Goal: Task Accomplishment & Management: Complete application form

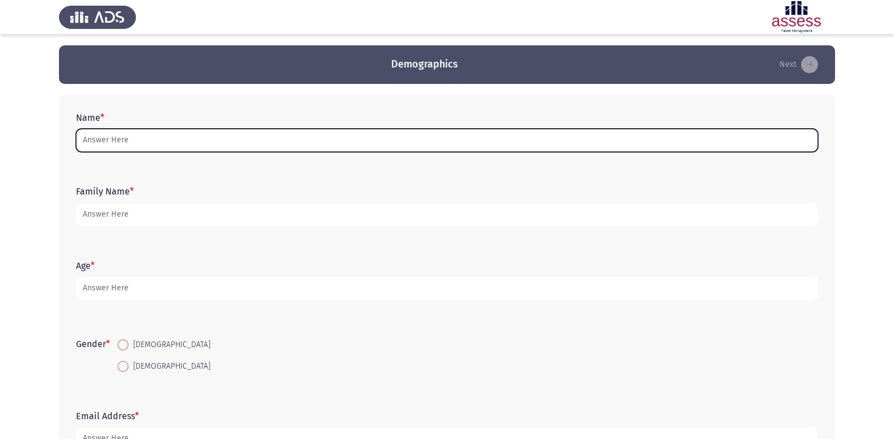
click at [250, 147] on input "Name *" at bounding box center [447, 140] width 742 height 23
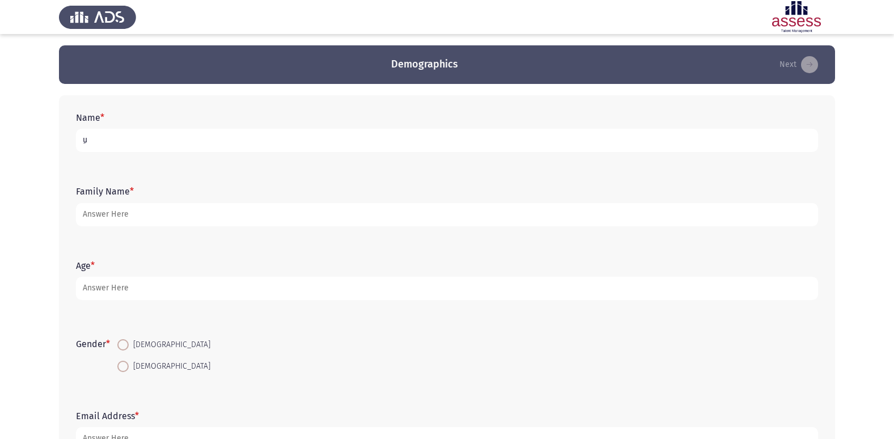
type input "ِ"
type input "[PERSON_NAME] [PERSON_NAME]"
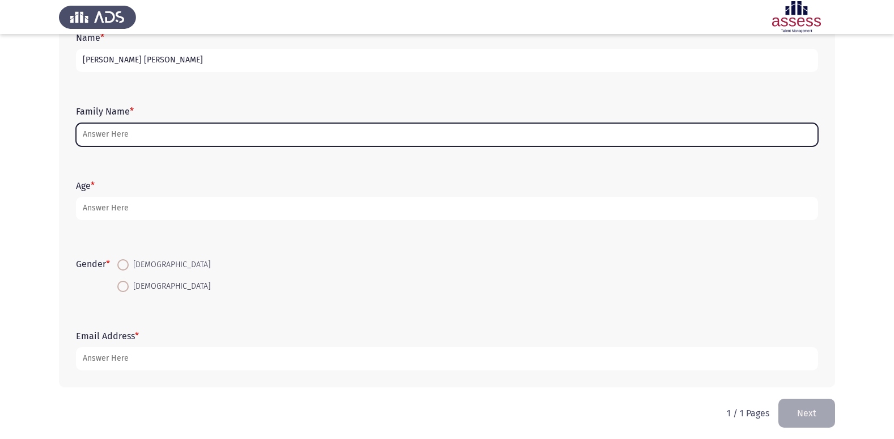
scroll to position [85, 0]
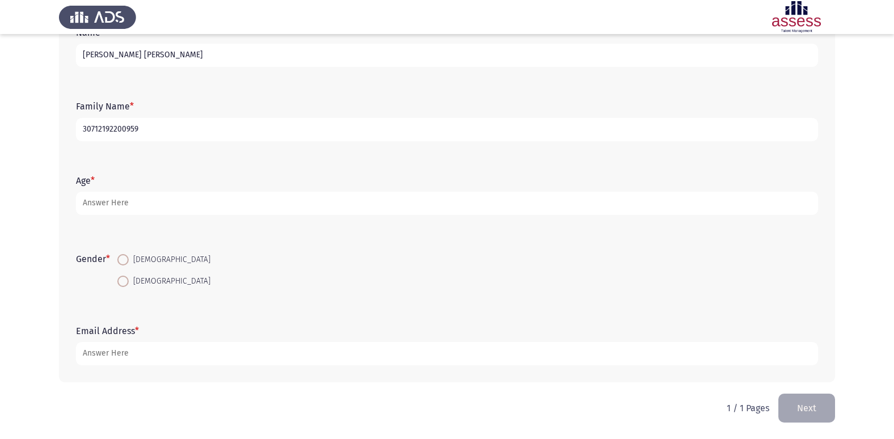
type input "30712192200959"
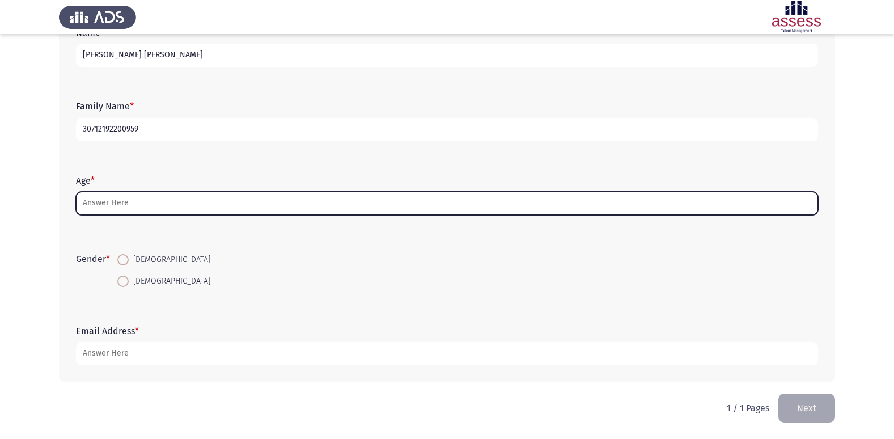
click at [192, 201] on input "Age *" at bounding box center [447, 203] width 742 height 23
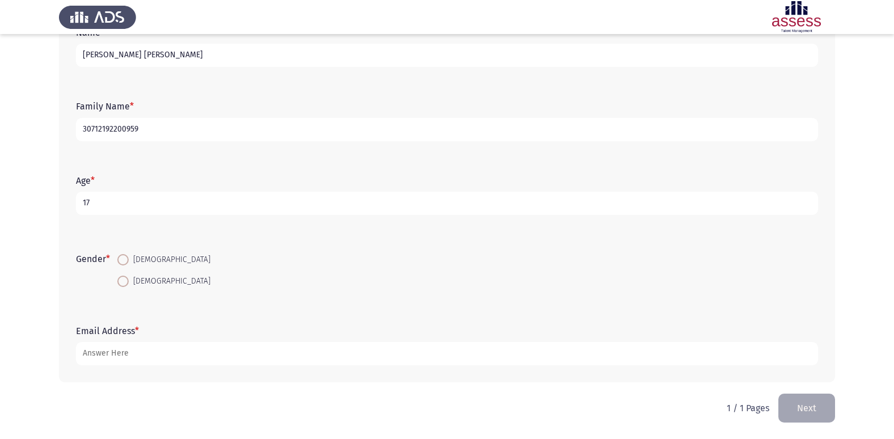
type input "17"
click at [129, 256] on span at bounding box center [122, 259] width 11 height 11
click at [129, 256] on input "[DEMOGRAPHIC_DATA]" at bounding box center [122, 259] width 11 height 11
radio input "true"
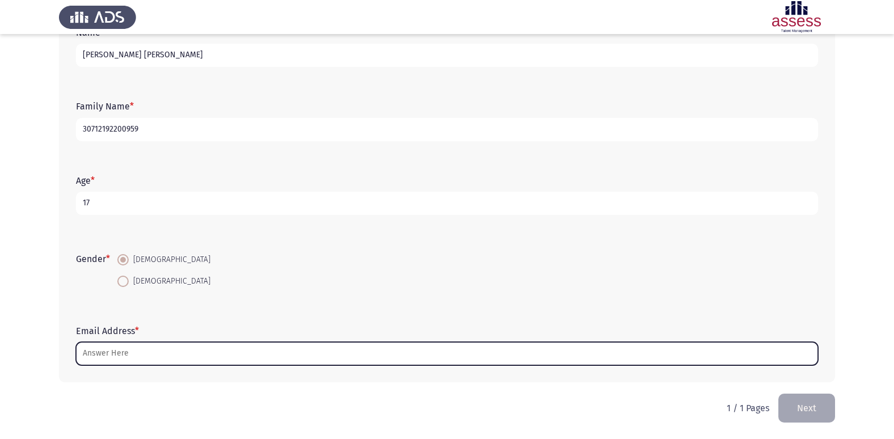
click at [146, 354] on input "Email Address *" at bounding box center [447, 353] width 742 height 23
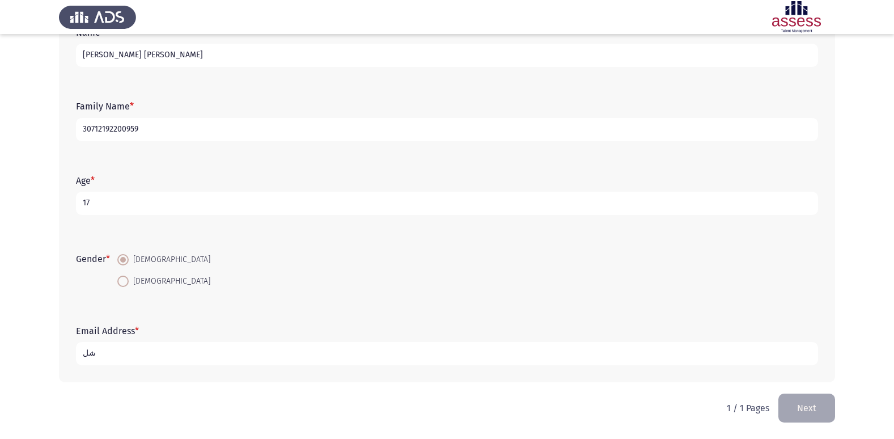
type input "ش"
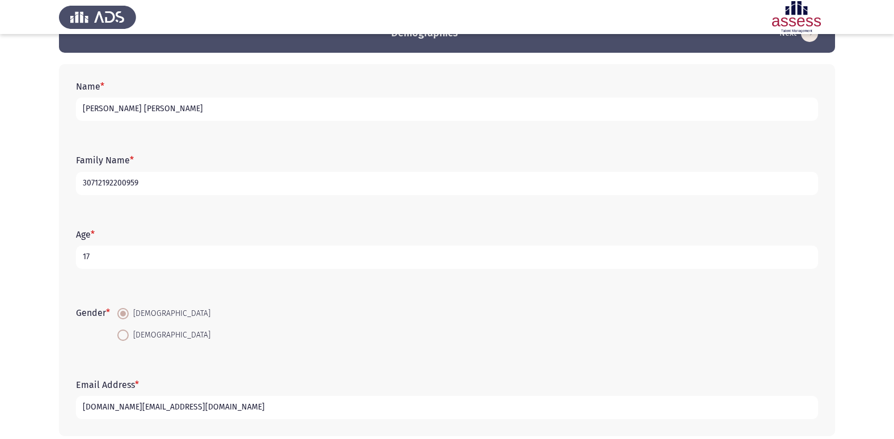
scroll to position [28, 0]
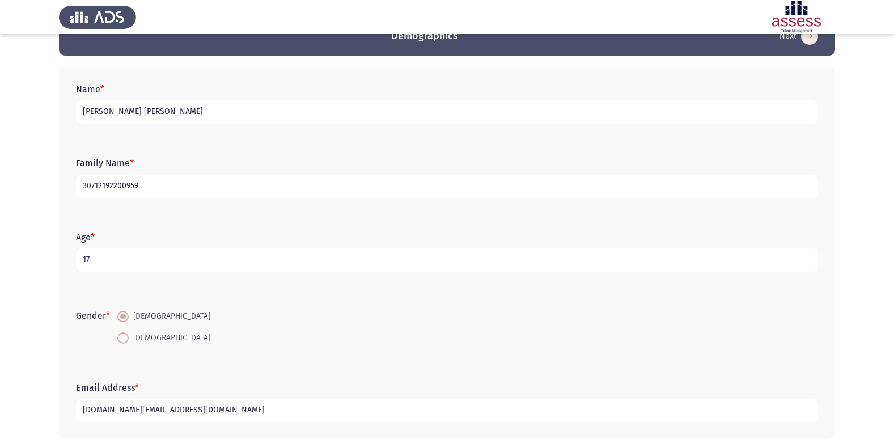
type input "[DOMAIN_NAME][EMAIL_ADDRESS][DOMAIN_NAME]"
click at [167, 190] on input "30712192200959" at bounding box center [447, 186] width 742 height 23
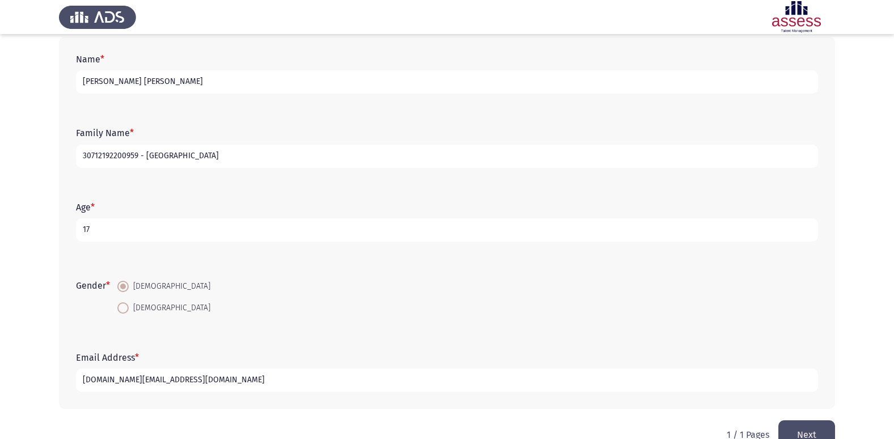
scroll to position [85, 0]
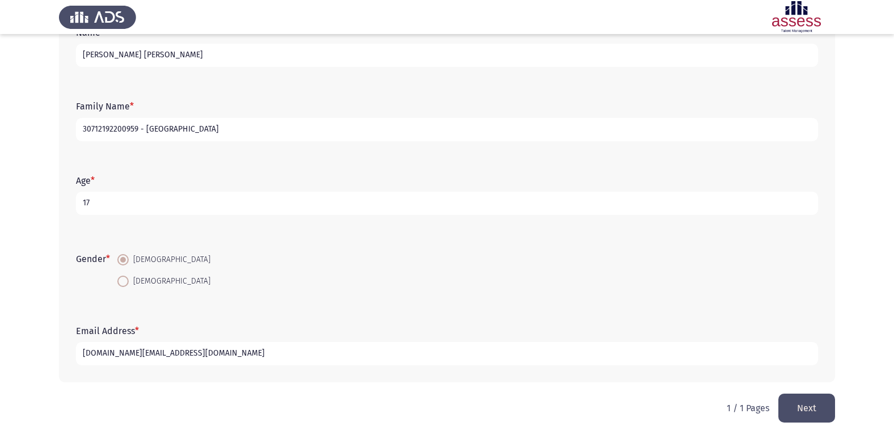
type input "30712192200959 - [GEOGRAPHIC_DATA]"
click at [799, 413] on button "Next" at bounding box center [806, 407] width 57 height 29
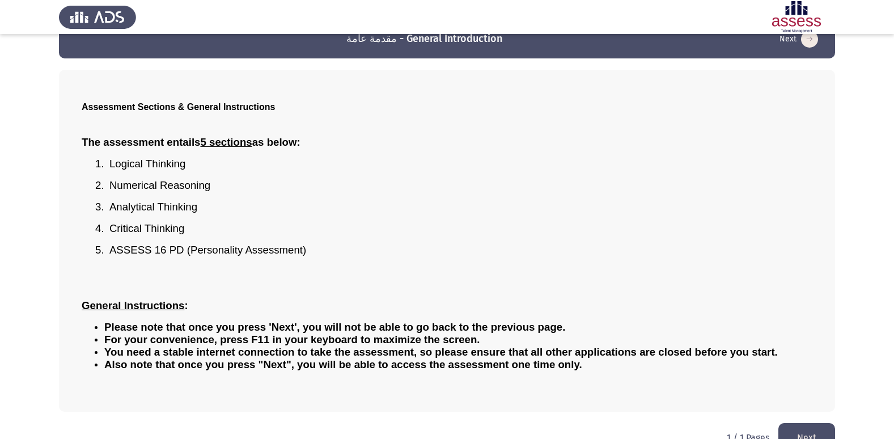
scroll to position [50, 0]
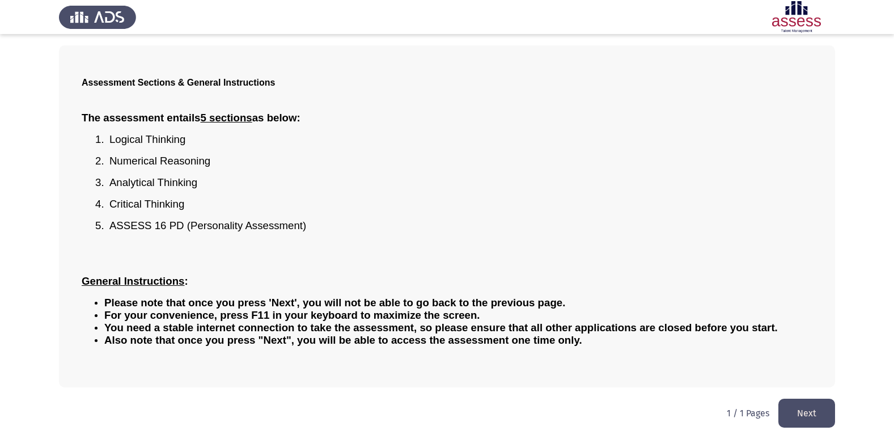
drag, startPoint x: 130, startPoint y: 299, endPoint x: 254, endPoint y: 299, distance: 124.7
click at [254, 299] on span "Please note that once you press 'Next', you will not be able to go back to the …" at bounding box center [334, 302] width 461 height 12
drag, startPoint x: 252, startPoint y: 299, endPoint x: 337, endPoint y: 309, distance: 86.2
click at [337, 309] on ul "Please note that once you press 'Next', you will not be able to go back to the …" at bounding box center [447, 321] width 730 height 50
drag, startPoint x: 144, startPoint y: 314, endPoint x: 224, endPoint y: 313, distance: 79.9
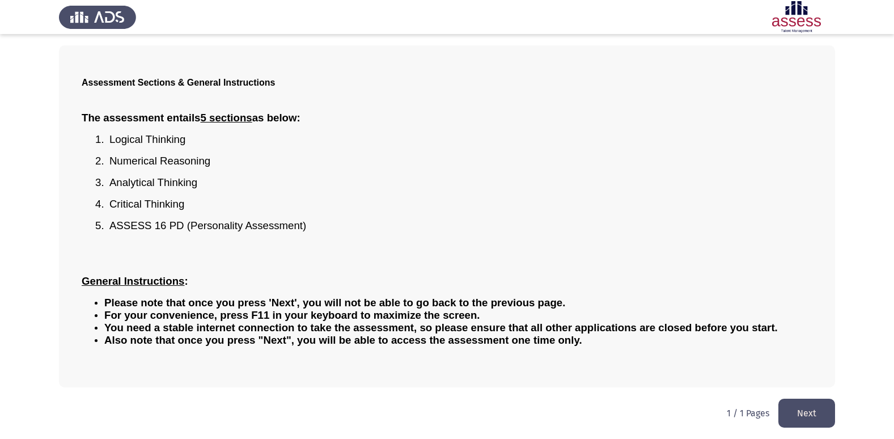
click at [224, 313] on span "For your convenience, press F11 in your keyboard to maximize the screen." at bounding box center [292, 315] width 376 height 12
click at [226, 307] on span "Please note that once you press 'Next', you will not be able to go back to the …" at bounding box center [334, 302] width 461 height 12
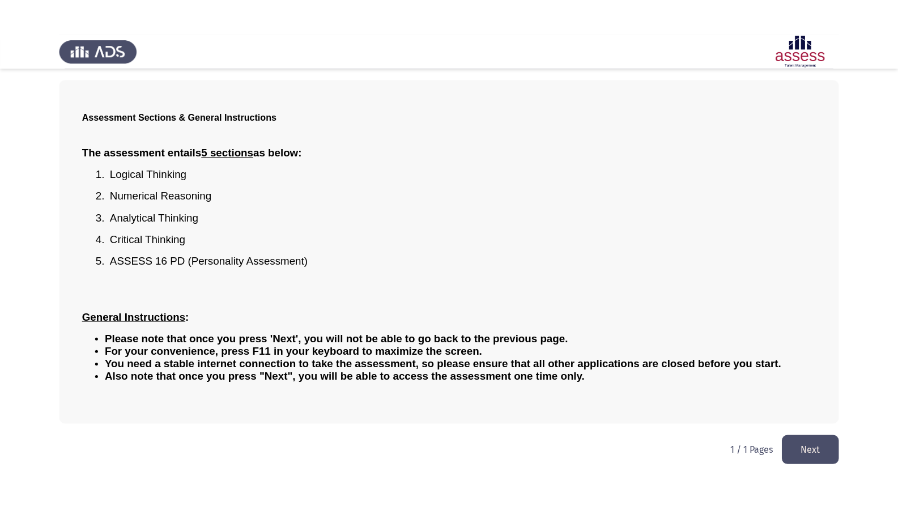
scroll to position [0, 0]
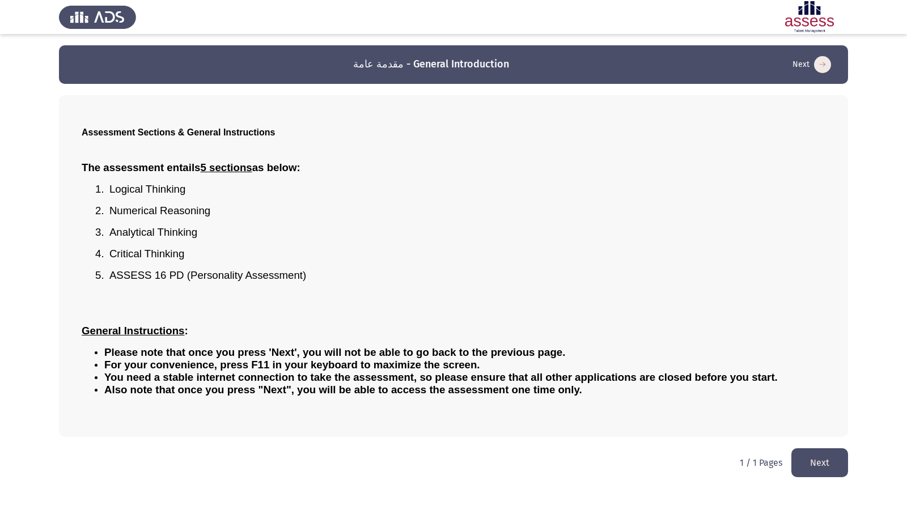
click at [634, 211] on p "2. Numerical Reasoning" at bounding box center [467, 211] width 716 height 12
click at [809, 438] on button "Next" at bounding box center [819, 462] width 57 height 29
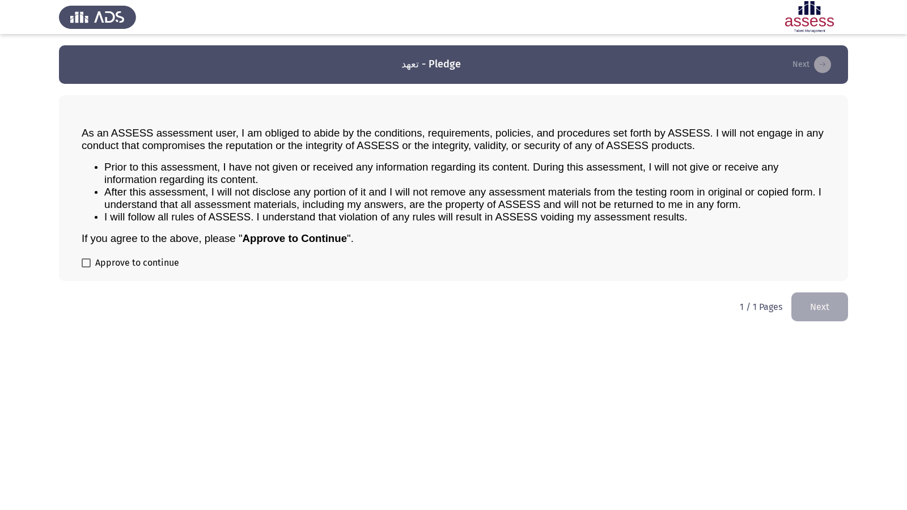
drag, startPoint x: 194, startPoint y: 133, endPoint x: 288, endPoint y: 137, distance: 94.2
click at [287, 137] on span "As an ASSESS assessment user, I am obliged to abide by the conditions, requirem…" at bounding box center [453, 139] width 742 height 24
click at [87, 265] on span at bounding box center [86, 262] width 9 height 9
click at [86, 267] on input "Approve to continue" at bounding box center [86, 267] width 1 height 1
checkbox input "true"
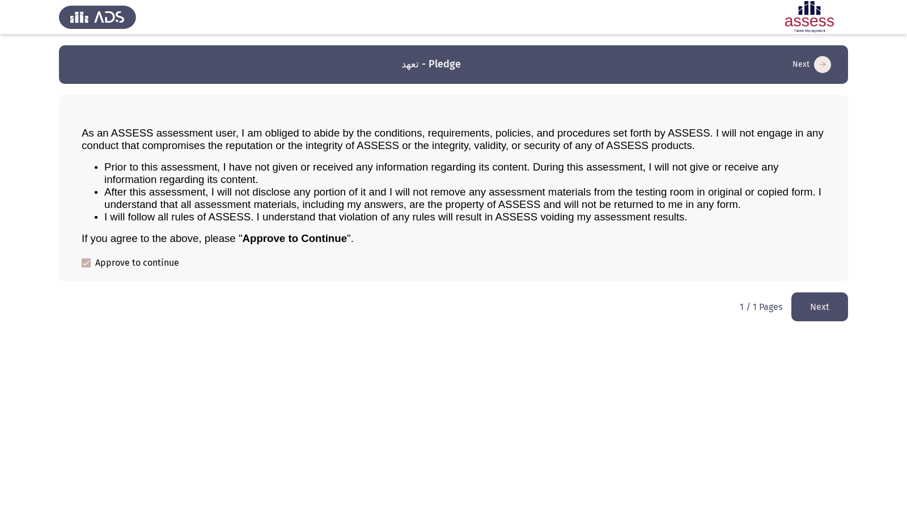
click at [818, 294] on button "Next" at bounding box center [819, 306] width 57 height 29
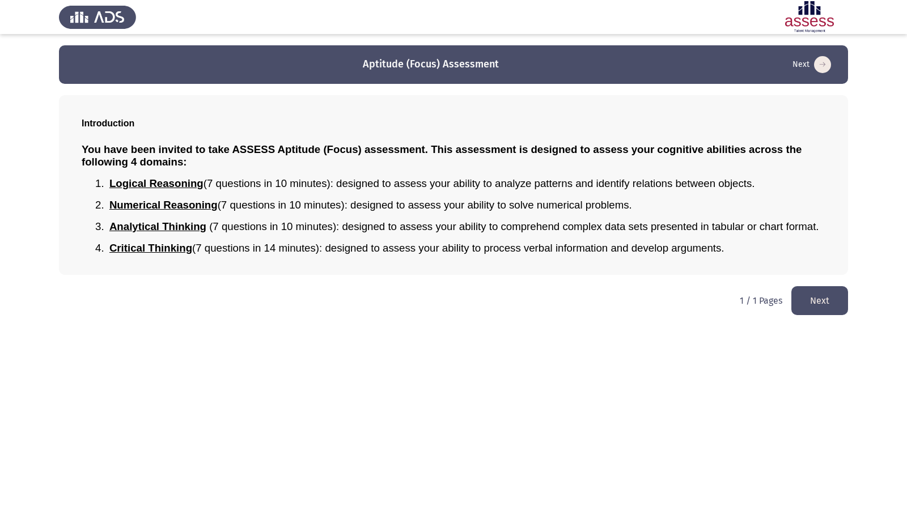
click at [799, 290] on button "Next" at bounding box center [819, 300] width 57 height 29
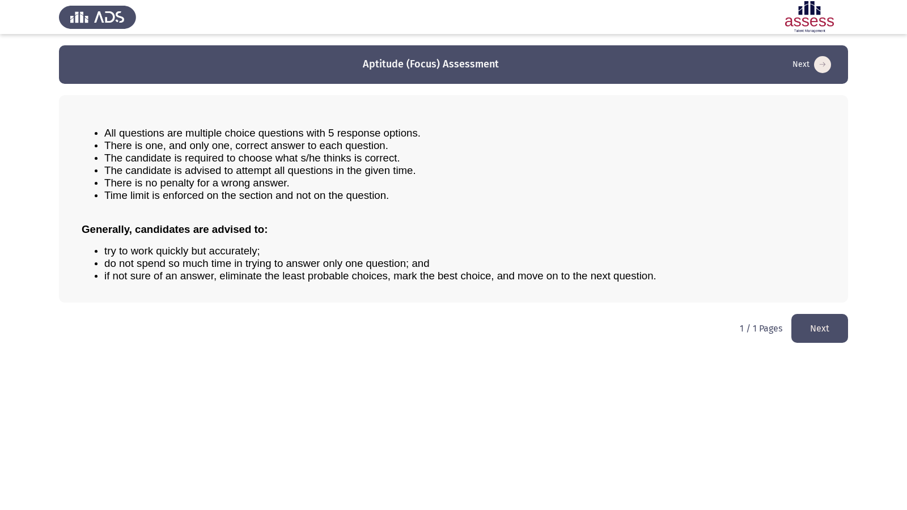
drag, startPoint x: 209, startPoint y: 135, endPoint x: 383, endPoint y: 137, distance: 174.5
click at [375, 137] on span "All questions are multiple choice questions with 5 response options." at bounding box center [262, 133] width 316 height 12
click at [804, 331] on button "Next" at bounding box center [819, 328] width 57 height 29
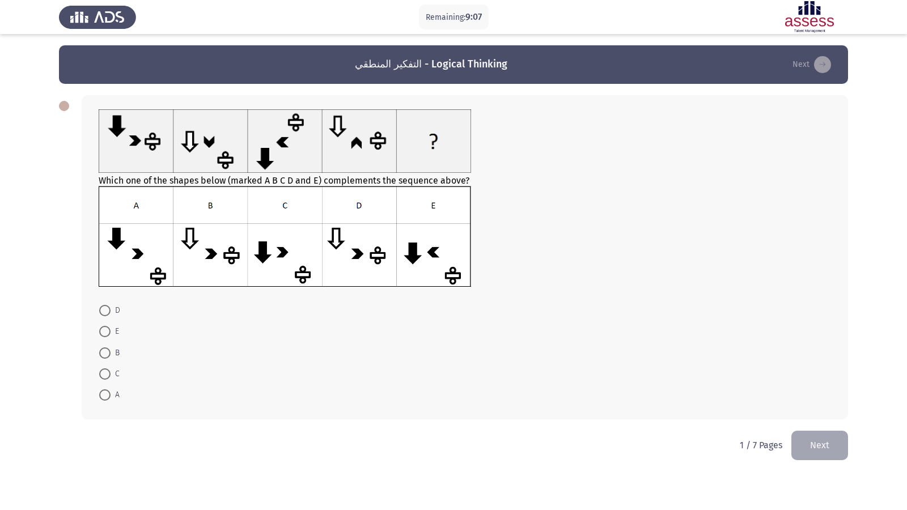
click at [109, 367] on label "C" at bounding box center [109, 374] width 20 height 14
click at [109, 368] on input "C" at bounding box center [104, 373] width 11 height 11
radio input "true"
click at [811, 438] on button "Next" at bounding box center [819, 444] width 57 height 29
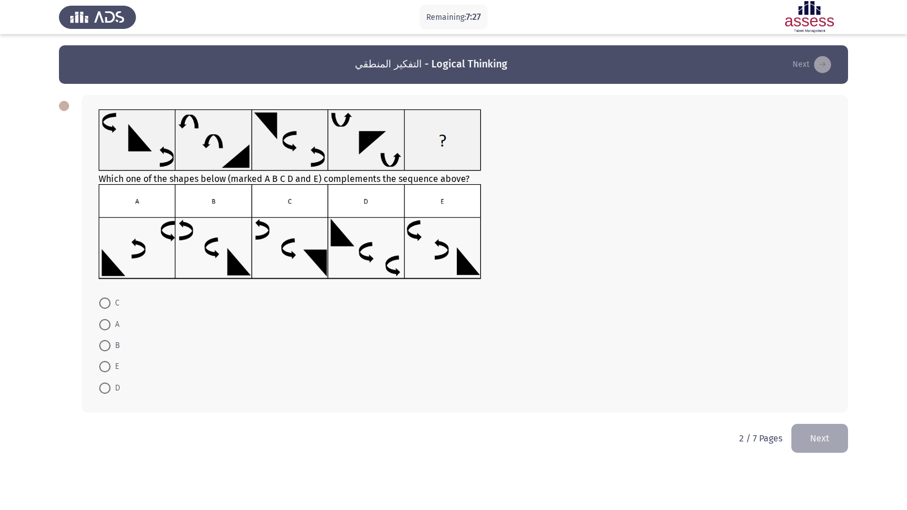
click at [104, 361] on span at bounding box center [104, 366] width 11 height 11
click at [104, 361] on input "E" at bounding box center [104, 366] width 11 height 11
radio input "true"
click at [802, 429] on button "Next" at bounding box center [819, 437] width 57 height 29
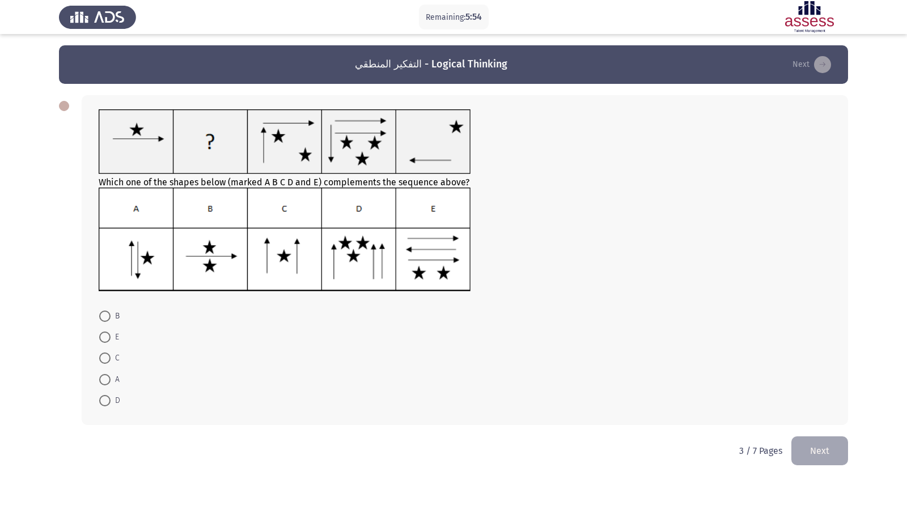
click at [110, 382] on span at bounding box center [104, 379] width 11 height 11
click at [110, 382] on input "A" at bounding box center [104, 379] width 11 height 11
radio input "true"
click at [811, 438] on button "Next" at bounding box center [819, 450] width 57 height 29
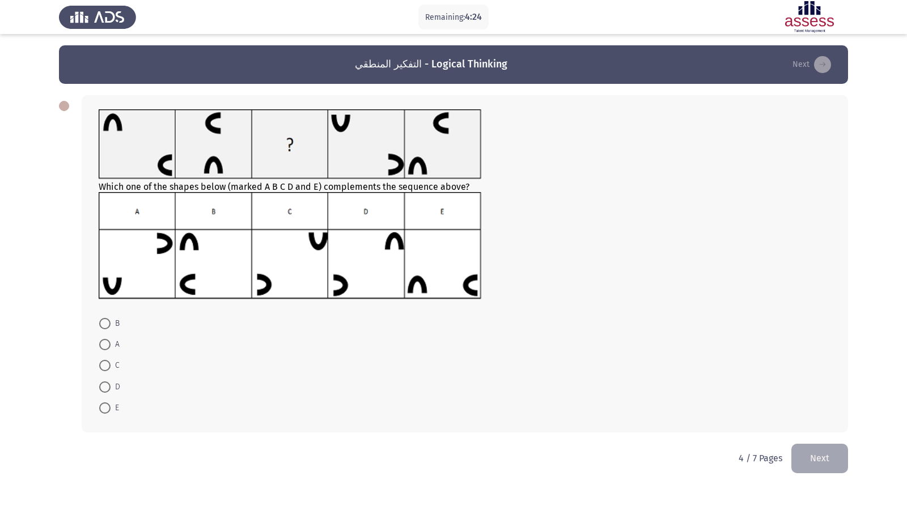
click at [112, 351] on span "A" at bounding box center [114, 345] width 9 height 14
click at [110, 350] on input "A" at bounding box center [104, 344] width 11 height 11
radio input "true"
click at [802, 438] on button "Next" at bounding box center [819, 457] width 57 height 29
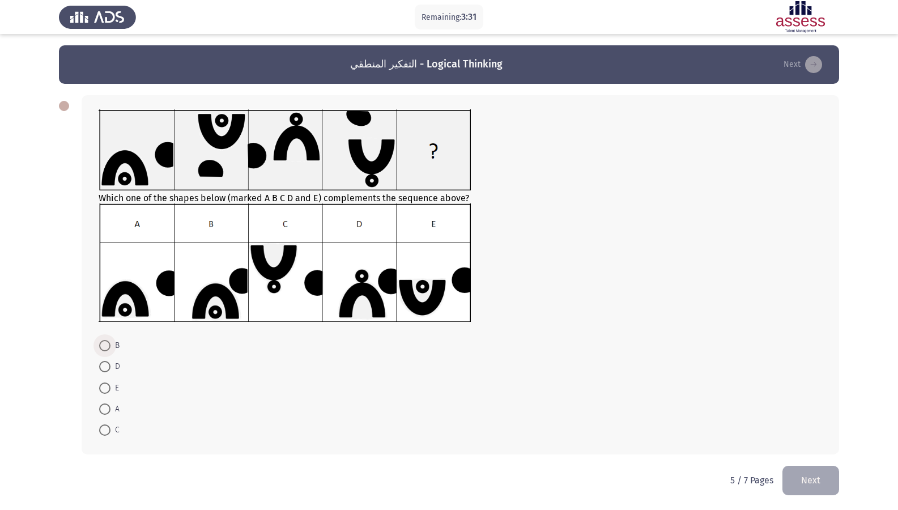
click at [102, 344] on span at bounding box center [104, 345] width 11 height 11
click at [102, 344] on input "B" at bounding box center [104, 345] width 11 height 11
radio input "true"
click at [817, 438] on button "Next" at bounding box center [810, 479] width 57 height 29
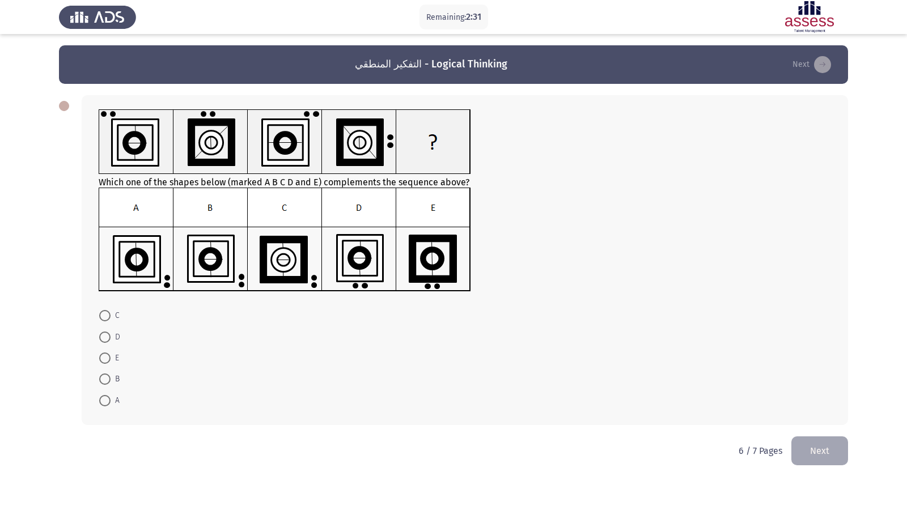
click at [115, 372] on mat-radio-button "B" at bounding box center [109, 378] width 35 height 21
click at [115, 377] on span "B" at bounding box center [114, 379] width 9 height 14
click at [110, 377] on input "B" at bounding box center [104, 378] width 11 height 11
radio input "true"
click at [813, 437] on button "Next" at bounding box center [819, 449] width 57 height 29
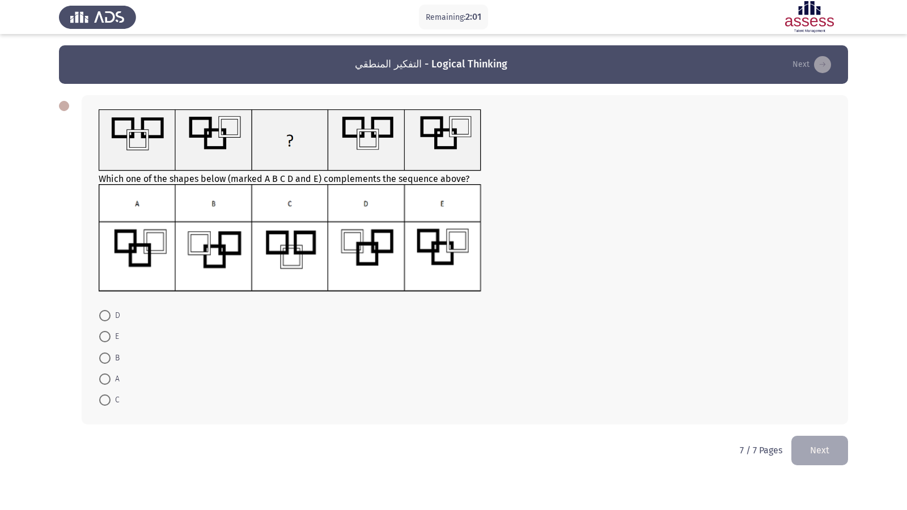
click at [113, 355] on span "B" at bounding box center [114, 358] width 9 height 14
click at [110, 355] on input "B" at bounding box center [104, 357] width 11 height 11
radio input "true"
click at [114, 317] on span "D" at bounding box center [115, 316] width 10 height 14
click at [110, 317] on input "D" at bounding box center [104, 315] width 11 height 11
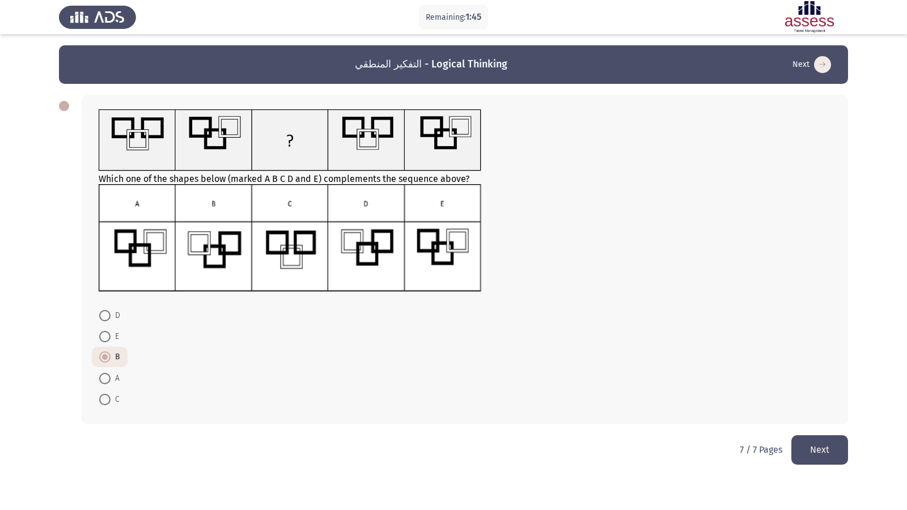
radio input "true"
click at [802, 438] on button "Next" at bounding box center [819, 449] width 57 height 29
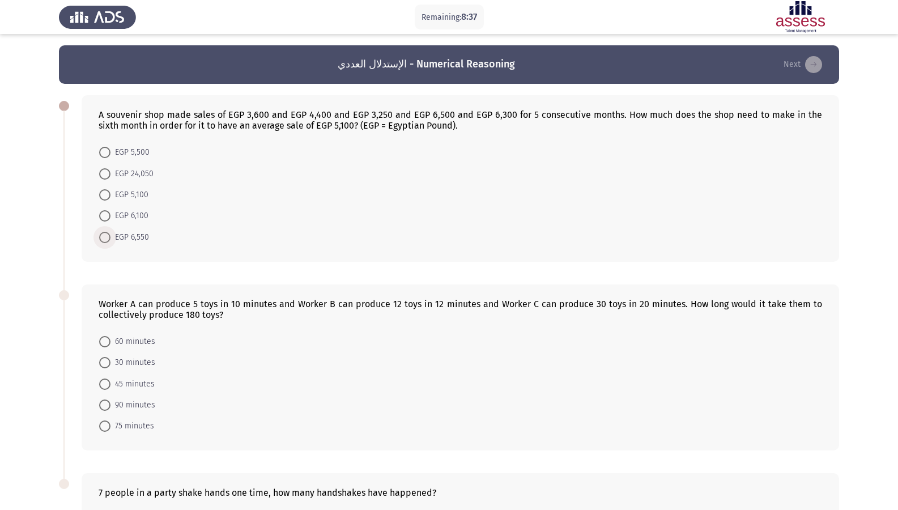
click at [105, 232] on span at bounding box center [104, 237] width 11 height 11
click at [105, 232] on input "EGP 6,550" at bounding box center [104, 237] width 11 height 11
radio input "true"
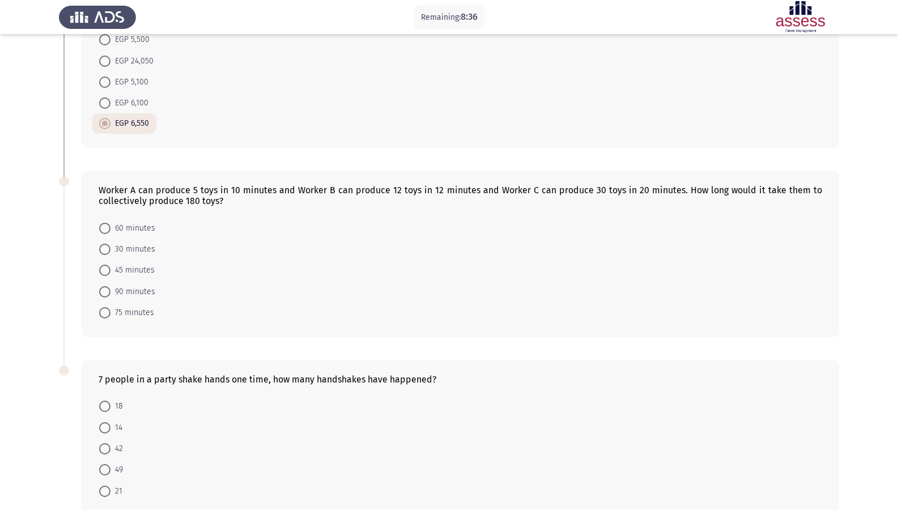
scroll to position [113, 0]
click at [98, 234] on mat-radio-button "60 minutes" at bounding box center [127, 226] width 71 height 21
click at [103, 226] on span at bounding box center [104, 227] width 11 height 11
click at [103, 226] on input "60 minutes" at bounding box center [104, 227] width 11 height 11
radio input "true"
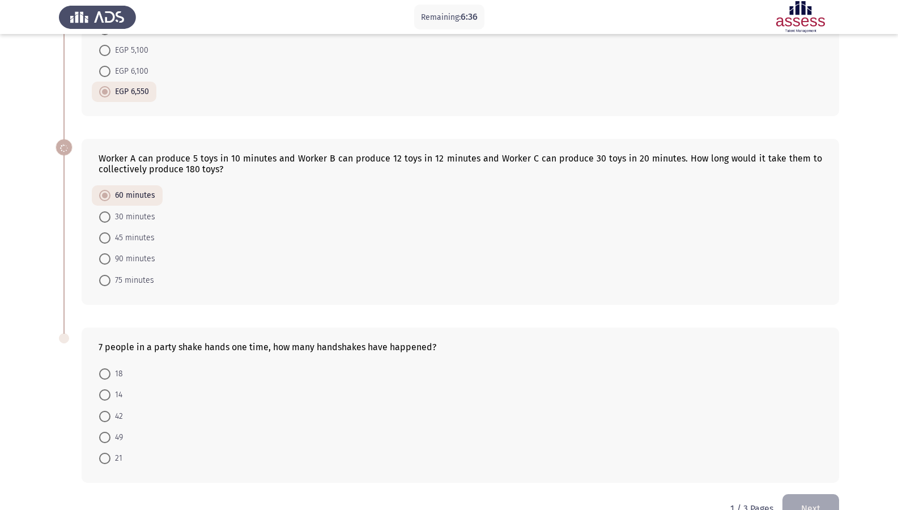
scroll to position [174, 0]
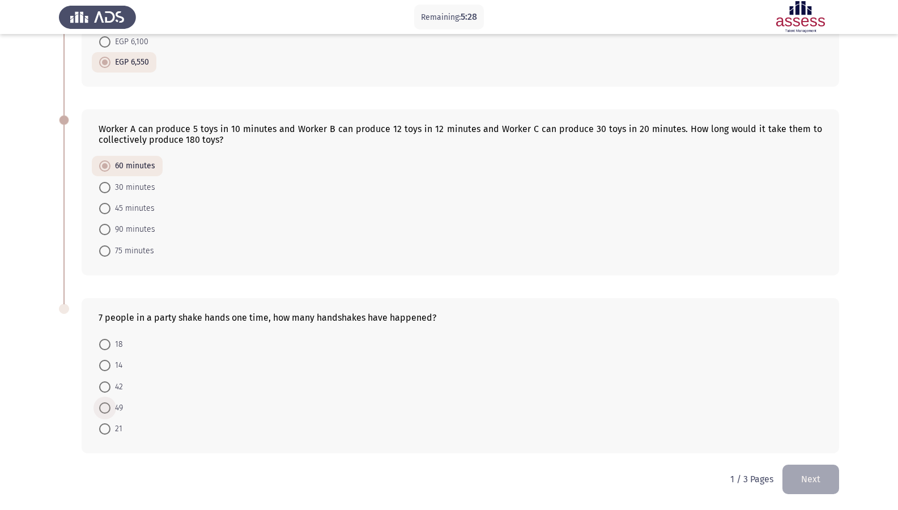
click at [121, 401] on span "49" at bounding box center [116, 408] width 12 height 14
click at [110, 402] on input "49" at bounding box center [104, 407] width 11 height 11
radio input "true"
click at [805, 438] on button "Next" at bounding box center [810, 479] width 57 height 29
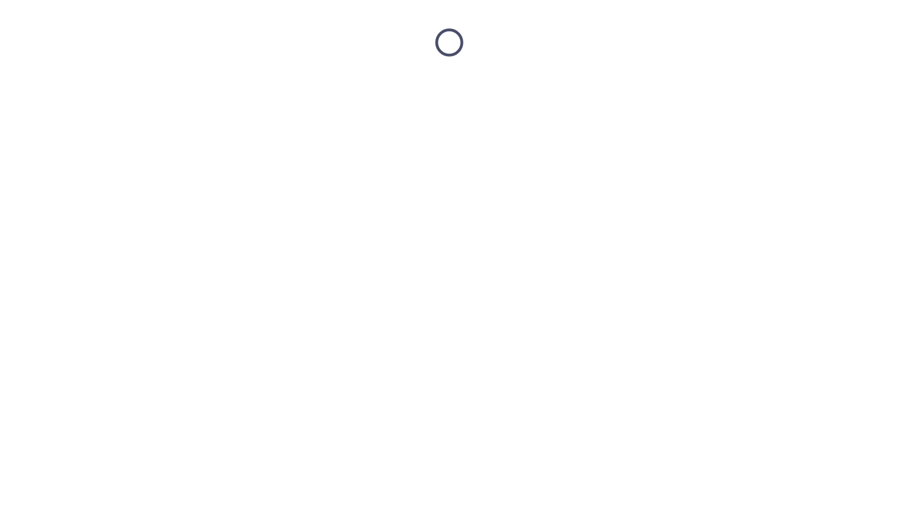
scroll to position [0, 0]
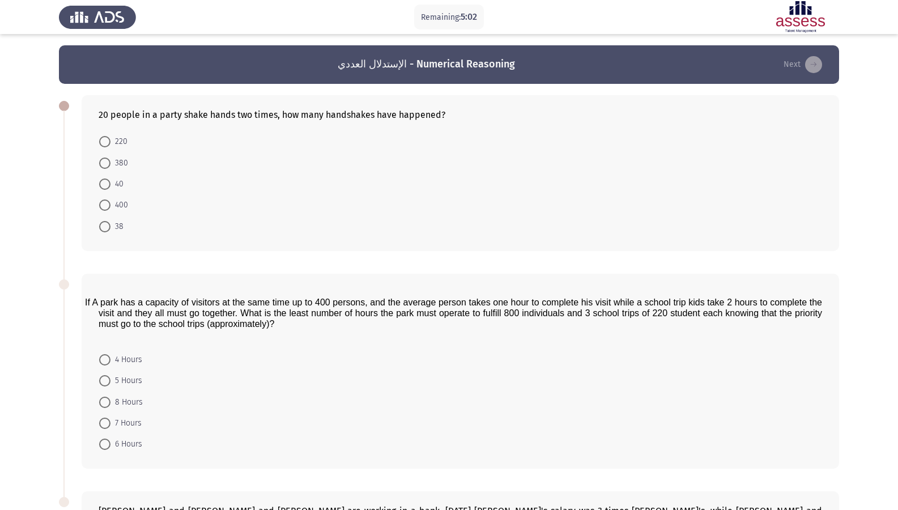
click at [117, 201] on span "400" at bounding box center [119, 205] width 18 height 14
click at [110, 201] on input "400" at bounding box center [104, 204] width 11 height 11
radio input "true"
click at [107, 161] on span at bounding box center [104, 163] width 11 height 11
click at [107, 161] on input "380" at bounding box center [104, 163] width 11 height 11
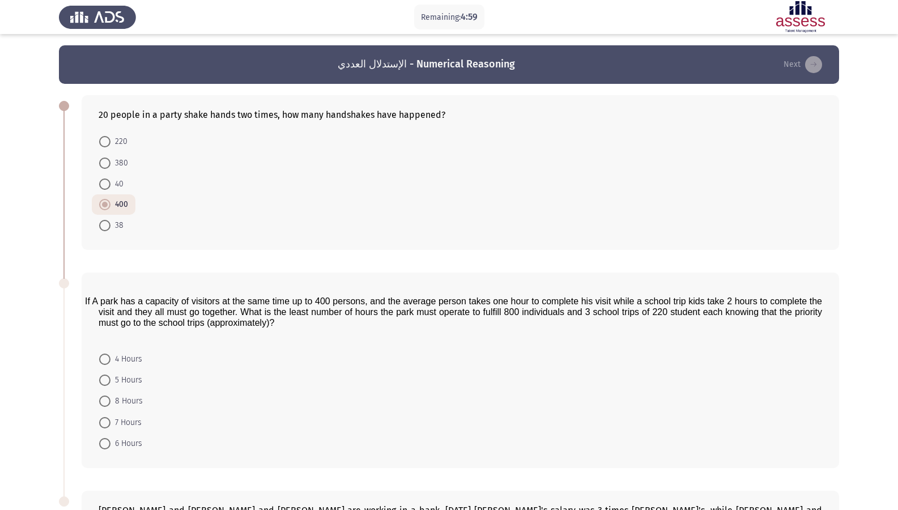
radio input "true"
click at [113, 199] on span "400" at bounding box center [119, 205] width 18 height 14
click at [110, 199] on input "400" at bounding box center [104, 204] width 11 height 11
radio input "true"
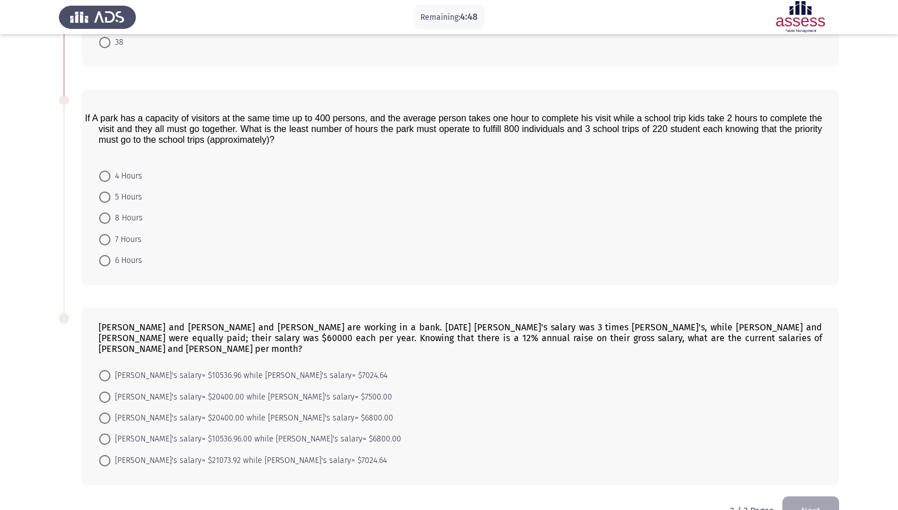
scroll to position [147, 0]
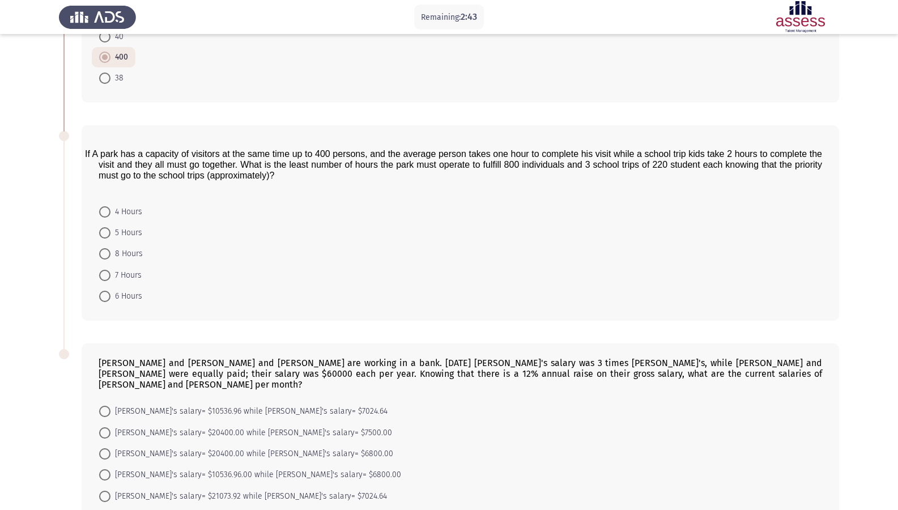
click at [109, 207] on span at bounding box center [104, 211] width 11 height 11
click at [109, 207] on input "4 Hours" at bounding box center [104, 211] width 11 height 11
radio input "true"
click at [120, 290] on span "6 Hours" at bounding box center [126, 296] width 32 height 14
click at [110, 290] on input "6 Hours" at bounding box center [104, 295] width 11 height 11
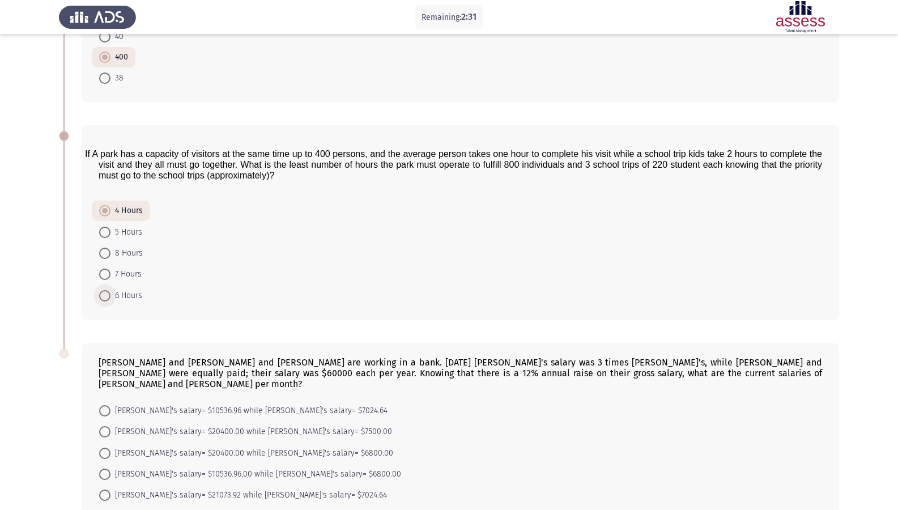
radio input "true"
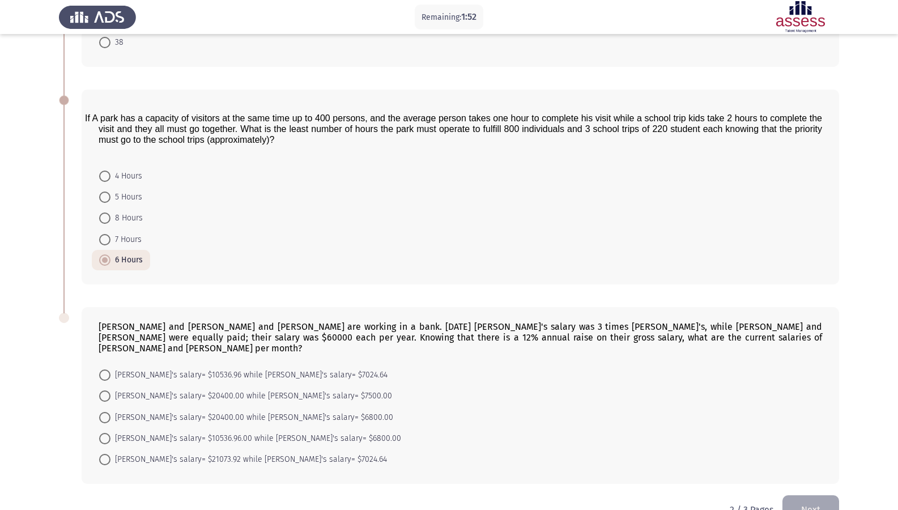
scroll to position [203, 0]
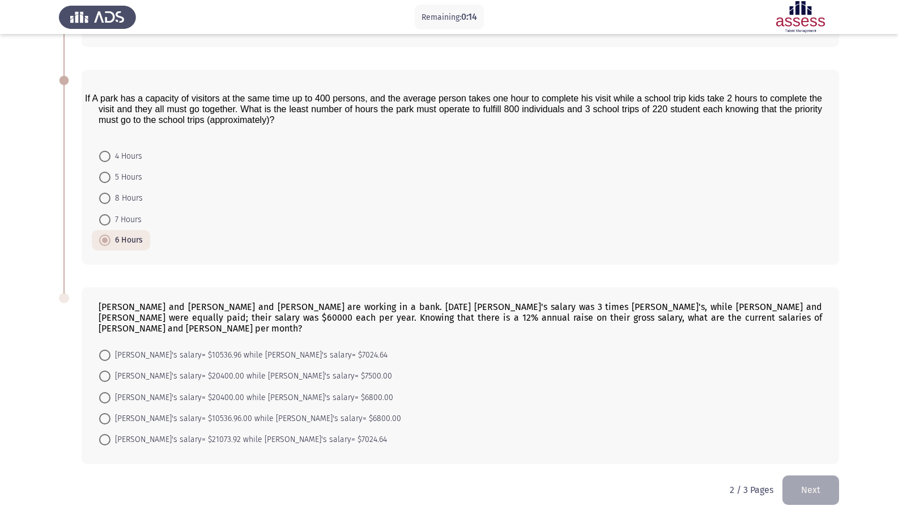
click at [203, 369] on span "[PERSON_NAME]'s salary= $20400.00 while [PERSON_NAME]'s salary= $7500.00" at bounding box center [251, 376] width 282 height 14
click at [110, 371] on input "[PERSON_NAME]'s salary= $20400.00 while [PERSON_NAME]'s salary= $7500.00" at bounding box center [104, 376] width 11 height 11
radio input "true"
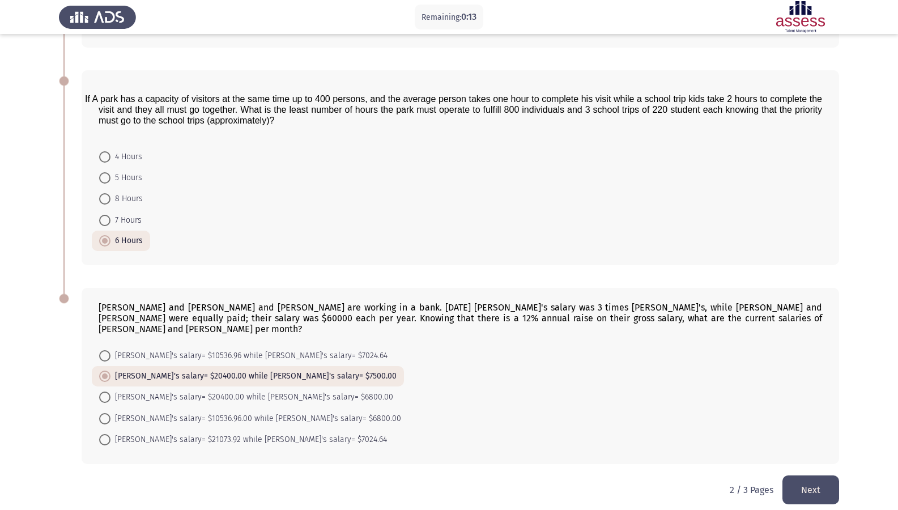
click at [811, 438] on button "Next" at bounding box center [810, 489] width 57 height 29
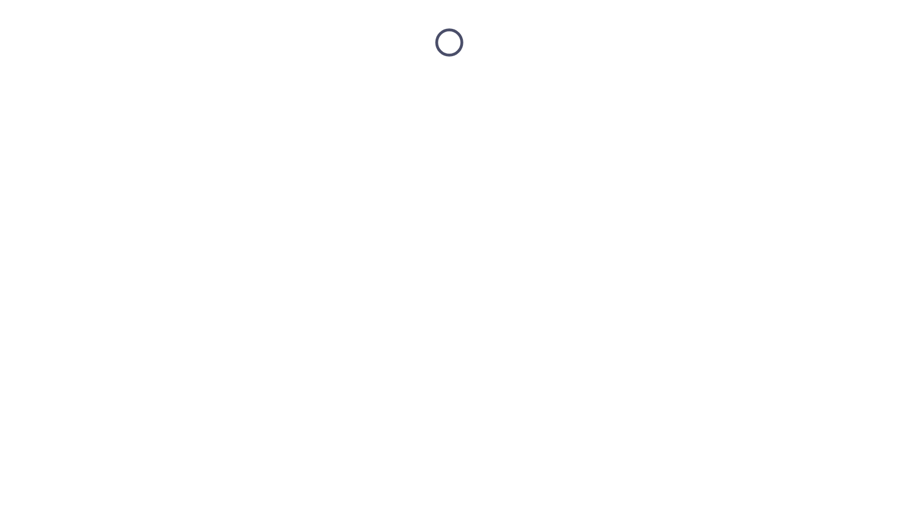
scroll to position [0, 0]
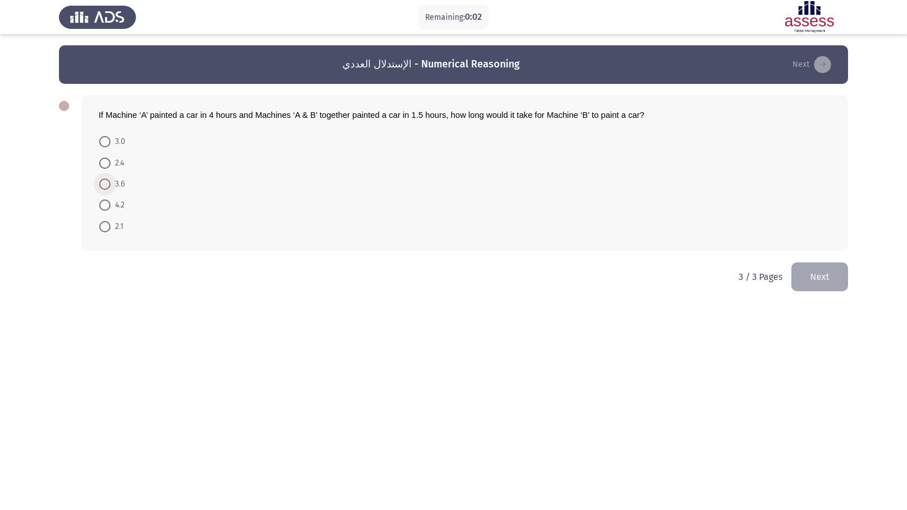
click at [118, 184] on span "3.6" at bounding box center [117, 184] width 14 height 14
click at [110, 184] on input "3.6" at bounding box center [104, 183] width 11 height 11
radio input "true"
click at [809, 283] on button "Next" at bounding box center [819, 275] width 57 height 29
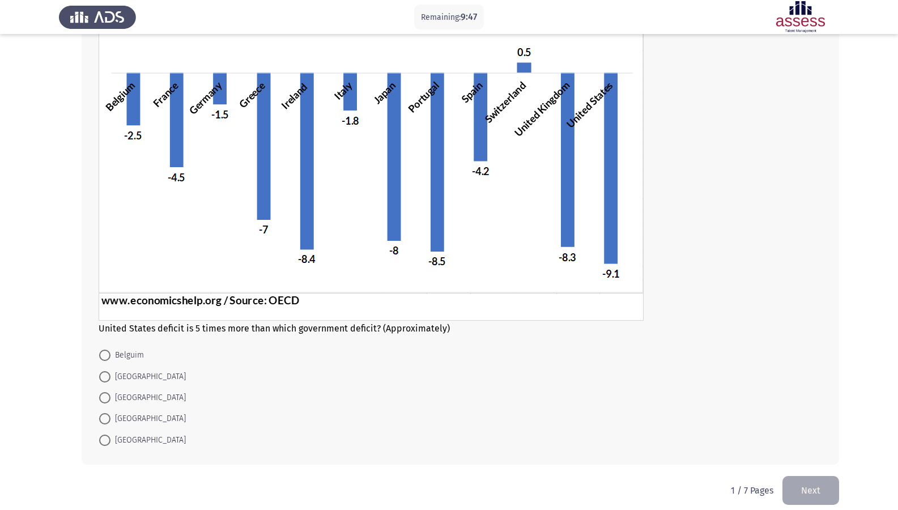
scroll to position [57, 0]
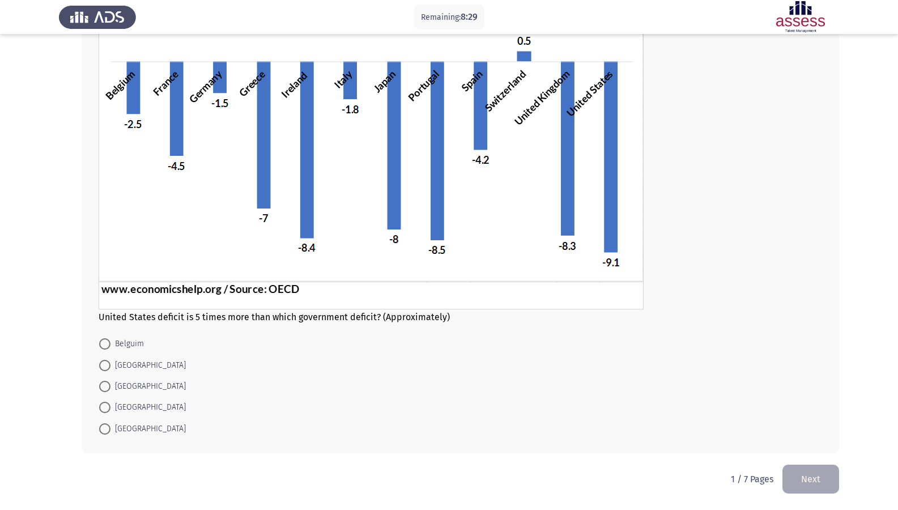
click at [127, 405] on span "[GEOGRAPHIC_DATA]" at bounding box center [147, 408] width 75 height 14
click at [110, 405] on input "[GEOGRAPHIC_DATA]" at bounding box center [104, 407] width 11 height 11
radio input "true"
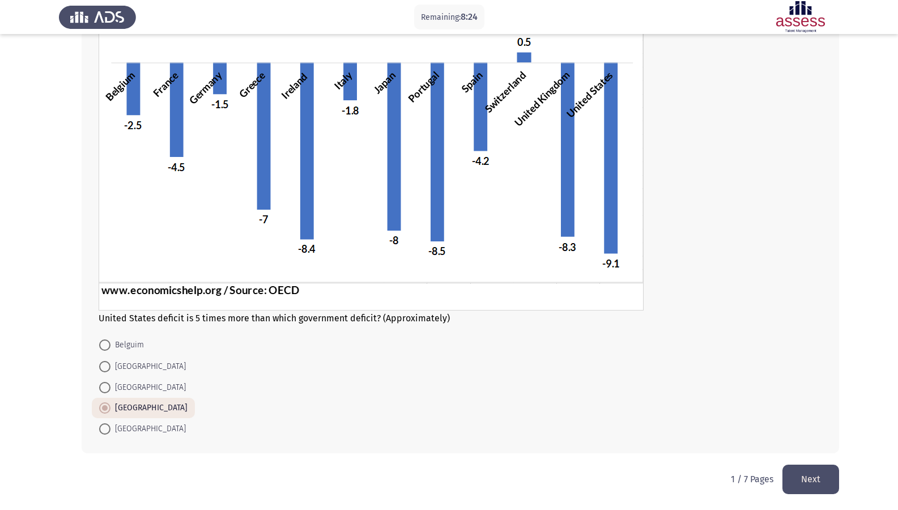
click at [824, 438] on button "Next" at bounding box center [810, 479] width 57 height 29
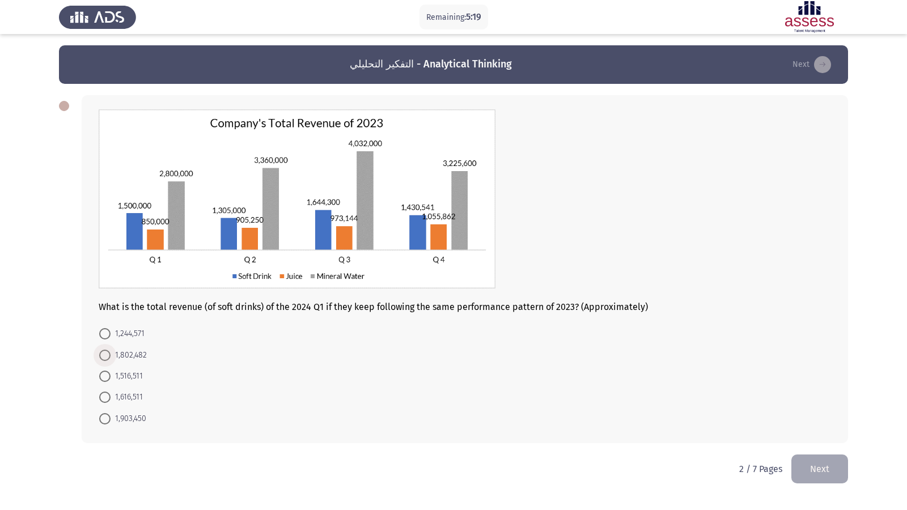
click at [117, 357] on span "1,802,482" at bounding box center [128, 355] width 36 height 14
click at [110, 357] on input "1,802,482" at bounding box center [104, 355] width 11 height 11
radio input "true"
click at [122, 358] on span "1,802,482" at bounding box center [128, 355] width 36 height 14
click at [110, 358] on input "1,802,482" at bounding box center [104, 355] width 11 height 11
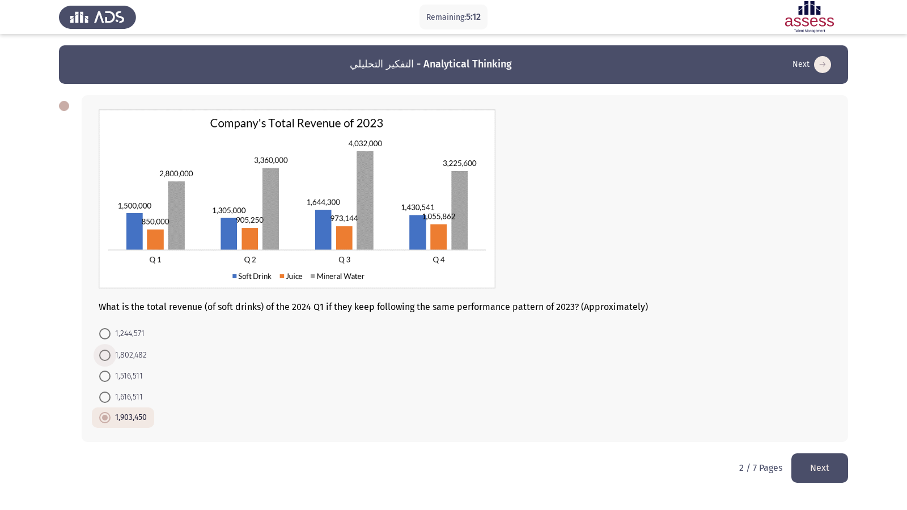
radio input "true"
click at [124, 398] on span "1,616,511" at bounding box center [126, 397] width 32 height 14
click at [110, 398] on input "1,616,511" at bounding box center [104, 396] width 11 height 11
radio input "true"
click at [820, 438] on button "Next" at bounding box center [819, 467] width 57 height 29
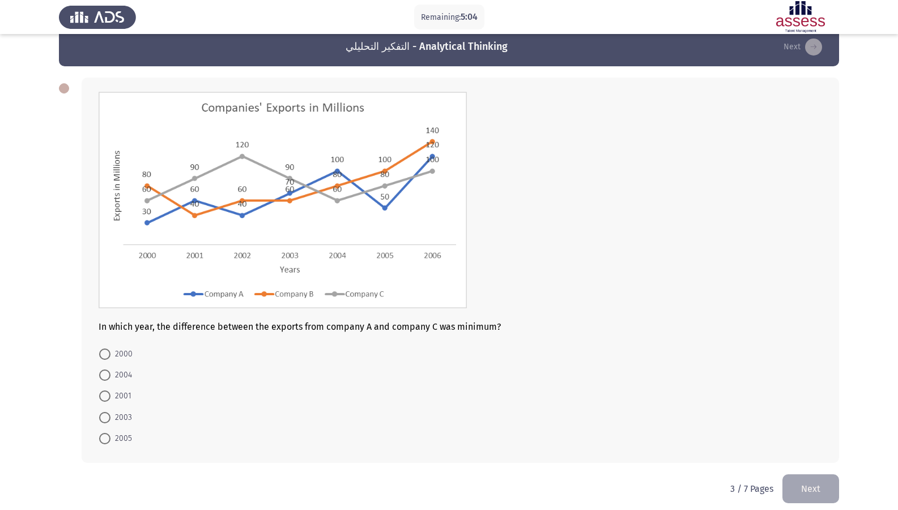
scroll to position [27, 0]
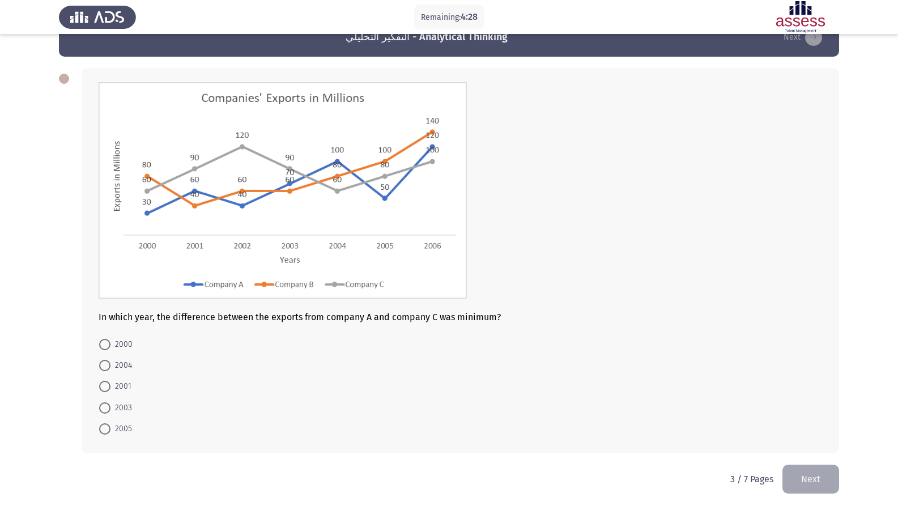
click at [124, 403] on span "2003" at bounding box center [121, 408] width 22 height 14
click at [110, 403] on input "2003" at bounding box center [104, 407] width 11 height 11
radio input "true"
click at [799, 438] on button "Next" at bounding box center [810, 479] width 57 height 29
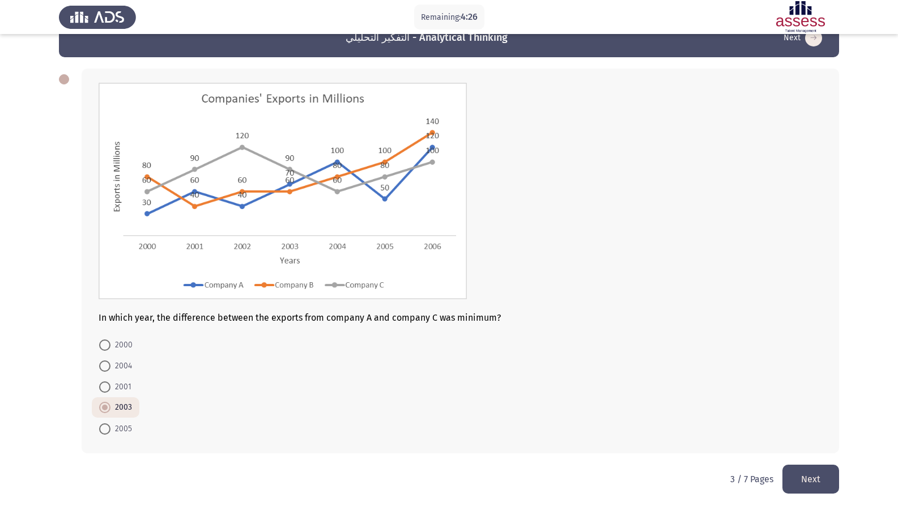
scroll to position [0, 0]
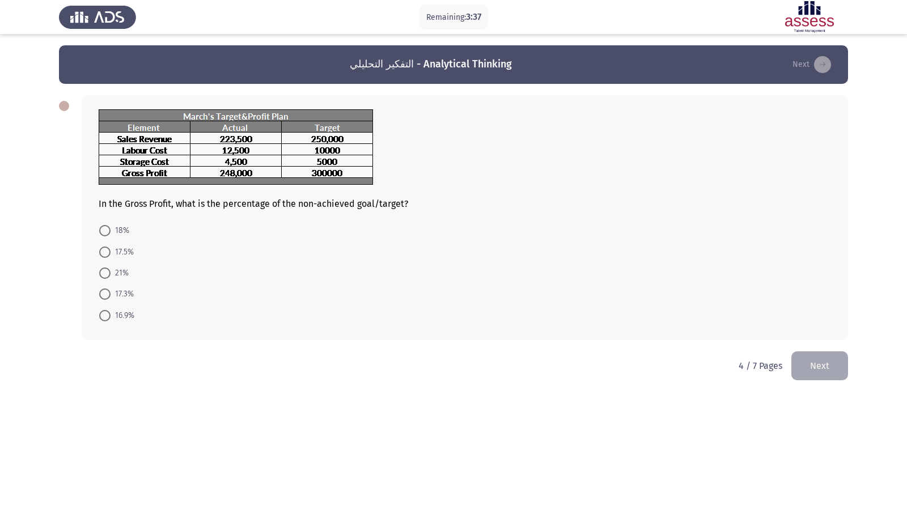
click at [113, 252] on span "17.5%" at bounding box center [121, 252] width 23 height 14
click at [110, 252] on input "17.5%" at bounding box center [104, 251] width 11 height 11
radio input "true"
click at [809, 374] on button "Next" at bounding box center [819, 364] width 57 height 29
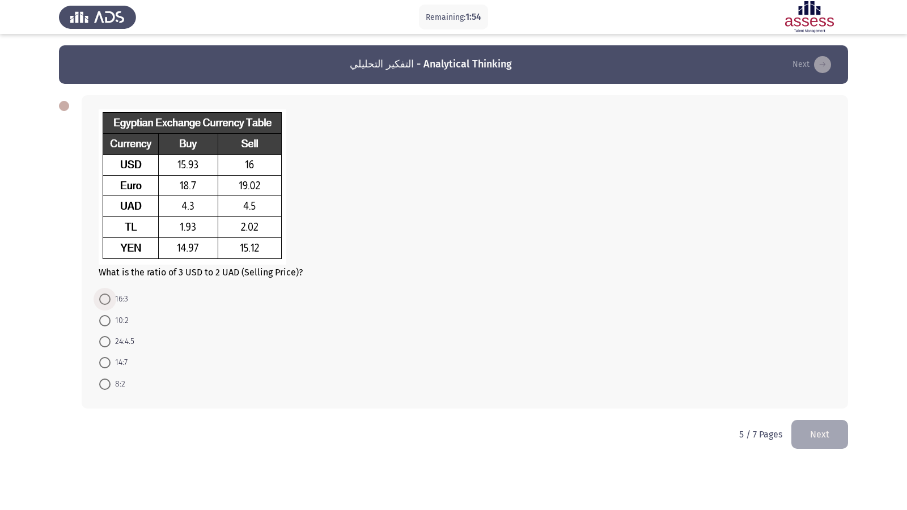
click at [111, 298] on span "16:3" at bounding box center [119, 299] width 18 height 14
click at [110, 298] on input "16:3" at bounding box center [104, 299] width 11 height 11
radio input "true"
click at [821, 438] on button "Next" at bounding box center [819, 433] width 57 height 29
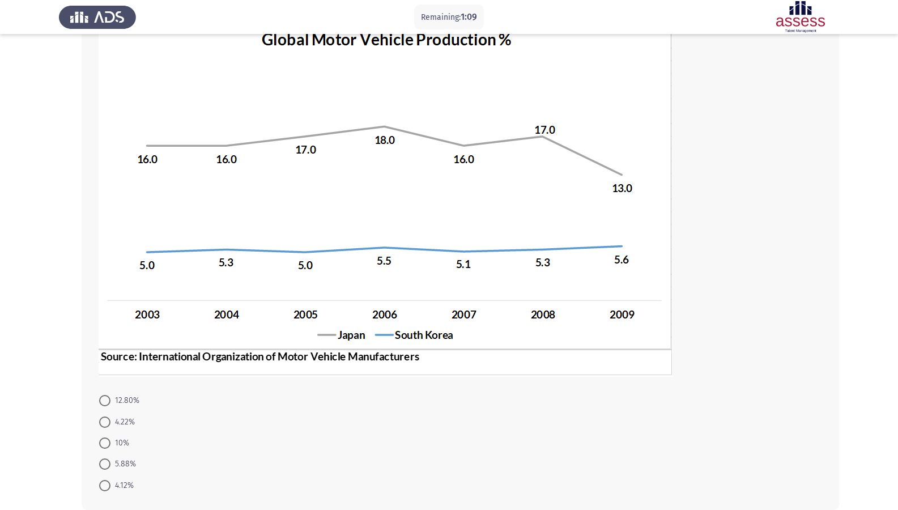
scroll to position [164, 0]
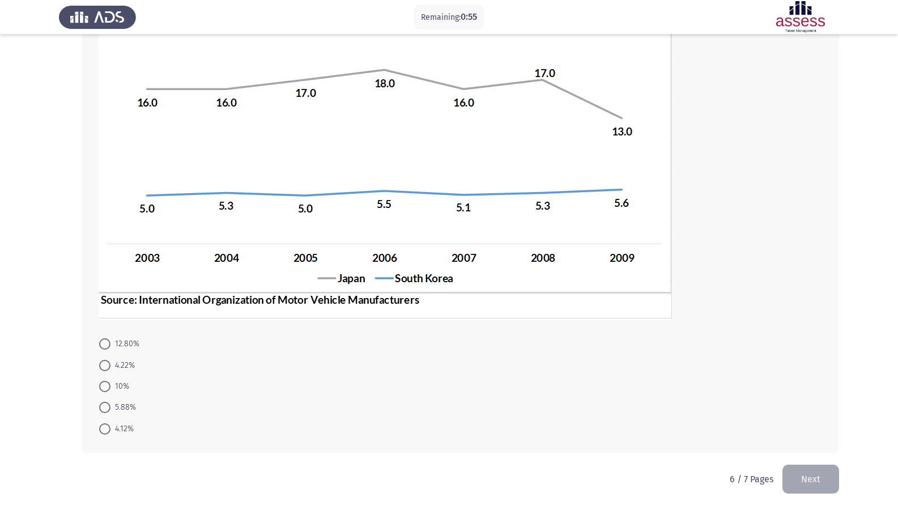
click at [107, 385] on span at bounding box center [104, 386] width 11 height 11
click at [107, 385] on input "10%" at bounding box center [104, 386] width 11 height 11
radio input "true"
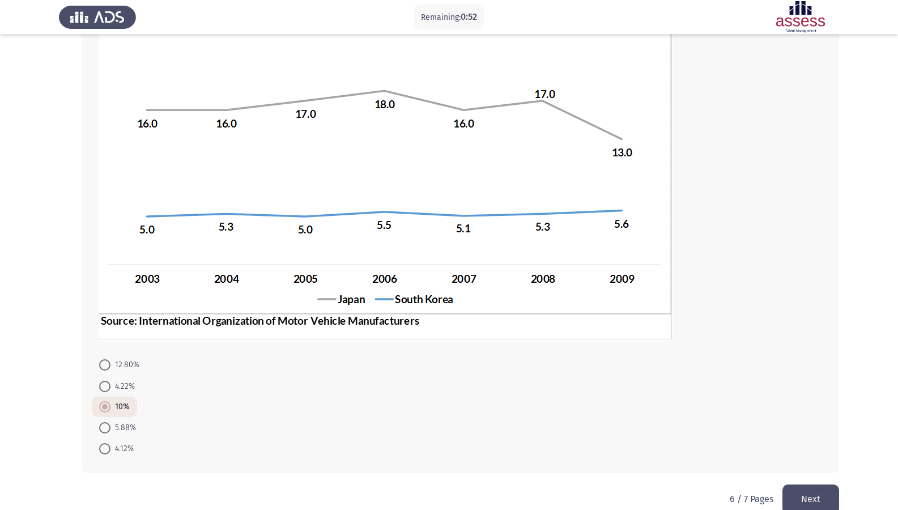
scroll to position [163, 0]
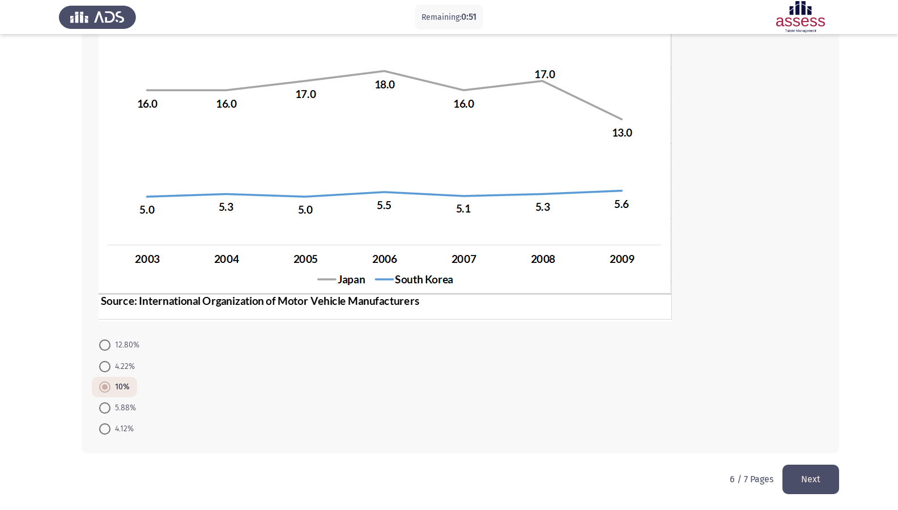
click at [815, 438] on button "Next" at bounding box center [810, 479] width 57 height 29
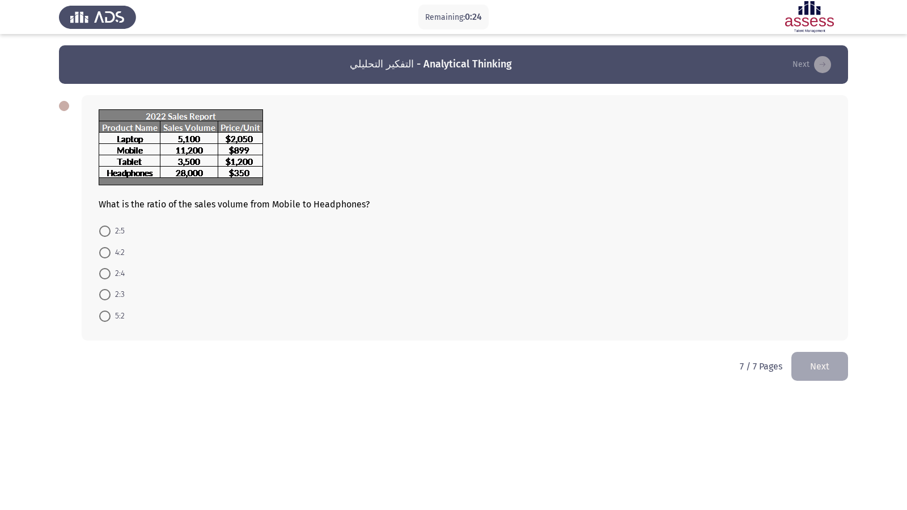
click at [104, 312] on span at bounding box center [104, 316] width 11 height 11
click at [104, 312] on input "5:2" at bounding box center [104, 316] width 11 height 11
radio input "true"
click at [126, 231] on mat-radio-button "2:5" at bounding box center [112, 230] width 40 height 21
click at [116, 228] on span "2:5" at bounding box center [117, 231] width 14 height 14
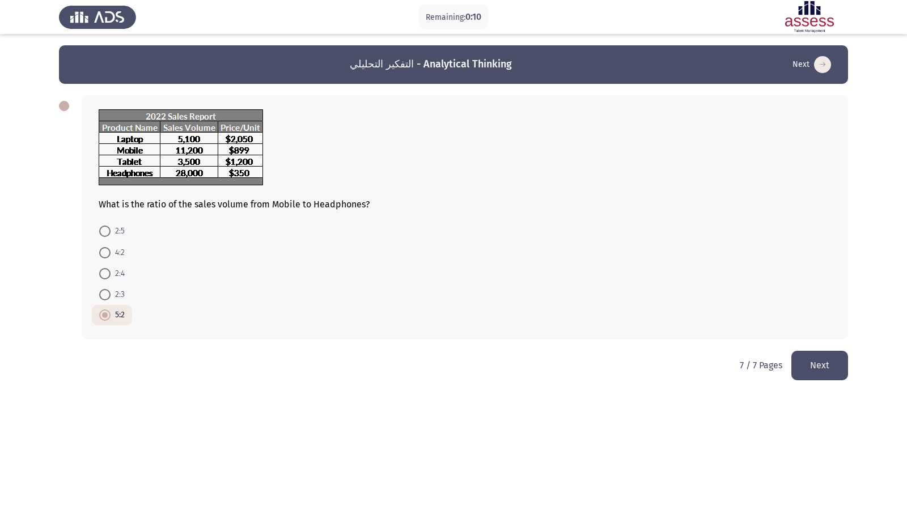
click at [110, 228] on input "2:5" at bounding box center [104, 231] width 11 height 11
radio input "true"
click at [815, 371] on button "Next" at bounding box center [819, 365] width 57 height 29
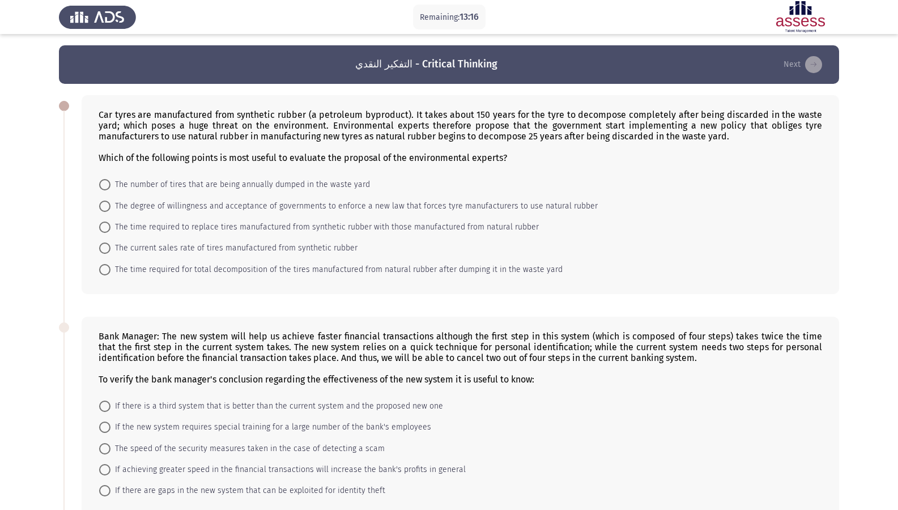
click at [185, 265] on span "The time required for total decomposition of the tires manufactured from natura…" at bounding box center [336, 270] width 452 height 14
click at [110, 265] on input "The time required for total decomposition of the tires manufactured from natura…" at bounding box center [104, 269] width 11 height 11
radio input "true"
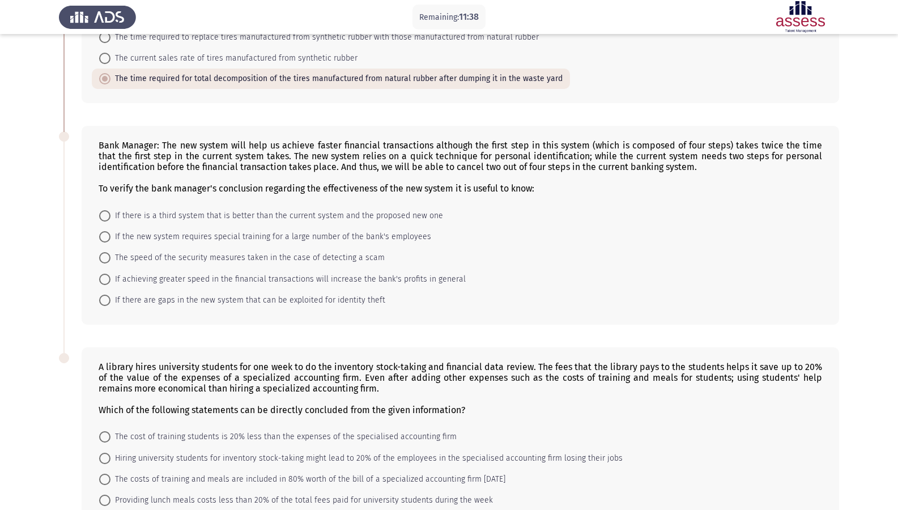
scroll to position [170, 0]
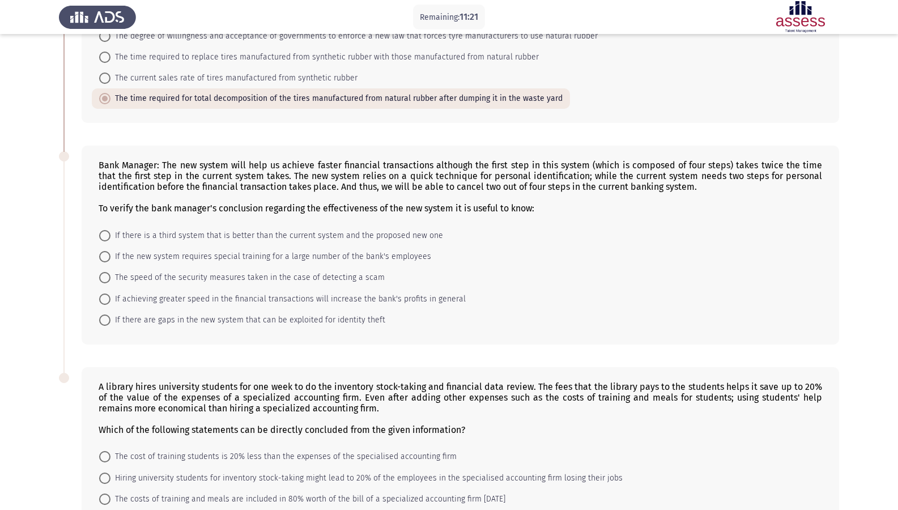
click at [193, 275] on span "The speed of the security measures taken in the case of detecting a scam" at bounding box center [247, 278] width 274 height 14
click at [110, 275] on input "The speed of the security measures taken in the case of detecting a scam" at bounding box center [104, 277] width 11 height 11
radio input "true"
click at [202, 297] on span "If achieving greater speed in the financial transactions will increase the bank…" at bounding box center [287, 298] width 355 height 14
click at [110, 297] on input "If achieving greater speed in the financial transactions will increase the bank…" at bounding box center [104, 297] width 11 height 11
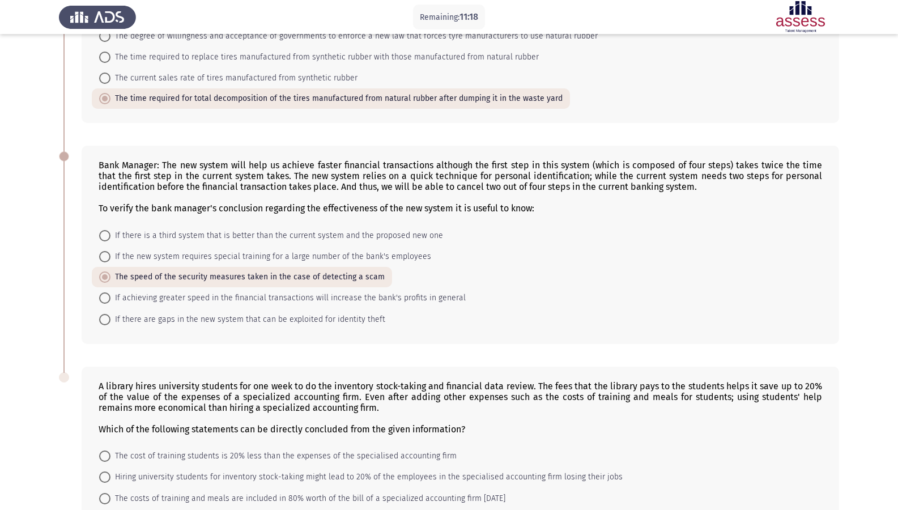
radio input "true"
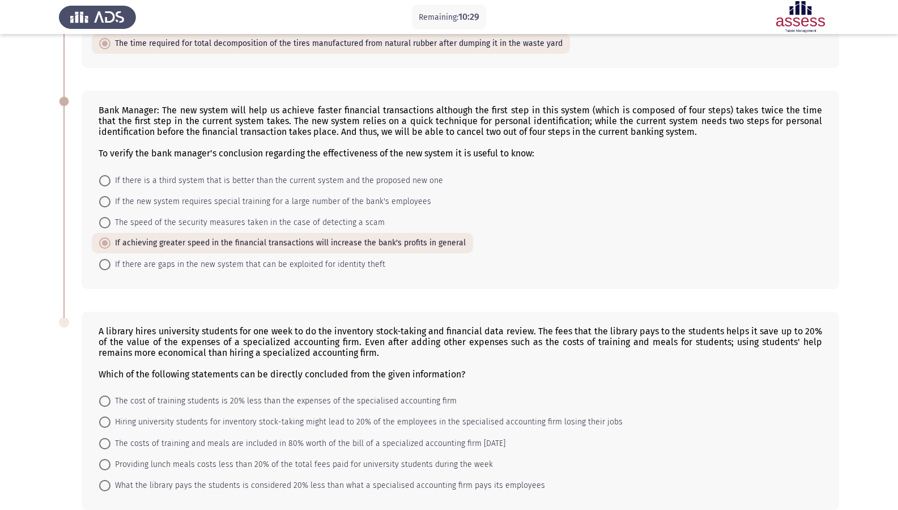
scroll to position [282, 0]
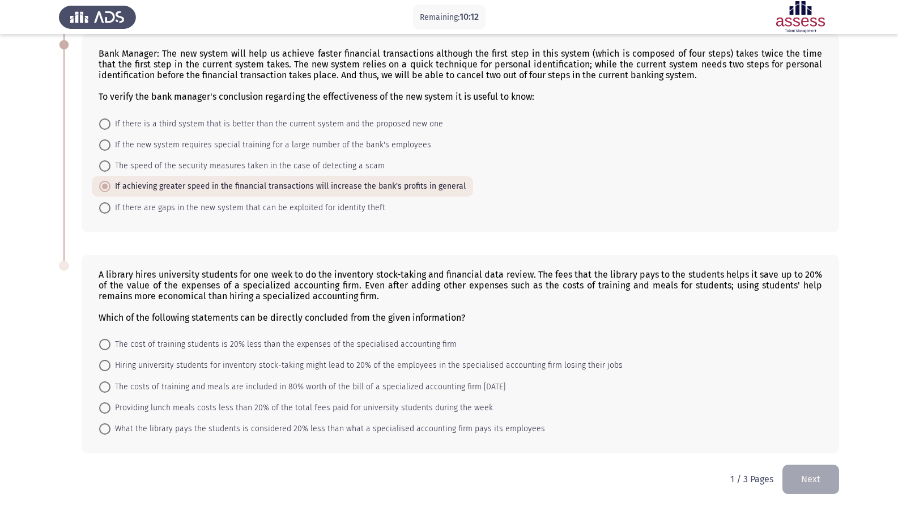
click at [128, 345] on span "The cost of training students is 20% less than the expenses of the specialised …" at bounding box center [283, 345] width 346 height 14
click at [110, 345] on input "The cost of training students is 20% less than the expenses of the specialised …" at bounding box center [104, 344] width 11 height 11
radio input "true"
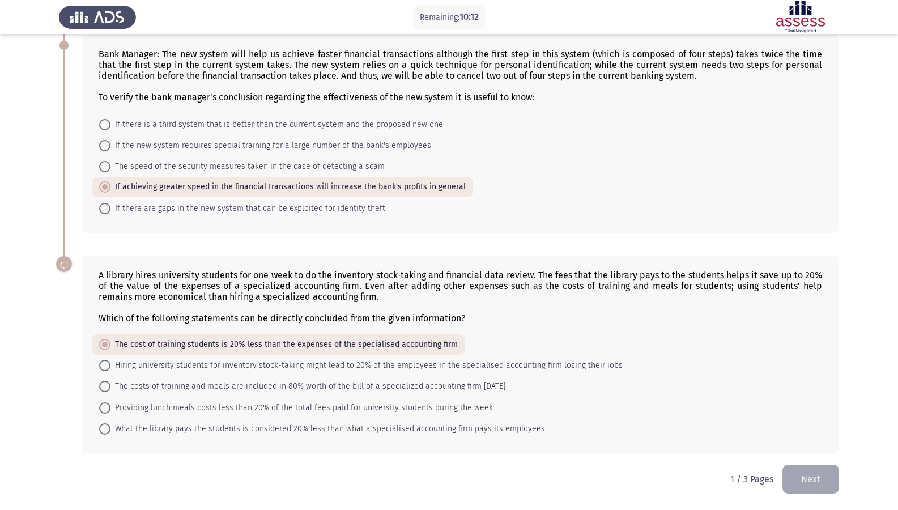
scroll to position [281, 0]
click at [218, 436] on mat-radio-button "What the library pays the students is considered 20% less than what a specialis…" at bounding box center [322, 428] width 461 height 21
click at [184, 431] on span "What the library pays the students is considered 20% less than what a specialis…" at bounding box center [327, 429] width 435 height 14
click at [110, 431] on input "What the library pays the students is considered 20% less than what a specialis…" at bounding box center [104, 428] width 11 height 11
radio input "true"
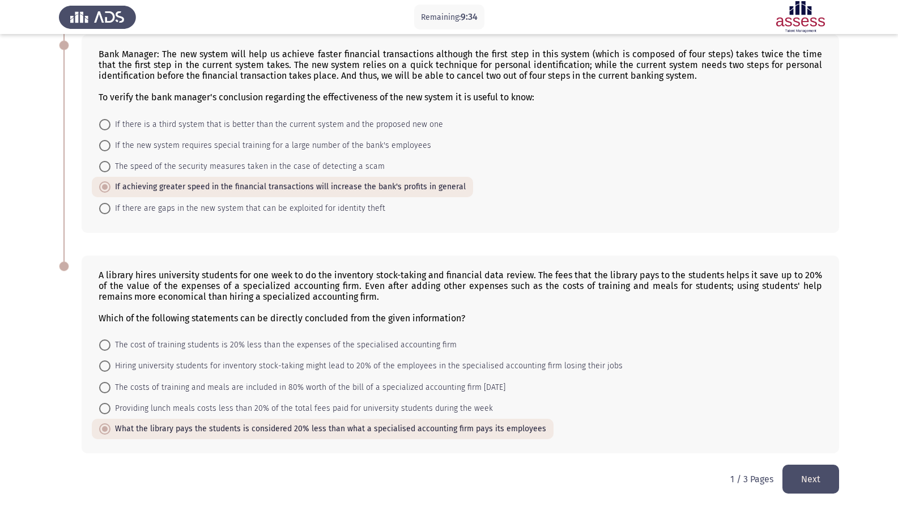
click at [805, 438] on button "Next" at bounding box center [810, 479] width 57 height 29
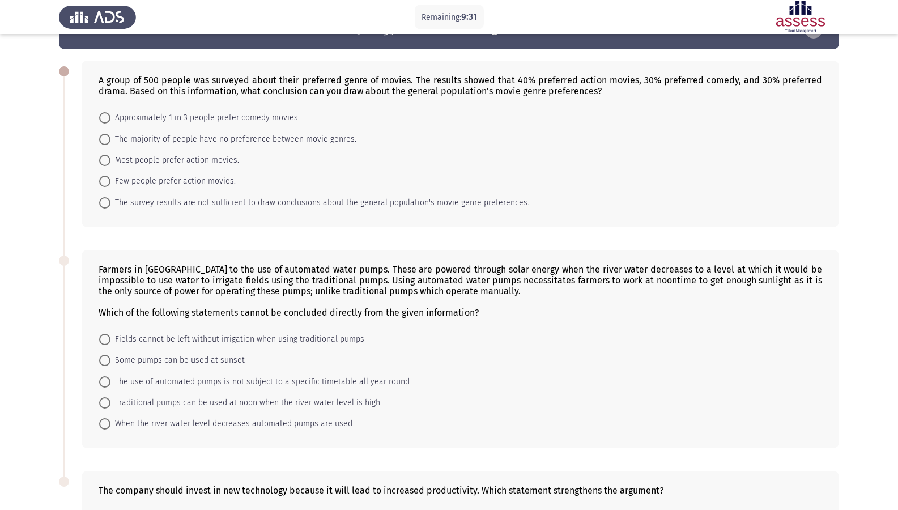
scroll to position [0, 0]
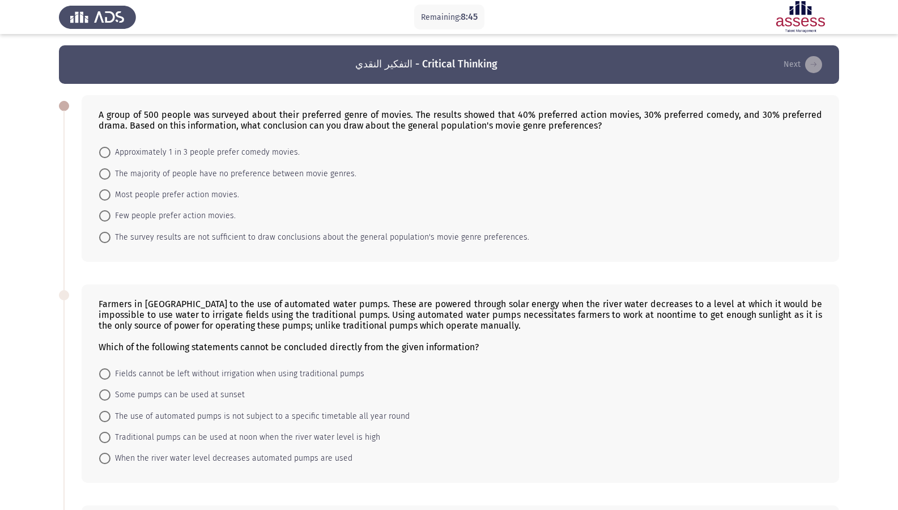
click at [222, 237] on span "The survey results are not sufficient to draw conclusions about the general pop…" at bounding box center [319, 238] width 419 height 14
click at [110, 237] on input "The survey results are not sufficient to draw conclusions about the general pop…" at bounding box center [104, 237] width 11 height 11
radio input "true"
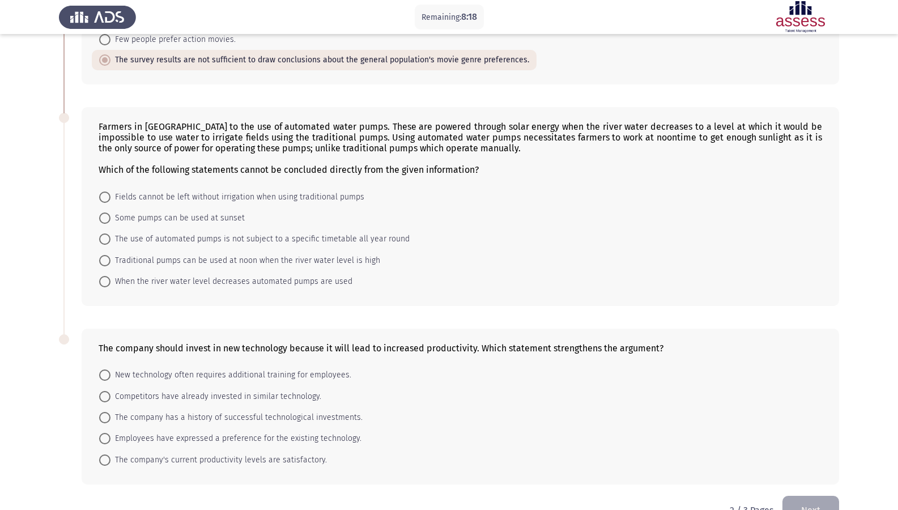
scroll to position [151, 0]
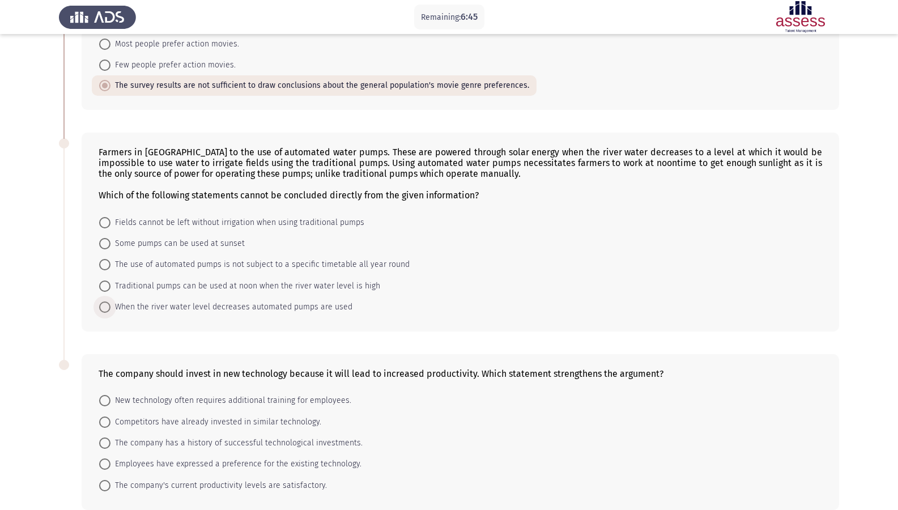
click at [189, 309] on span "When the river water level decreases automated pumps are used" at bounding box center [231, 307] width 242 height 14
click at [110, 309] on input "When the river water level decreases automated pumps are used" at bounding box center [104, 306] width 11 height 11
radio input "true"
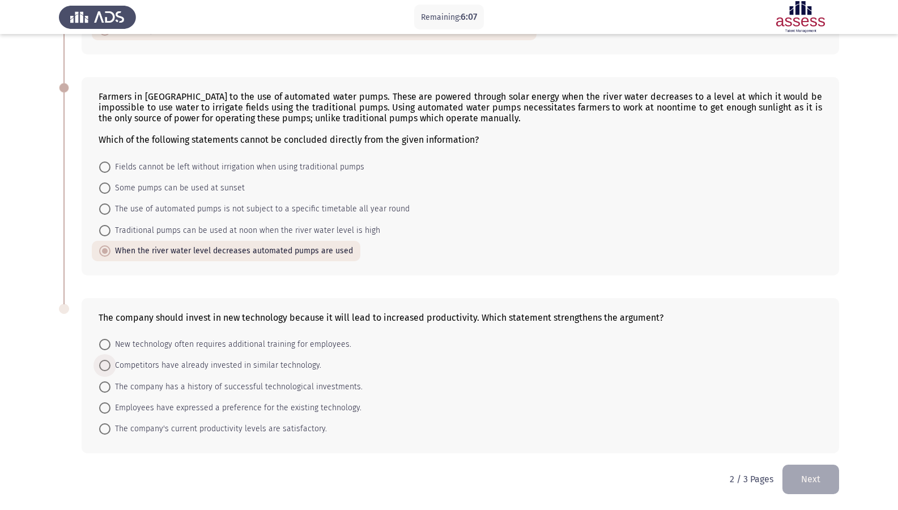
click at [224, 363] on span "Competitors have already invested in similar technology." at bounding box center [215, 366] width 211 height 14
click at [110, 363] on input "Competitors have already invested in similar technology." at bounding box center [104, 365] width 11 height 11
radio input "true"
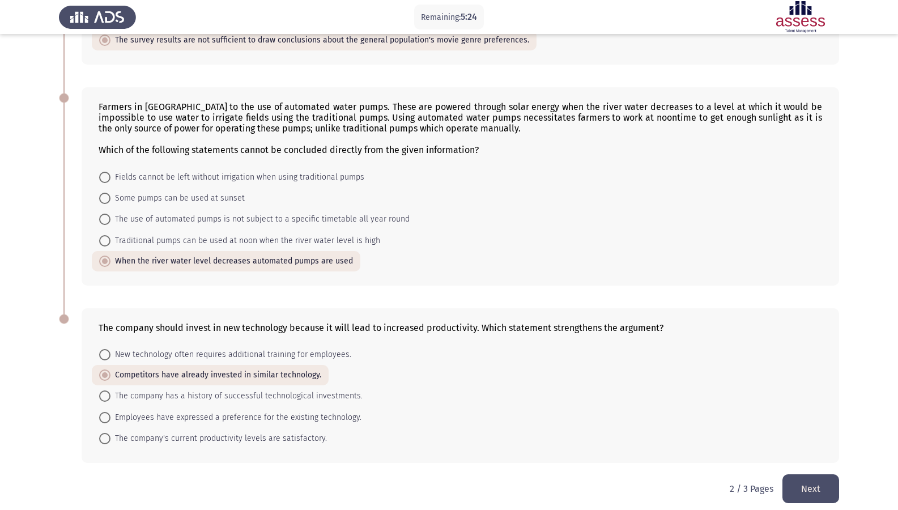
scroll to position [206, 0]
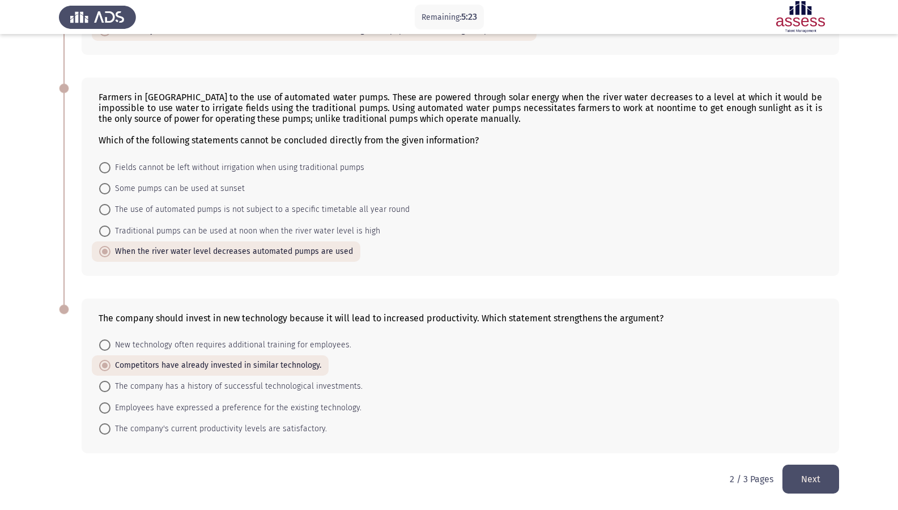
click at [810, 438] on button "Next" at bounding box center [810, 479] width 57 height 29
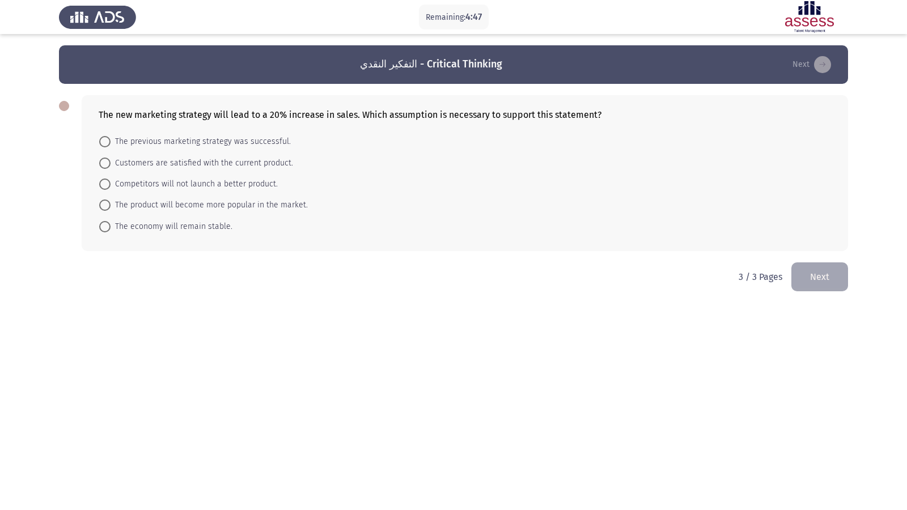
click at [163, 202] on span "The product will become more popular in the market." at bounding box center [208, 205] width 197 height 14
click at [110, 202] on input "The product will become more popular in the market." at bounding box center [104, 204] width 11 height 11
radio input "true"
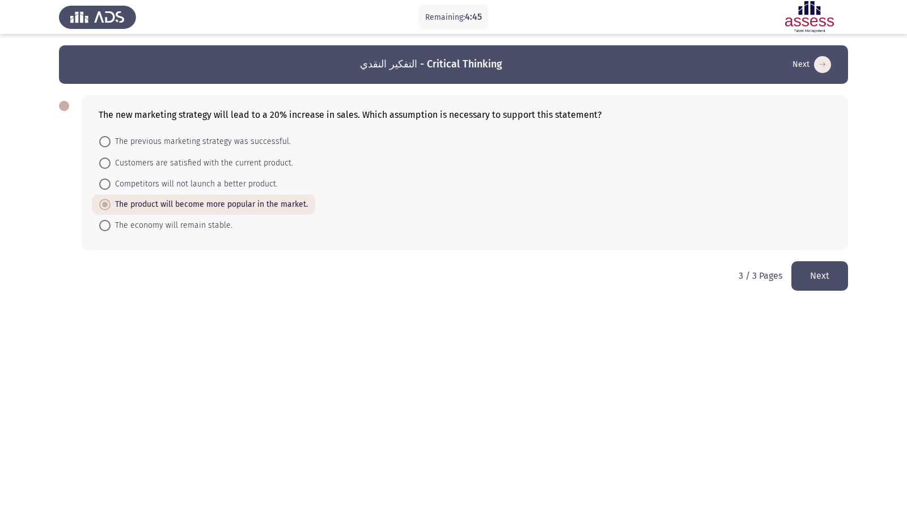
click at [801, 278] on button "Next" at bounding box center [819, 275] width 57 height 29
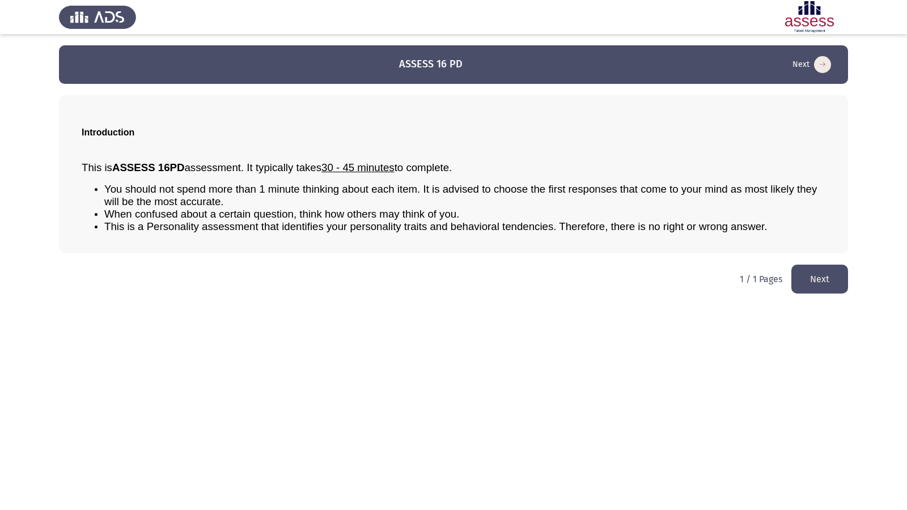
click at [824, 286] on button "Next" at bounding box center [819, 279] width 57 height 29
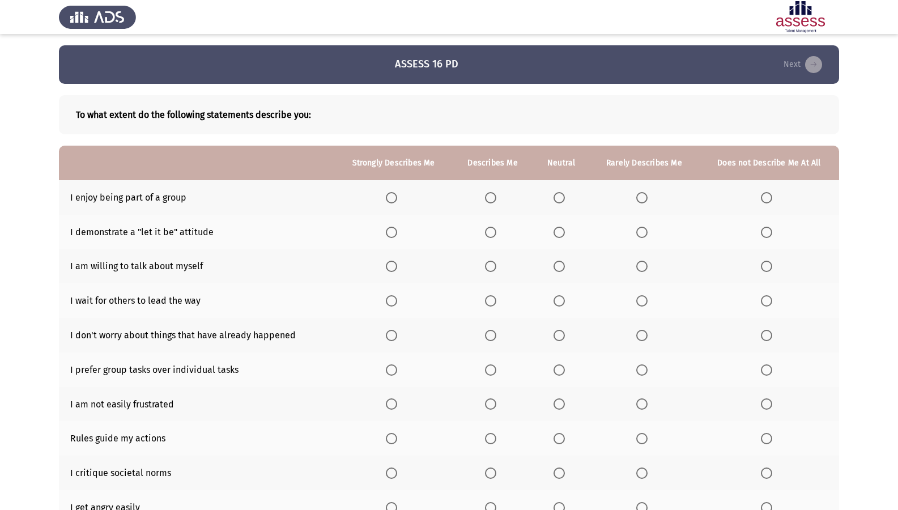
click at [494, 195] on span "Select an option" at bounding box center [490, 197] width 11 height 11
click at [494, 195] on input "Select an option" at bounding box center [490, 197] width 11 height 11
click at [558, 194] on span "Select an option" at bounding box center [559, 197] width 11 height 11
click at [558, 194] on input "Select an option" at bounding box center [559, 197] width 11 height 11
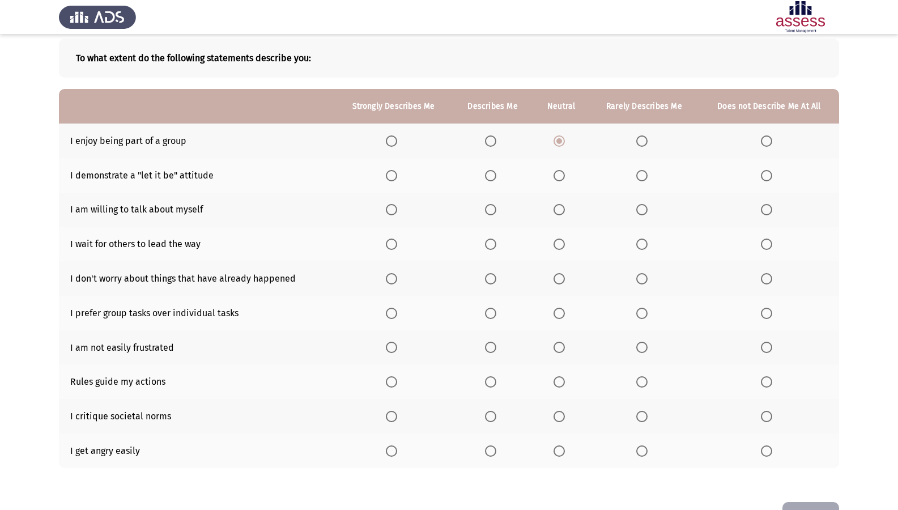
click at [491, 176] on span "Select an option" at bounding box center [490, 175] width 11 height 11
click at [491, 176] on input "Select an option" at bounding box center [490, 175] width 11 height 11
click at [493, 138] on span "Select an option" at bounding box center [490, 140] width 11 height 11
click at [493, 138] on input "Select an option" at bounding box center [490, 140] width 11 height 11
click at [641, 205] on span "Select an option" at bounding box center [641, 209] width 11 height 11
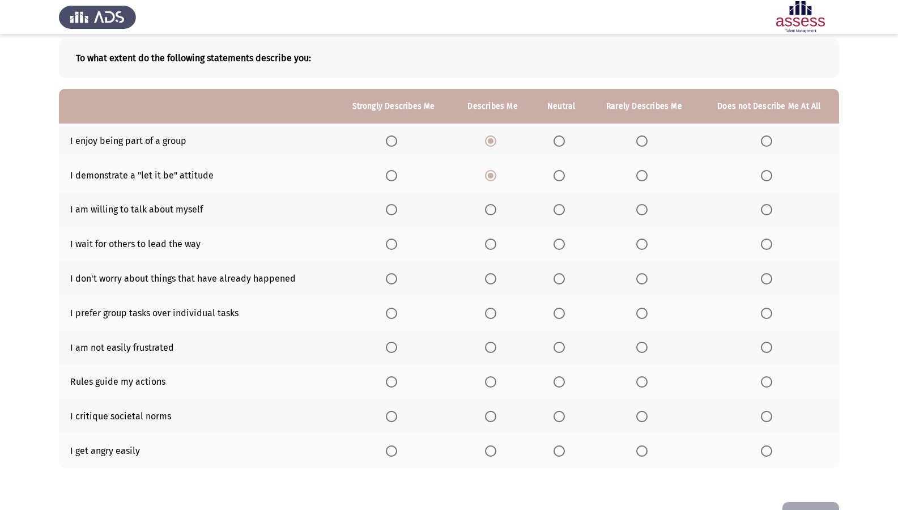
click at [641, 205] on input "Select an option" at bounding box center [641, 209] width 11 height 11
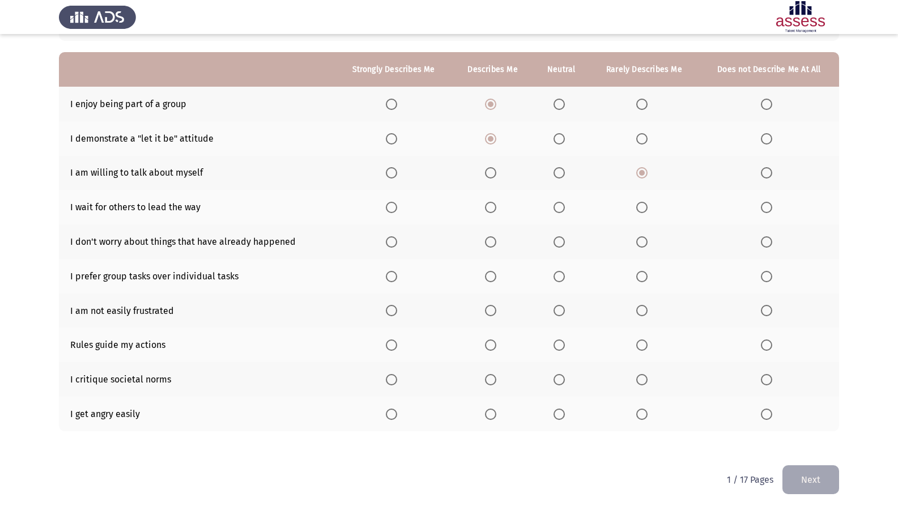
scroll to position [94, 0]
click at [562, 208] on span "Select an option" at bounding box center [559, 206] width 11 height 11
click at [562, 208] on input "Select an option" at bounding box center [559, 206] width 11 height 11
click at [387, 245] on span "Select an option" at bounding box center [391, 241] width 11 height 11
click at [387, 245] on input "Select an option" at bounding box center [391, 241] width 11 height 11
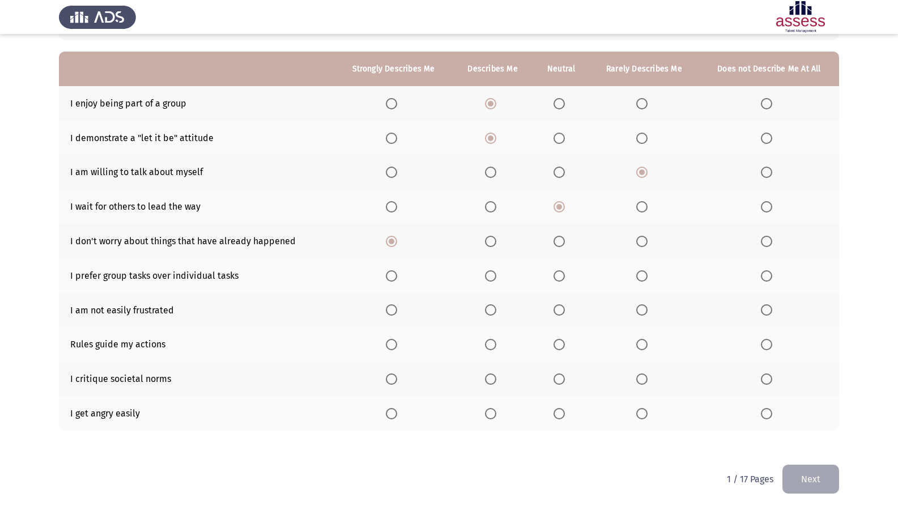
click at [640, 270] on span "Select an option" at bounding box center [641, 275] width 11 height 11
click at [640, 270] on input "Select an option" at bounding box center [641, 275] width 11 height 11
click at [553, 305] on th at bounding box center [561, 310] width 56 height 35
click at [558, 305] on span "Select an option" at bounding box center [559, 309] width 11 height 11
click at [558, 305] on input "Select an option" at bounding box center [559, 309] width 11 height 11
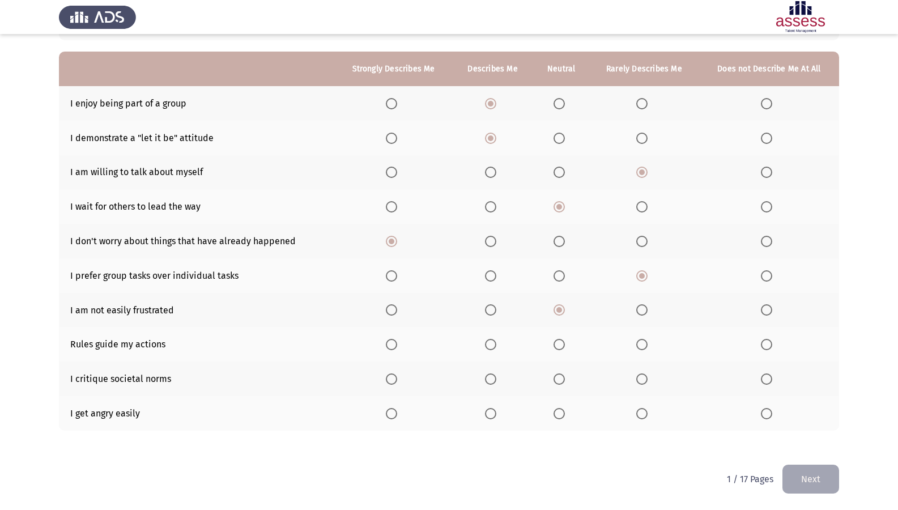
click at [387, 345] on span "Select an option" at bounding box center [391, 344] width 11 height 11
click at [387, 345] on input "Select an option" at bounding box center [391, 344] width 11 height 11
click at [494, 417] on span "Select an option" at bounding box center [490, 413] width 11 height 11
click at [494, 417] on input "Select an option" at bounding box center [490, 413] width 11 height 11
click at [494, 379] on span "Select an option" at bounding box center [490, 378] width 11 height 11
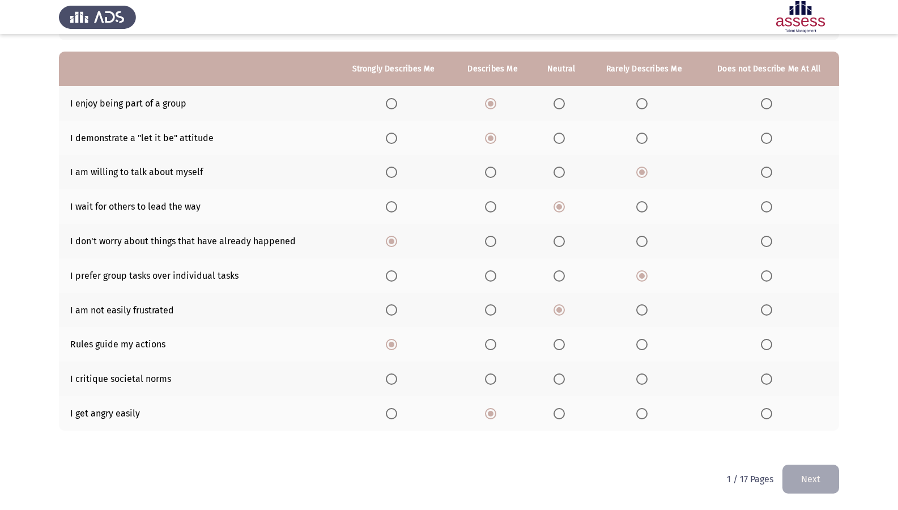
click at [494, 379] on input "Select an option" at bounding box center [490, 378] width 11 height 11
click at [814, 438] on button "Next" at bounding box center [810, 479] width 57 height 29
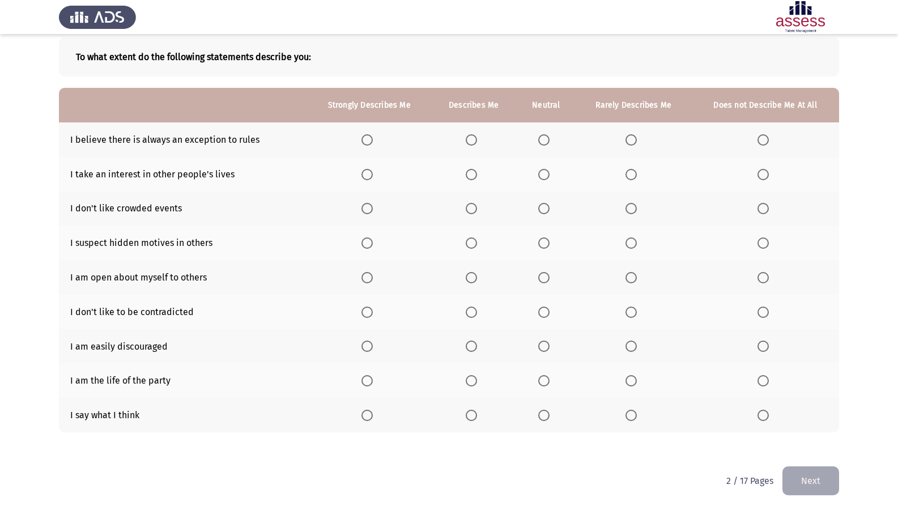
scroll to position [59, 0]
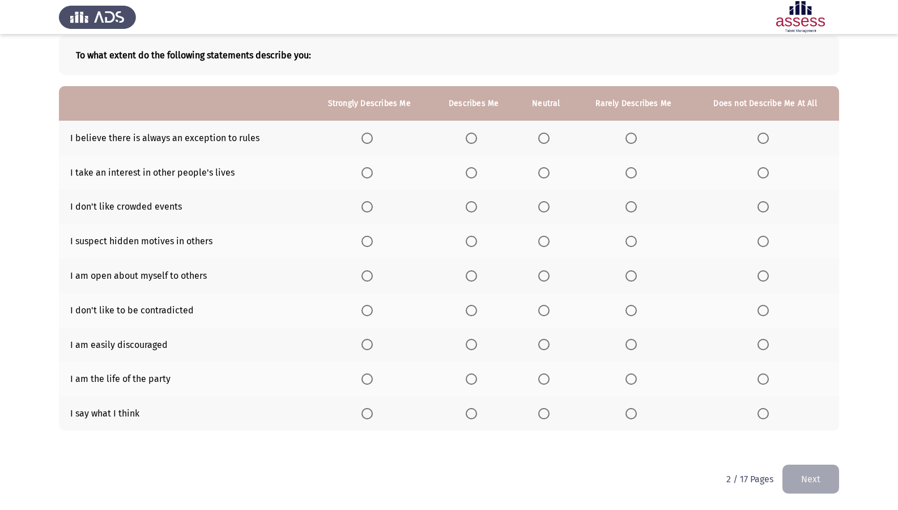
click at [369, 138] on span "Select an option" at bounding box center [367, 138] width 11 height 11
click at [369, 138] on input "Select an option" at bounding box center [367, 138] width 11 height 11
click at [469, 172] on span "Select an option" at bounding box center [471, 172] width 11 height 11
click at [469, 172] on input "Select an option" at bounding box center [471, 172] width 11 height 11
click at [631, 177] on span "Select an option" at bounding box center [631, 172] width 11 height 11
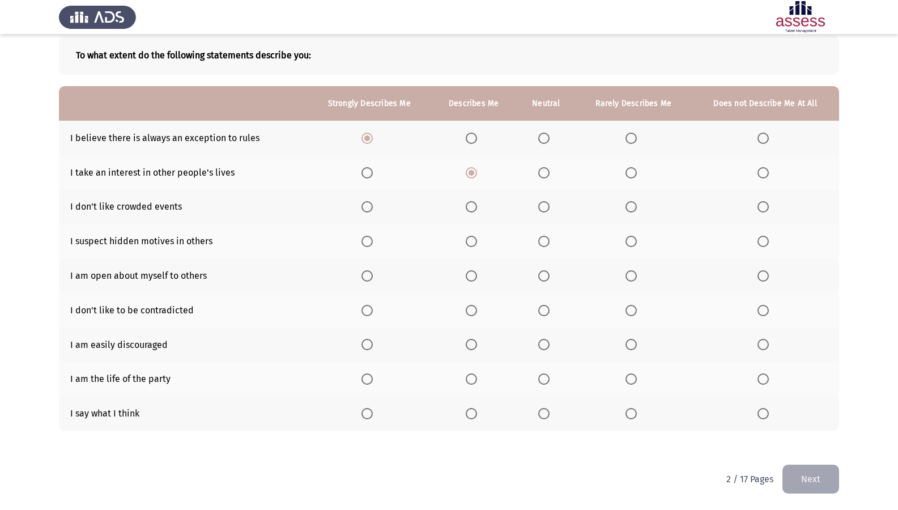
click at [631, 177] on input "Select an option" at bounding box center [631, 172] width 11 height 11
click at [541, 206] on span "Select an option" at bounding box center [543, 206] width 11 height 11
click at [541, 206] on input "Select an option" at bounding box center [543, 206] width 11 height 11
click at [366, 240] on span "Select an option" at bounding box center [367, 241] width 11 height 11
click at [366, 240] on input "Select an option" at bounding box center [367, 241] width 11 height 11
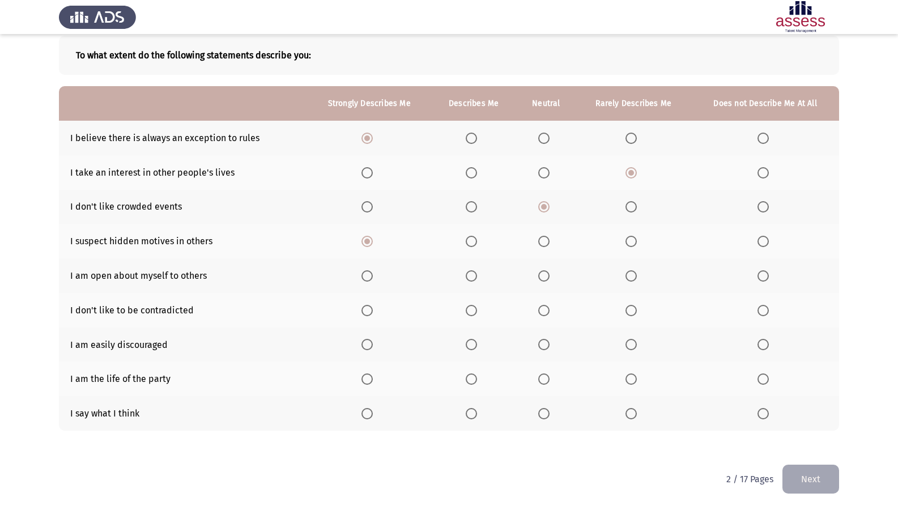
click at [626, 275] on span "Select an option" at bounding box center [631, 275] width 11 height 11
click at [626, 275] on input "Select an option" at bounding box center [631, 275] width 11 height 11
click at [631, 312] on span "Select an option" at bounding box center [631, 310] width 11 height 11
click at [631, 312] on input "Select an option" at bounding box center [631, 310] width 11 height 11
click at [761, 345] on span "Select an option" at bounding box center [763, 344] width 11 height 11
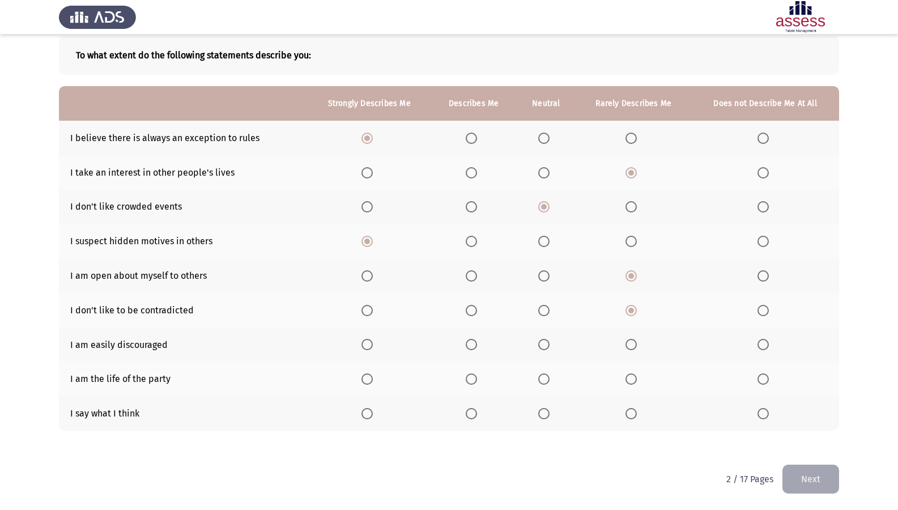
click at [761, 345] on input "Select an option" at bounding box center [763, 344] width 11 height 11
click at [763, 379] on span "Select an option" at bounding box center [763, 379] width 0 height 0
click at [763, 379] on input "Select an option" at bounding box center [763, 378] width 11 height 11
click at [542, 414] on span "Select an option" at bounding box center [543, 413] width 11 height 11
click at [542, 414] on input "Select an option" at bounding box center [543, 413] width 11 height 11
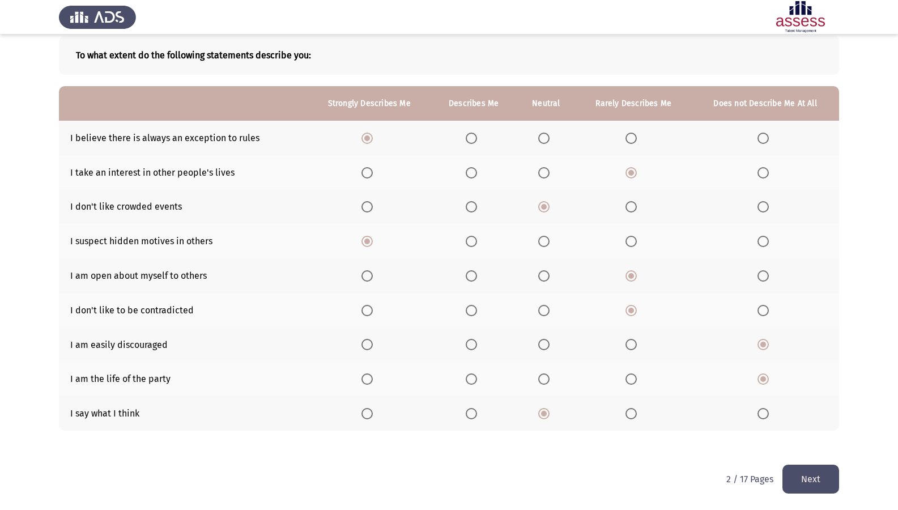
click at [820, 438] on button "Next" at bounding box center [810, 479] width 57 height 29
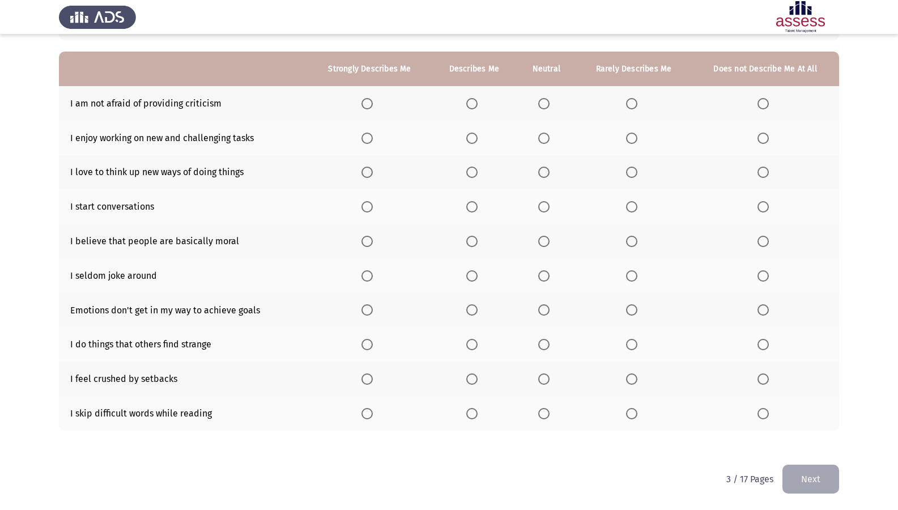
scroll to position [37, 0]
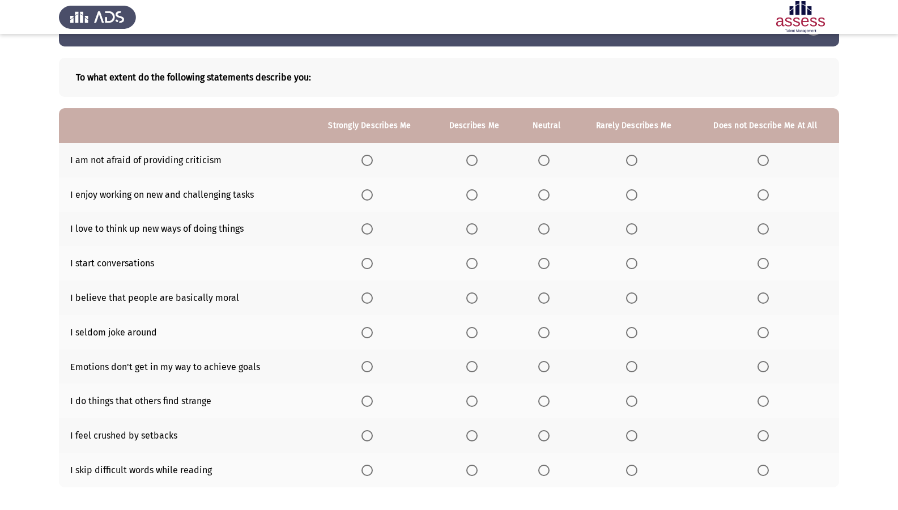
click at [364, 160] on span "Select an option" at bounding box center [367, 160] width 11 height 11
click at [364, 160] on input "Select an option" at bounding box center [367, 160] width 11 height 11
click at [474, 160] on span "Select an option" at bounding box center [471, 160] width 11 height 11
click at [474, 160] on input "Select an option" at bounding box center [471, 160] width 11 height 11
click at [365, 191] on span "Select an option" at bounding box center [367, 194] width 11 height 11
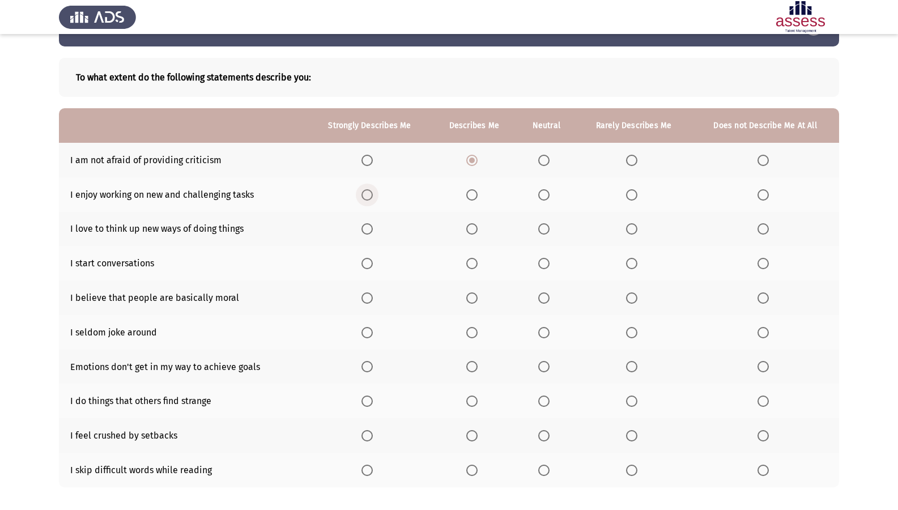
click at [365, 191] on input "Select an option" at bounding box center [367, 194] width 11 height 11
click at [365, 231] on span "Select an option" at bounding box center [367, 228] width 11 height 11
click at [365, 231] on input "Select an option" at bounding box center [367, 228] width 11 height 11
click at [633, 268] on span "Select an option" at bounding box center [631, 263] width 11 height 11
click at [633, 268] on input "Select an option" at bounding box center [631, 263] width 11 height 11
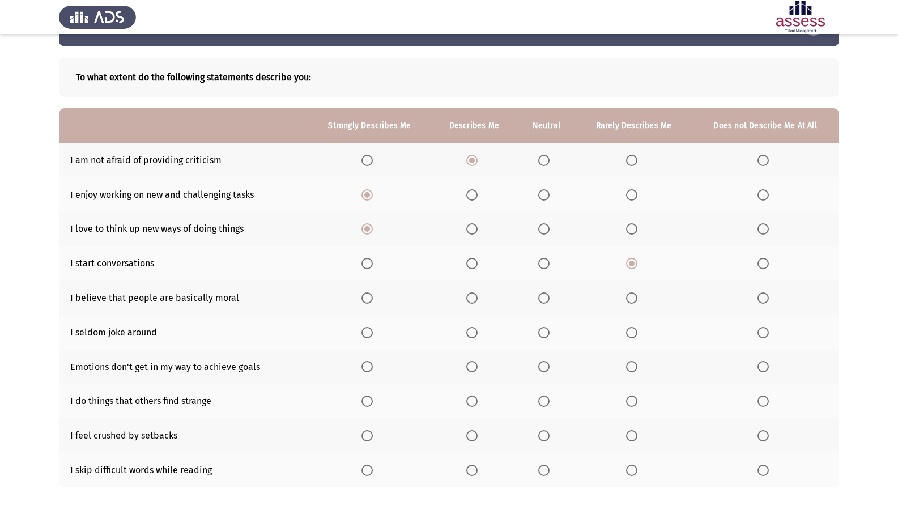
click at [635, 332] on span "Select an option" at bounding box center [631, 332] width 11 height 11
click at [635, 332] on input "Select an option" at bounding box center [631, 332] width 11 height 11
click at [545, 296] on span "Select an option" at bounding box center [543, 297] width 11 height 11
click at [545, 296] on input "Select an option" at bounding box center [543, 297] width 11 height 11
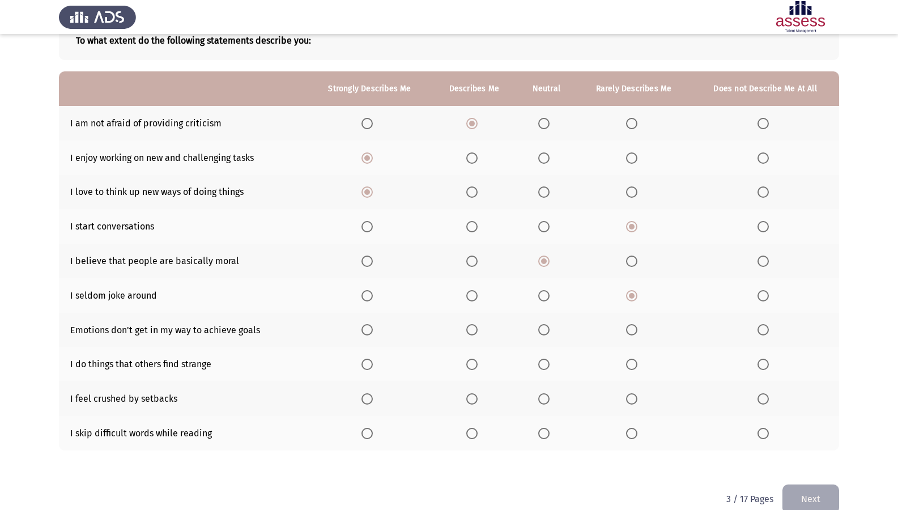
scroll to position [94, 0]
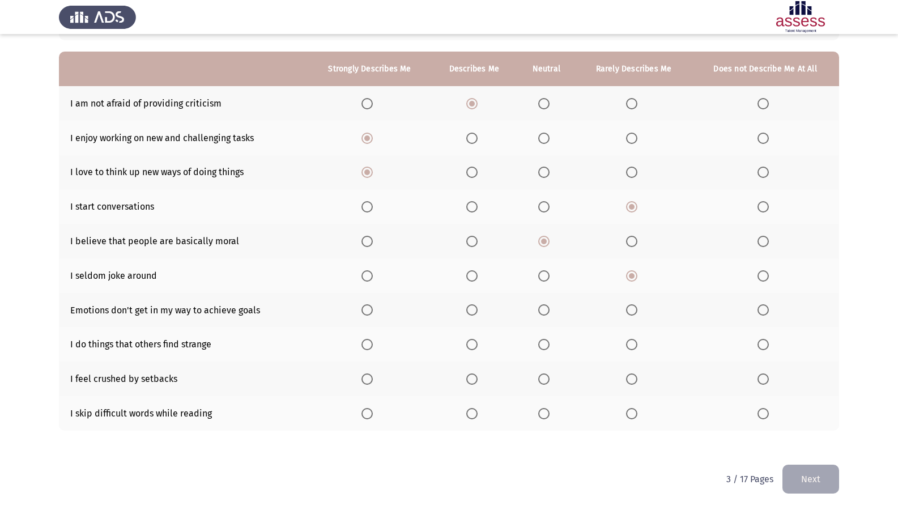
click at [546, 311] on span "Select an option" at bounding box center [543, 309] width 11 height 11
click at [546, 311] on input "Select an option" at bounding box center [543, 309] width 11 height 11
click at [469, 341] on span "Select an option" at bounding box center [471, 344] width 11 height 11
click at [469, 341] on input "Select an option" at bounding box center [471, 344] width 11 height 11
click at [633, 375] on span "Select an option" at bounding box center [631, 378] width 11 height 11
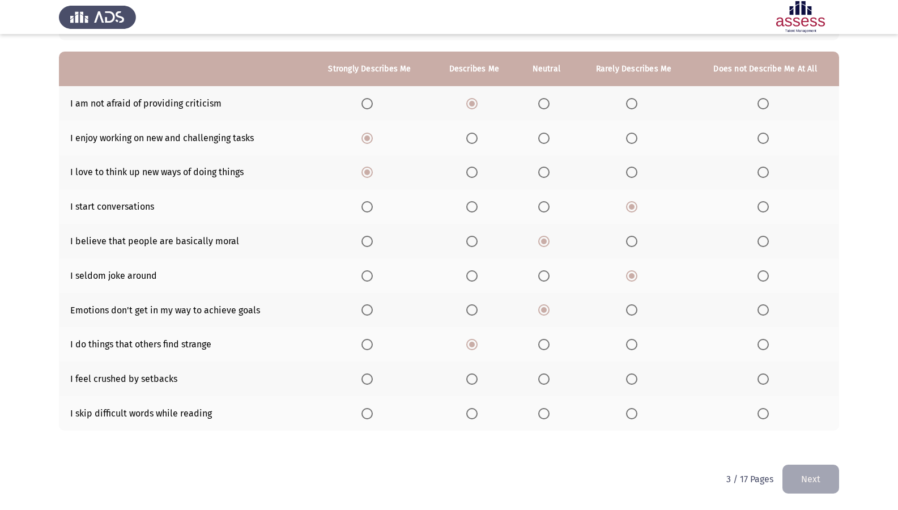
click at [633, 375] on input "Select an option" at bounding box center [631, 378] width 11 height 11
click at [764, 416] on span "Select an option" at bounding box center [763, 413] width 11 height 11
click at [764, 416] on input "Select an option" at bounding box center [763, 413] width 11 height 11
click at [803, 438] on button "Next" at bounding box center [810, 479] width 57 height 29
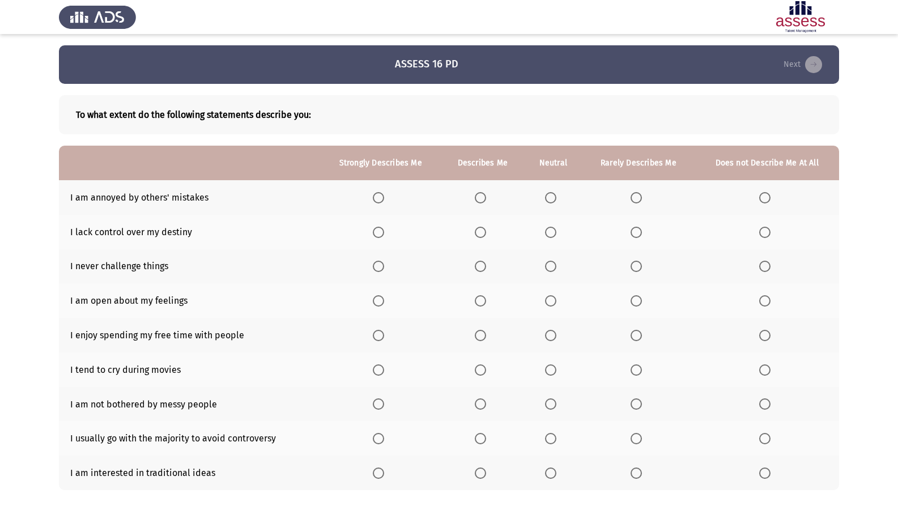
click at [548, 203] on th at bounding box center [553, 197] width 58 height 35
click at [550, 201] on span "Select an option" at bounding box center [550, 197] width 11 height 11
click at [550, 201] on input "Select an option" at bounding box center [550, 197] width 11 height 11
click at [635, 226] on mat-radio-button "Select an option" at bounding box center [639, 232] width 16 height 12
click at [477, 235] on span "Select an option" at bounding box center [480, 232] width 11 height 11
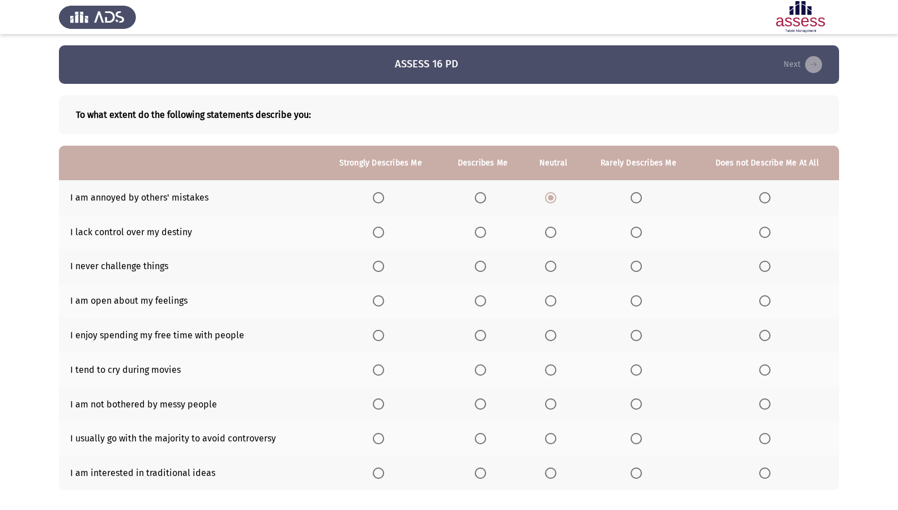
click at [477, 235] on input "Select an option" at bounding box center [480, 232] width 11 height 11
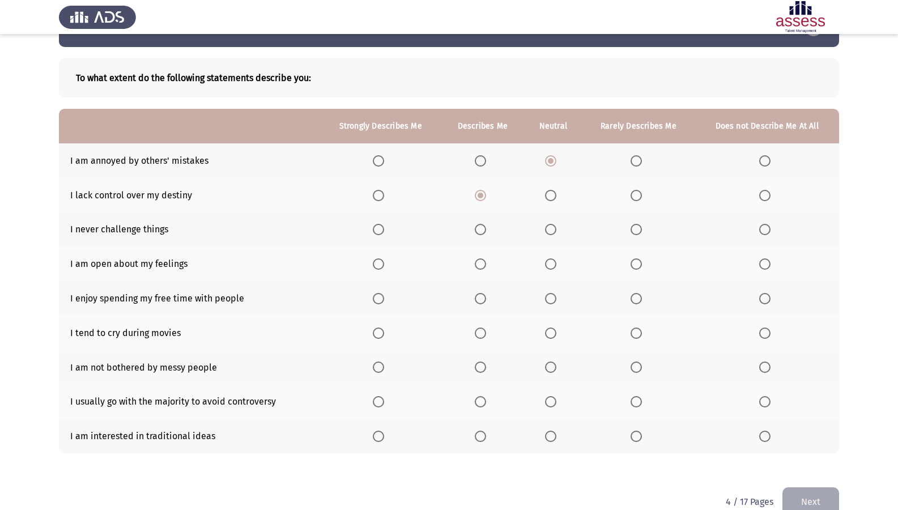
scroll to position [57, 0]
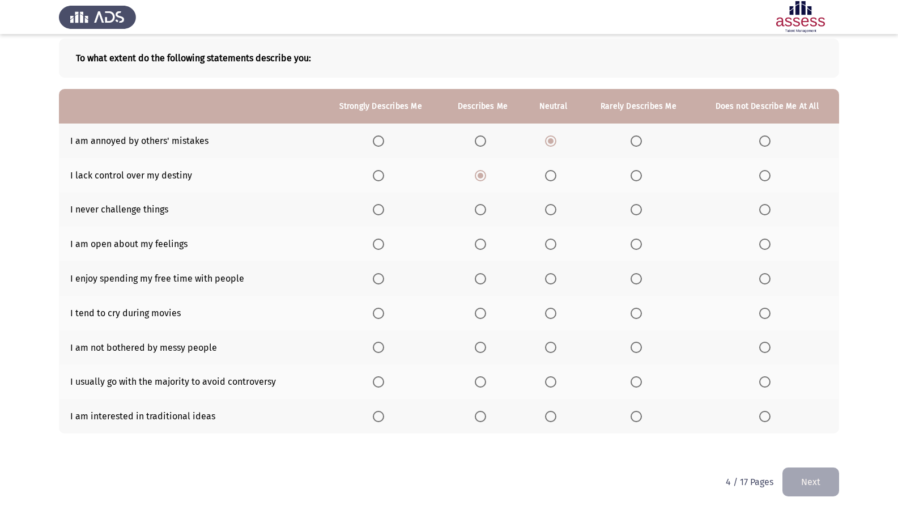
click at [552, 176] on span "Select an option" at bounding box center [550, 175] width 11 height 11
click at [552, 176] on input "Select an option" at bounding box center [550, 175] width 11 height 11
click at [377, 213] on span "Select an option" at bounding box center [378, 209] width 11 height 11
click at [377, 213] on input "Select an option" at bounding box center [378, 209] width 11 height 11
click at [635, 248] on span "Select an option" at bounding box center [636, 244] width 11 height 11
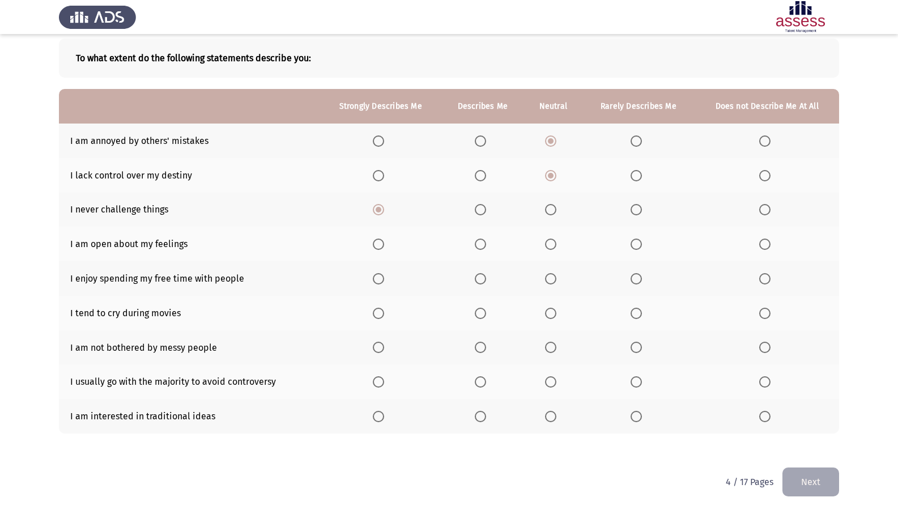
click at [635, 248] on input "Select an option" at bounding box center [636, 244] width 11 height 11
click at [550, 275] on span "Select an option" at bounding box center [550, 278] width 11 height 11
click at [550, 275] on input "Select an option" at bounding box center [550, 278] width 11 height 11
click at [770, 313] on span "Select an option" at bounding box center [764, 313] width 11 height 11
click at [770, 313] on input "Select an option" at bounding box center [764, 313] width 11 height 11
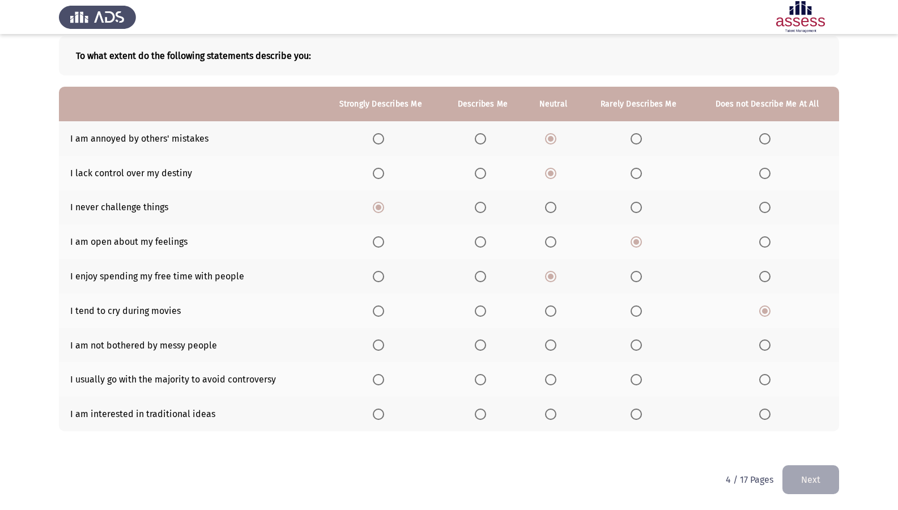
scroll to position [59, 0]
click at [633, 346] on span "Select an option" at bounding box center [636, 344] width 11 height 11
click at [633, 346] on input "Select an option" at bounding box center [636, 344] width 11 height 11
click at [635, 377] on span "Select an option" at bounding box center [636, 378] width 11 height 11
click at [635, 377] on input "Select an option" at bounding box center [636, 378] width 11 height 11
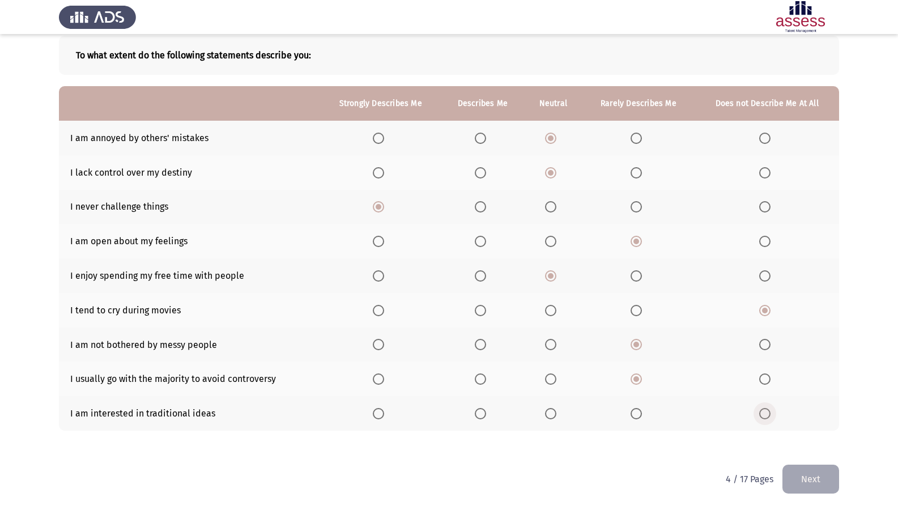
click at [767, 410] on span "Select an option" at bounding box center [764, 413] width 11 height 11
click at [767, 410] on input "Select an option" at bounding box center [764, 413] width 11 height 11
click at [643, 418] on label "Select an option" at bounding box center [639, 413] width 16 height 11
click at [642, 418] on input "Select an option" at bounding box center [636, 413] width 11 height 11
click at [807, 438] on button "Next" at bounding box center [810, 479] width 57 height 29
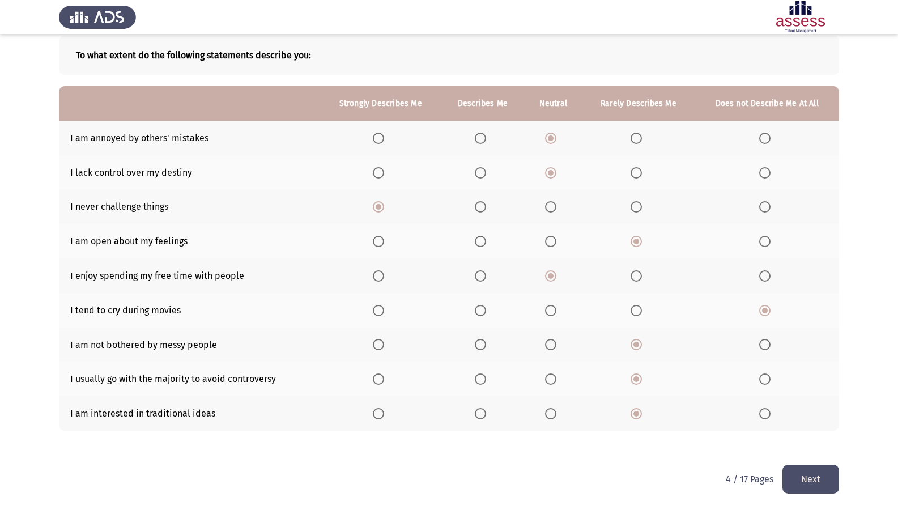
scroll to position [0, 0]
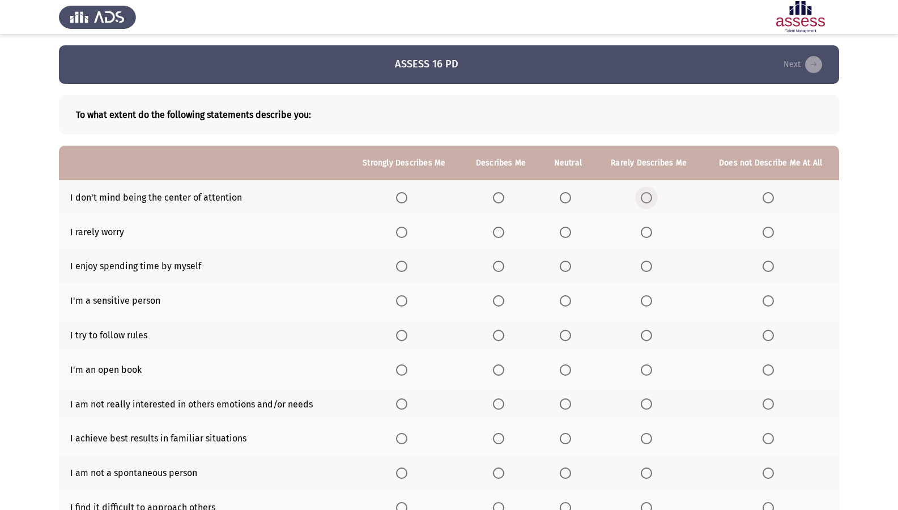
click at [647, 192] on span "Select an option" at bounding box center [646, 197] width 11 height 11
click at [647, 192] on input "Select an option" at bounding box center [646, 197] width 11 height 11
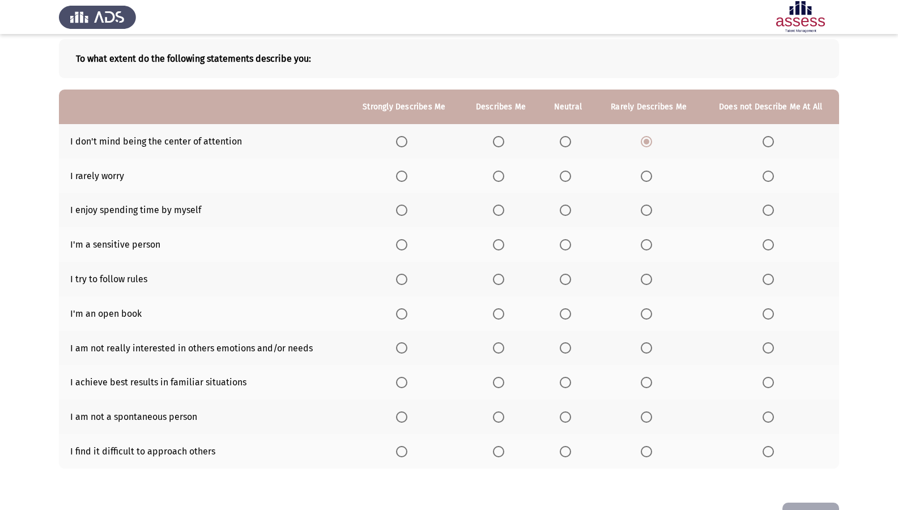
scroll to position [57, 0]
click at [649, 178] on span "Select an option" at bounding box center [646, 175] width 11 height 11
click at [649, 178] on input "Select an option" at bounding box center [646, 175] width 11 height 11
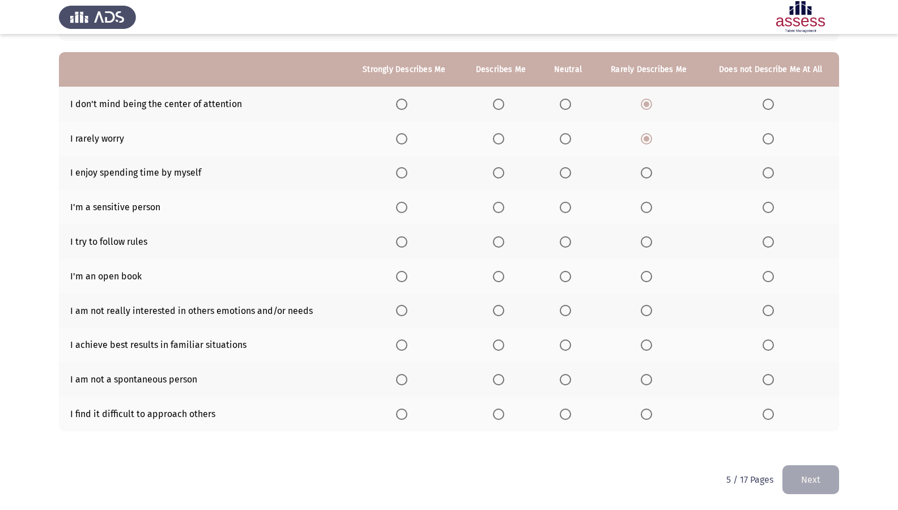
scroll to position [94, 0]
click at [405, 167] on span "Select an option" at bounding box center [401, 172] width 11 height 11
click at [405, 167] on input "Select an option" at bounding box center [401, 172] width 11 height 11
click at [769, 214] on th at bounding box center [770, 206] width 137 height 35
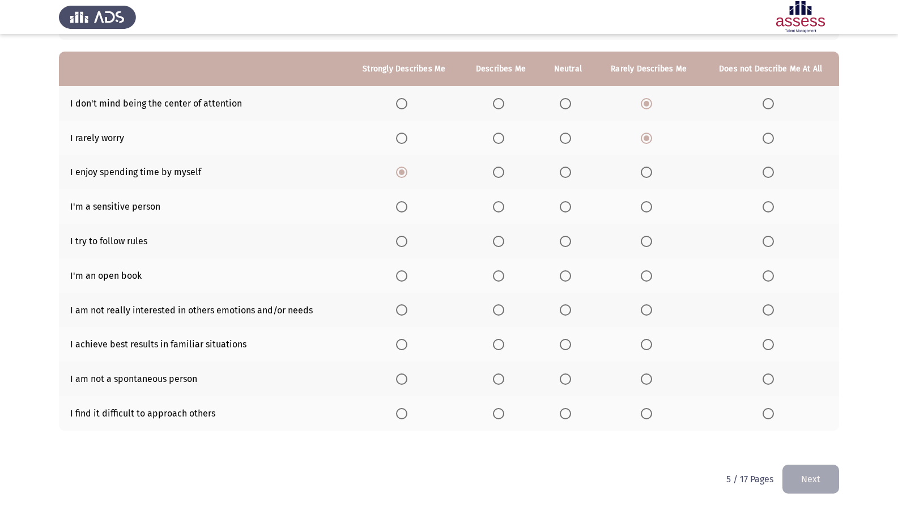
click at [771, 206] on span "Select an option" at bounding box center [768, 206] width 11 height 11
click at [771, 206] on input "Select an option" at bounding box center [768, 206] width 11 height 11
click at [496, 238] on span "Select an option" at bounding box center [498, 241] width 11 height 11
click at [496, 238] on input "Select an option" at bounding box center [498, 241] width 11 height 11
click at [497, 274] on span "Select an option" at bounding box center [498, 275] width 11 height 11
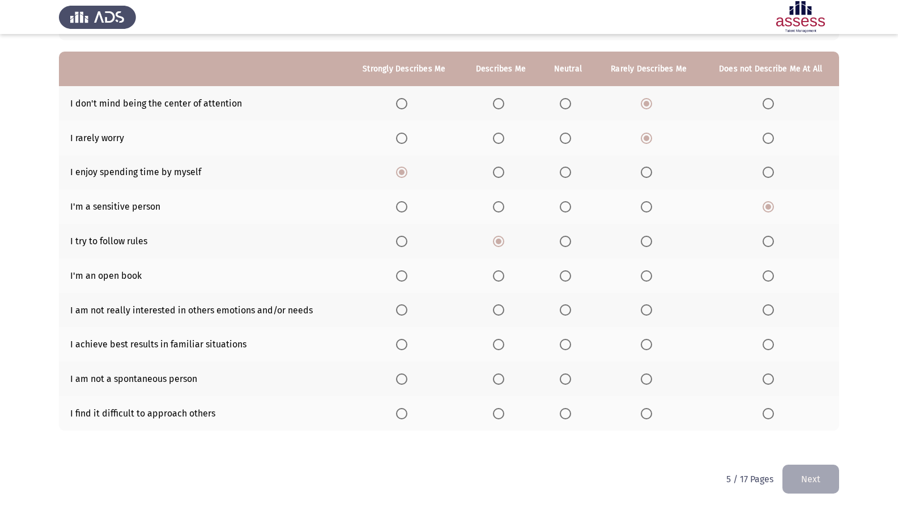
click at [497, 274] on input "Select an option" at bounding box center [498, 275] width 11 height 11
click at [644, 307] on span "Select an option" at bounding box center [646, 309] width 11 height 11
click at [644, 307] on input "Select an option" at bounding box center [646, 309] width 11 height 11
click at [400, 343] on span "Select an option" at bounding box center [401, 344] width 11 height 11
click at [400, 343] on input "Select an option" at bounding box center [401, 344] width 11 height 11
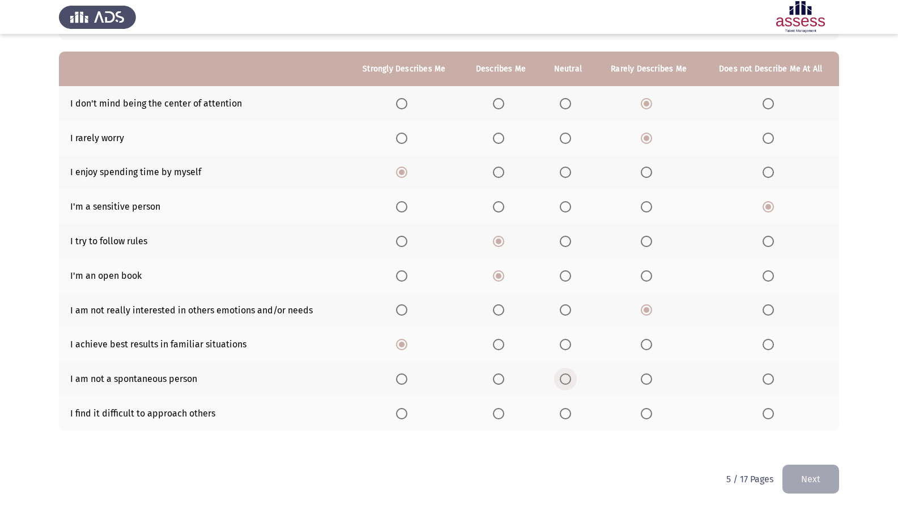
click at [564, 382] on span "Select an option" at bounding box center [565, 378] width 11 height 11
click at [564, 382] on input "Select an option" at bounding box center [565, 378] width 11 height 11
click at [498, 411] on span "Select an option" at bounding box center [498, 413] width 11 height 11
click at [498, 411] on input "Select an option" at bounding box center [498, 413] width 11 height 11
click at [841, 438] on html "ASSESS 16 PD Next To what extent do the following statements describe you: Stro…" at bounding box center [449, 208] width 898 height 604
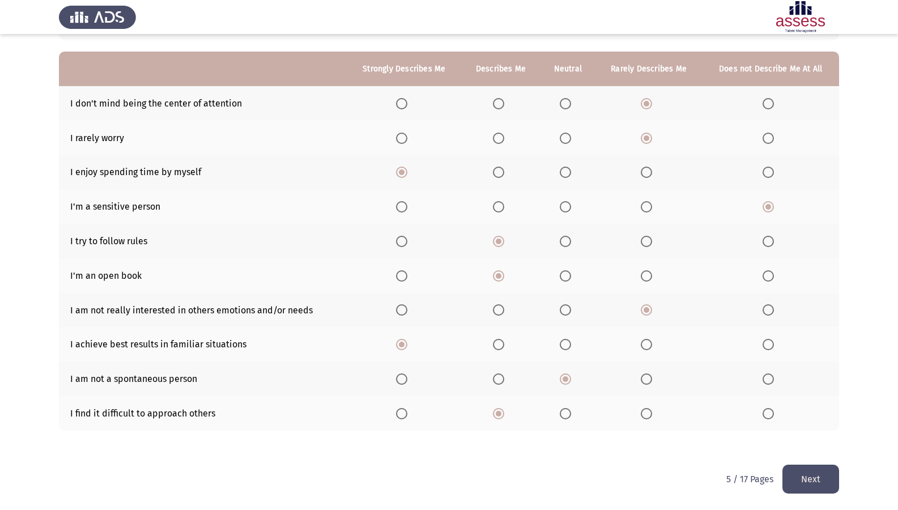
click at [816, 438] on button "Next" at bounding box center [810, 479] width 57 height 29
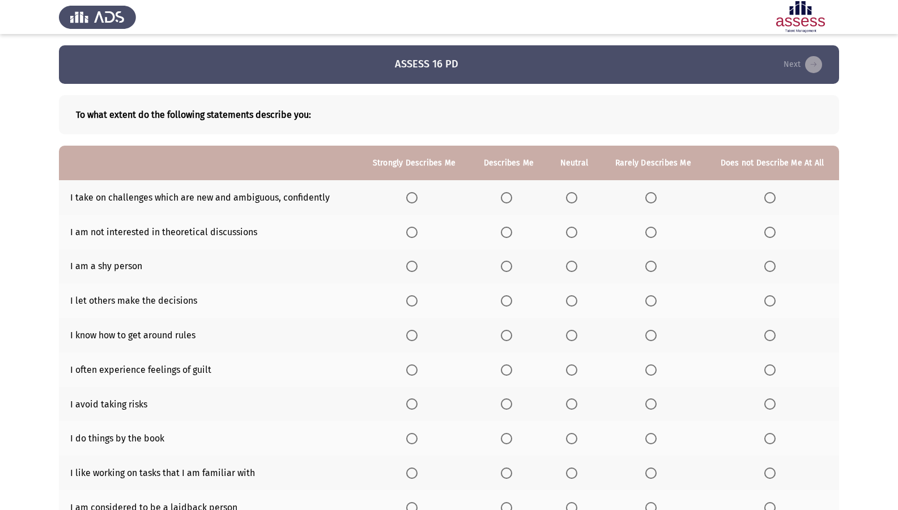
click at [413, 194] on span "Select an option" at bounding box center [411, 197] width 11 height 11
click at [413, 194] on input "Select an option" at bounding box center [411, 197] width 11 height 11
click at [648, 235] on span "Select an option" at bounding box center [650, 232] width 11 height 11
click at [648, 235] on input "Select an option" at bounding box center [650, 232] width 11 height 11
click at [504, 263] on span "Select an option" at bounding box center [506, 266] width 11 height 11
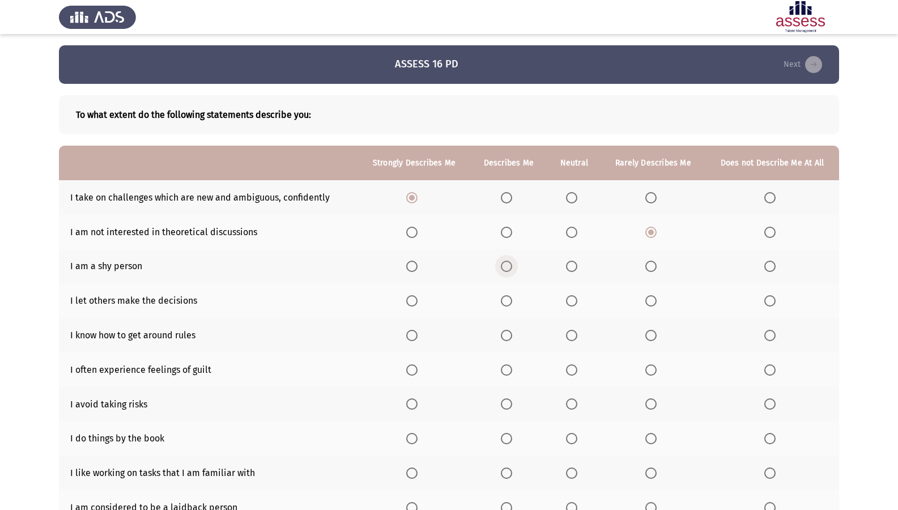
click at [504, 263] on input "Select an option" at bounding box center [506, 266] width 11 height 11
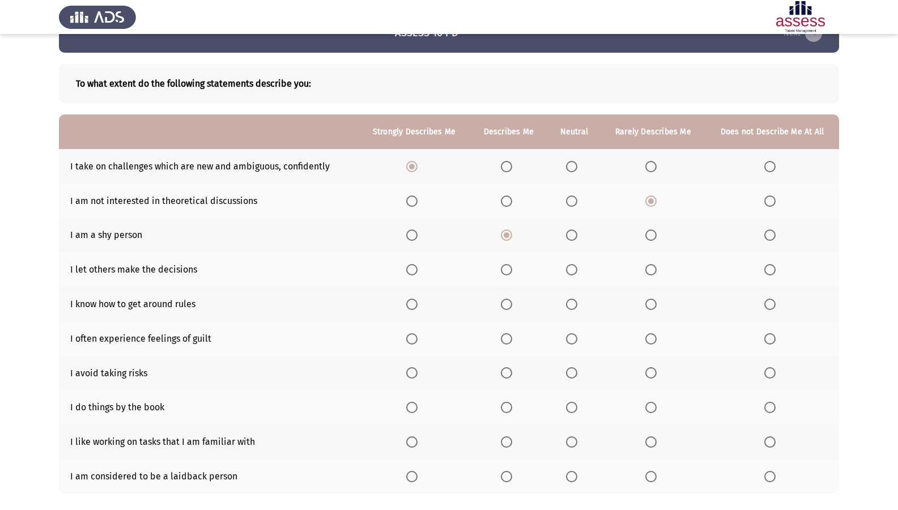
scroll to position [57, 0]
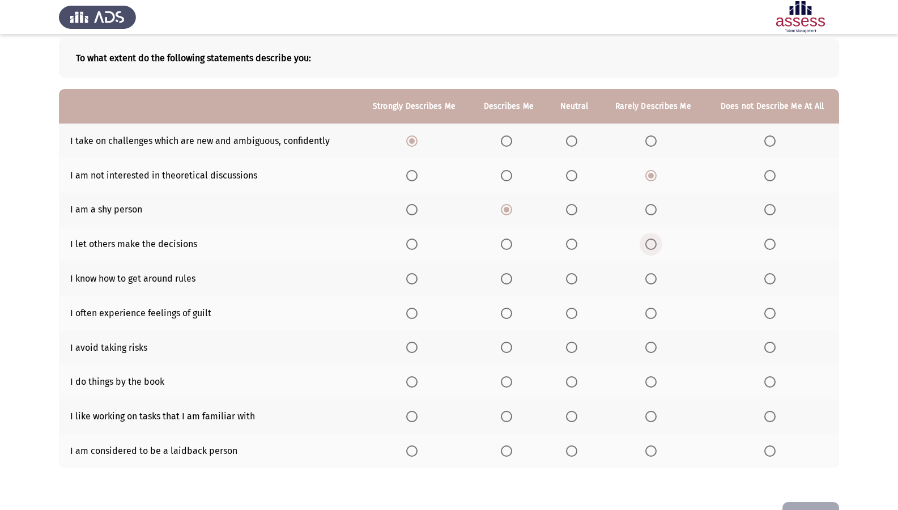
click at [650, 246] on span "Select an option" at bounding box center [650, 244] width 11 height 11
click at [650, 246] on input "Select an option" at bounding box center [650, 244] width 11 height 11
click at [575, 243] on span "Select an option" at bounding box center [571, 244] width 11 height 11
click at [575, 243] on input "Select an option" at bounding box center [571, 244] width 11 height 11
click at [508, 283] on span "Select an option" at bounding box center [506, 278] width 11 height 11
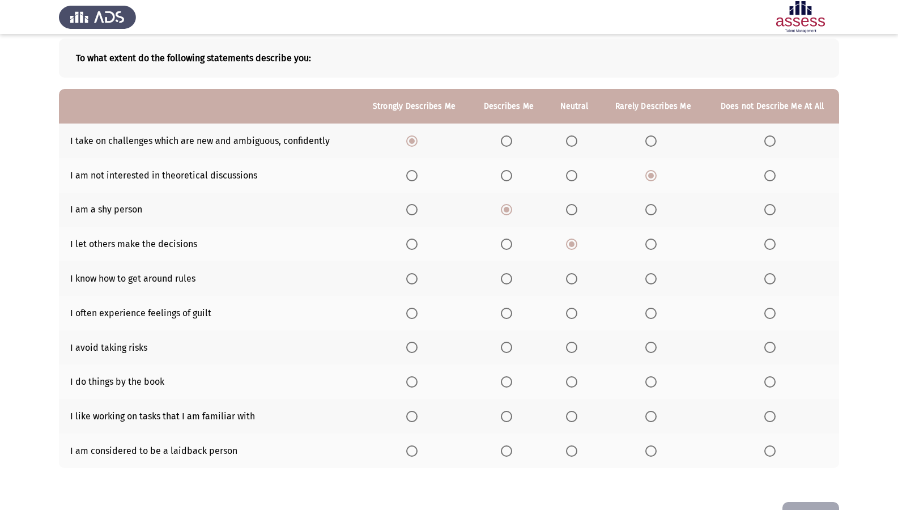
click at [508, 283] on input "Select an option" at bounding box center [506, 278] width 11 height 11
click at [509, 314] on span "Select an option" at bounding box center [506, 313] width 11 height 11
click at [509, 314] on input "Select an option" at bounding box center [506, 313] width 11 height 11
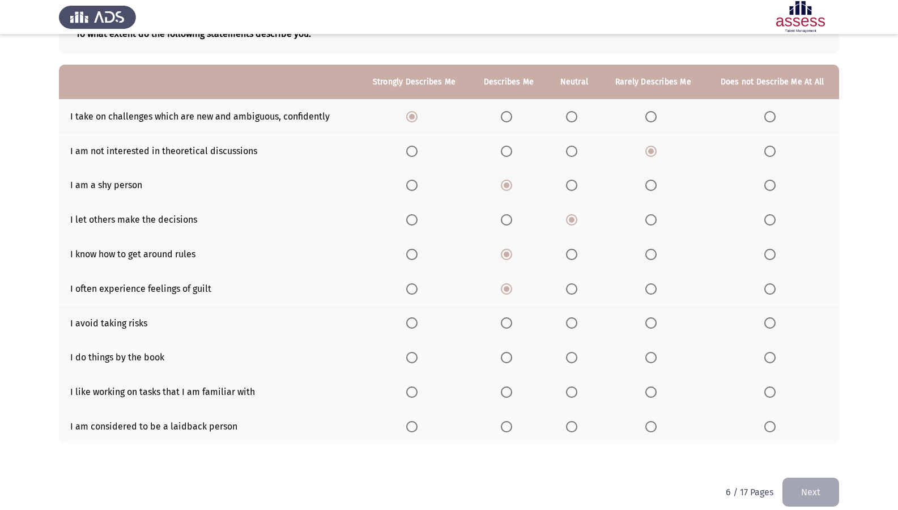
scroll to position [94, 0]
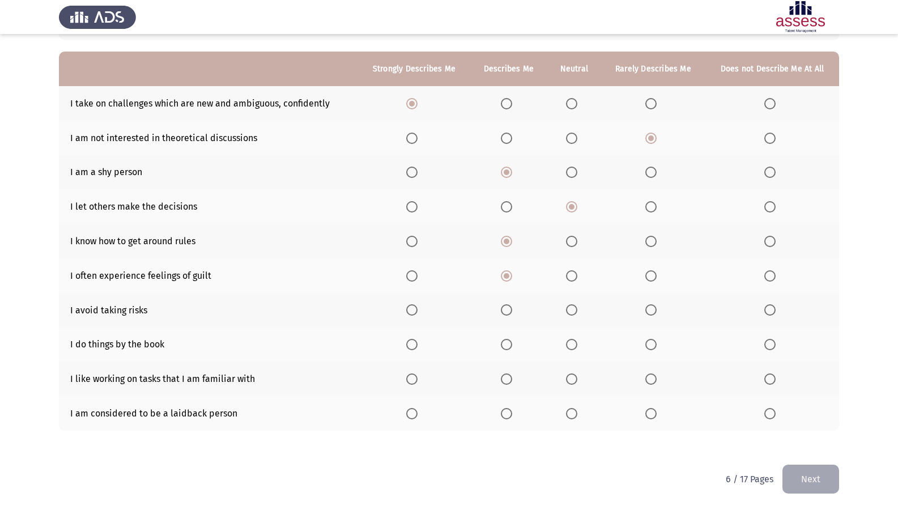
click at [645, 311] on th at bounding box center [653, 310] width 104 height 35
click at [652, 308] on span "Select an option" at bounding box center [650, 309] width 11 height 11
click at [652, 308] on input "Select an option" at bounding box center [650, 309] width 11 height 11
click at [575, 339] on span "Select an option" at bounding box center [571, 344] width 11 height 11
click at [575, 339] on input "Select an option" at bounding box center [571, 344] width 11 height 11
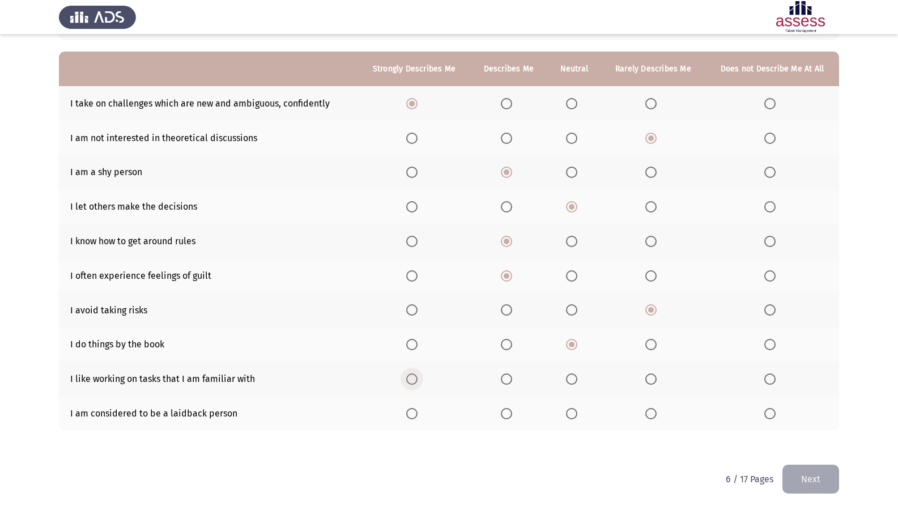
click at [414, 378] on span "Select an option" at bounding box center [411, 378] width 11 height 11
click at [414, 378] on input "Select an option" at bounding box center [411, 378] width 11 height 11
click at [657, 411] on span "Select an option" at bounding box center [650, 413] width 11 height 11
click at [657, 411] on input "Select an option" at bounding box center [650, 413] width 11 height 11
click at [829, 438] on button "Next" at bounding box center [810, 479] width 57 height 29
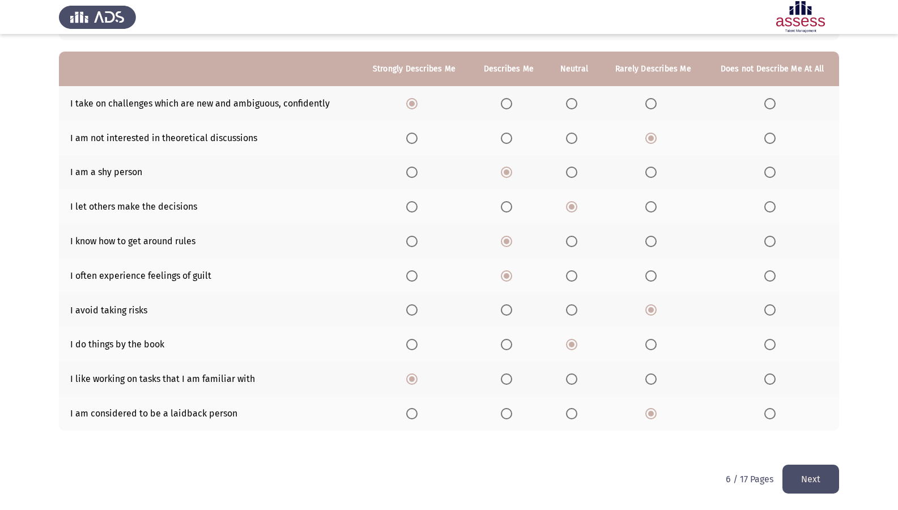
scroll to position [0, 0]
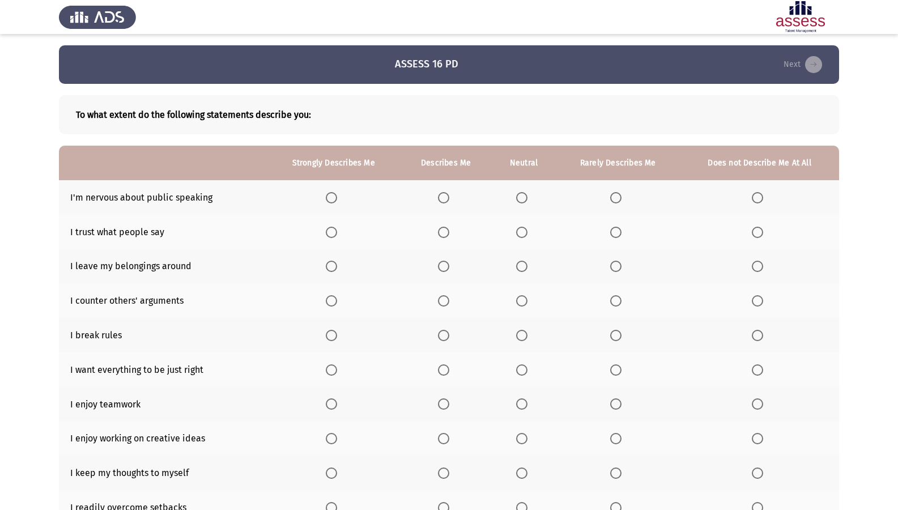
click at [332, 201] on span "Select an option" at bounding box center [331, 197] width 11 height 11
click at [332, 201] on input "Select an option" at bounding box center [331, 197] width 11 height 11
click at [621, 227] on span "Select an option" at bounding box center [615, 232] width 11 height 11
click at [621, 227] on input "Select an option" at bounding box center [615, 232] width 11 height 11
click at [524, 266] on span "Select an option" at bounding box center [521, 266] width 11 height 11
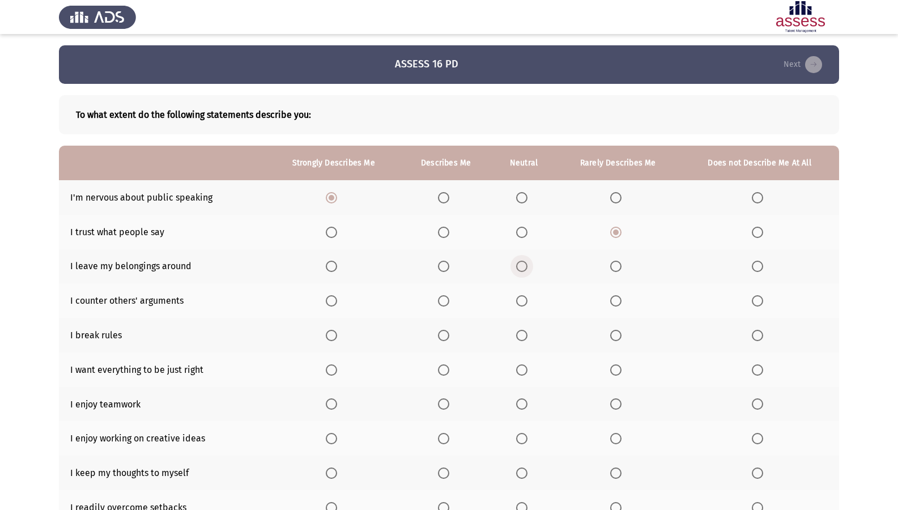
click at [524, 266] on input "Select an option" at bounding box center [521, 266] width 11 height 11
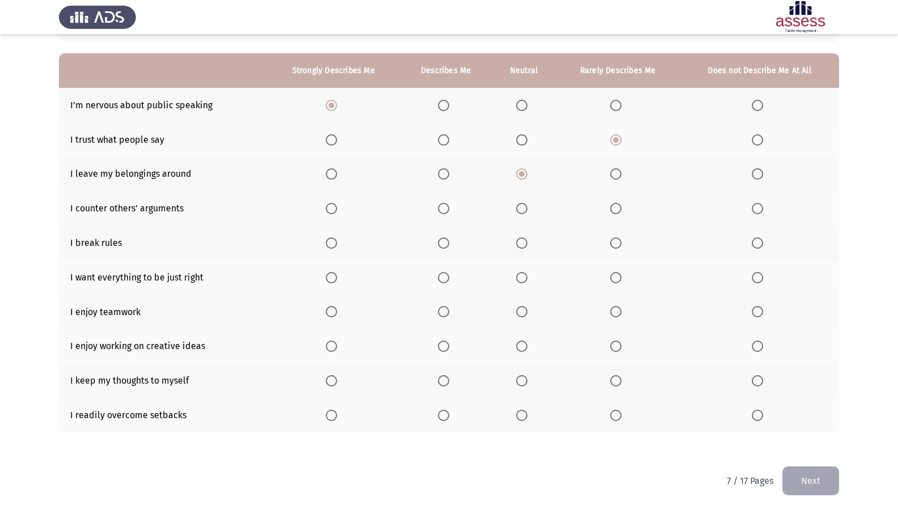
scroll to position [94, 0]
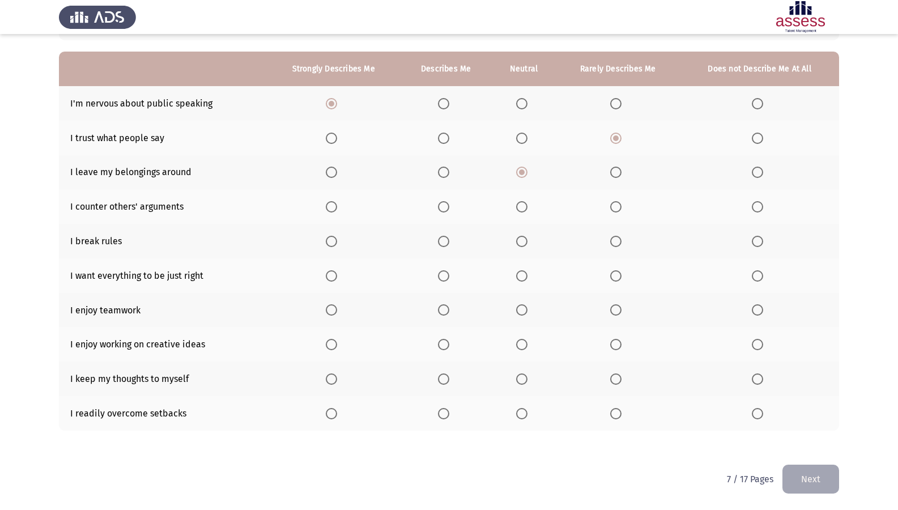
click at [447, 209] on span "Select an option" at bounding box center [443, 206] width 11 height 11
click at [447, 209] on input "Select an option" at bounding box center [443, 206] width 11 height 11
click at [622, 238] on span "Select an option" at bounding box center [615, 241] width 11 height 11
click at [622, 238] on input "Select an option" at bounding box center [615, 241] width 11 height 11
click at [331, 279] on span "Select an option" at bounding box center [331, 275] width 11 height 11
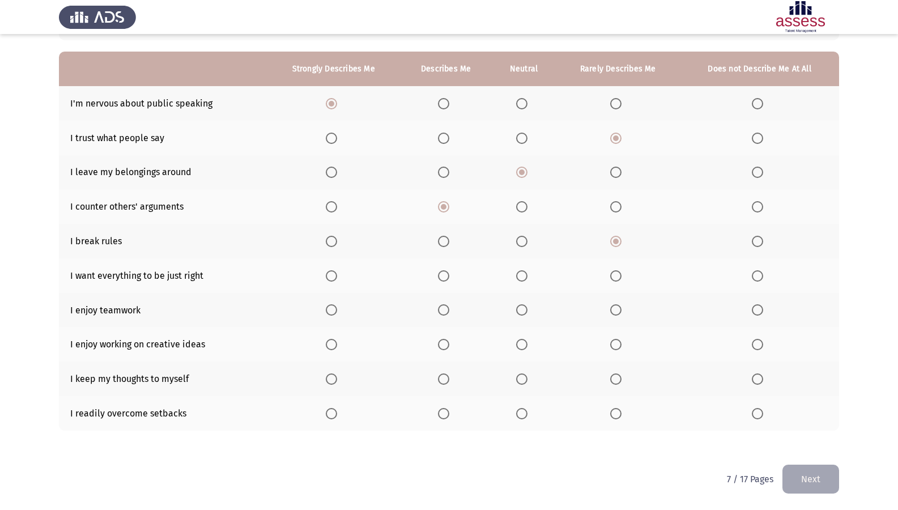
click at [331, 279] on input "Select an option" at bounding box center [331, 275] width 11 height 11
click at [333, 315] on span "Select an option" at bounding box center [331, 309] width 11 height 11
click at [333, 315] on input "Select an option" at bounding box center [331, 309] width 11 height 11
click at [334, 348] on span "Select an option" at bounding box center [331, 344] width 11 height 11
click at [334, 348] on input "Select an option" at bounding box center [331, 344] width 11 height 11
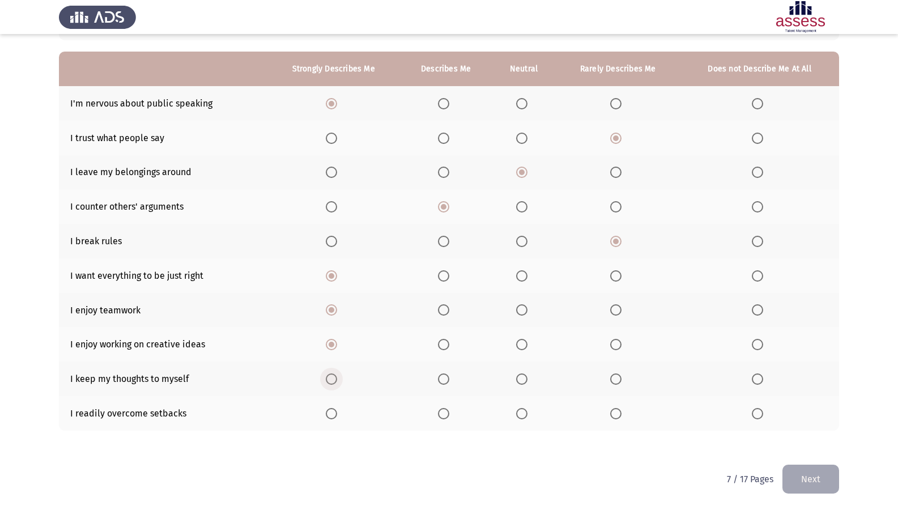
click at [330, 379] on span "Select an option" at bounding box center [331, 378] width 11 height 11
click at [330, 379] on input "Select an option" at bounding box center [331, 378] width 11 height 11
click at [444, 307] on span "Select an option" at bounding box center [443, 309] width 11 height 11
click at [444, 307] on input "Select an option" at bounding box center [443, 309] width 11 height 11
click at [524, 415] on span "Select an option" at bounding box center [521, 413] width 11 height 11
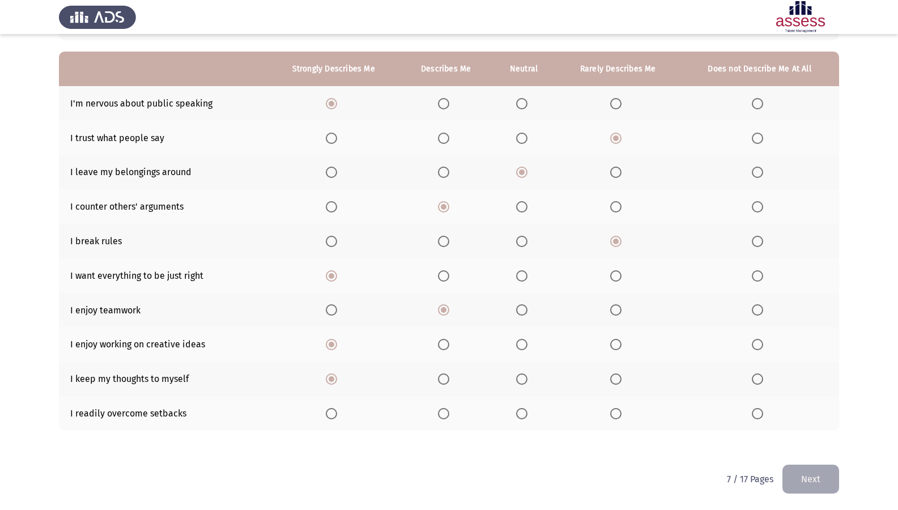
click at [524, 415] on input "Select an option" at bounding box center [521, 413] width 11 height 11
click at [793, 438] on button "Next" at bounding box center [810, 479] width 57 height 29
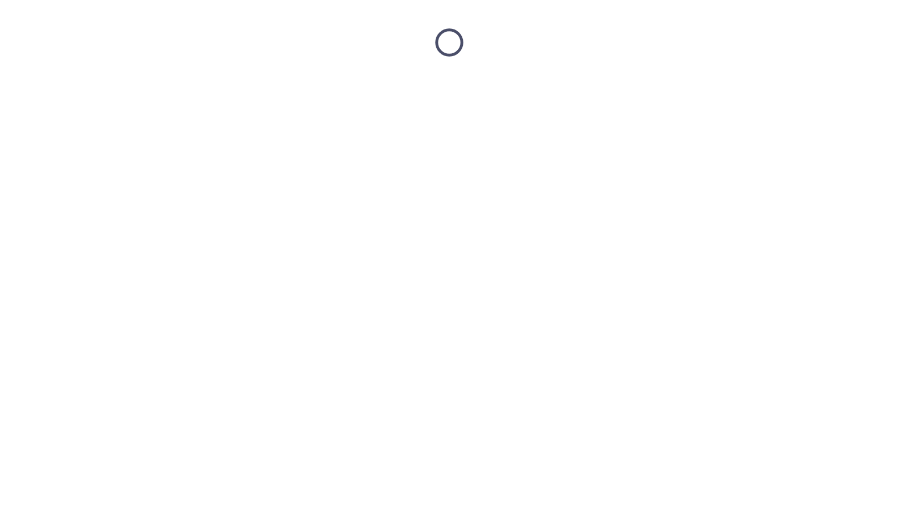
scroll to position [0, 0]
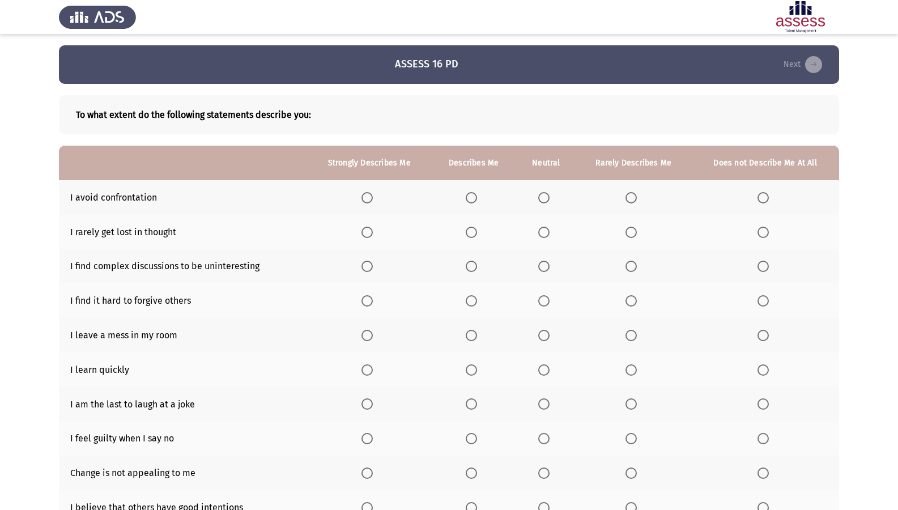
click at [474, 195] on span "Select an option" at bounding box center [471, 197] width 11 height 11
click at [474, 195] on input "Select an option" at bounding box center [471, 197] width 11 height 11
click at [542, 229] on span "Select an option" at bounding box center [543, 232] width 11 height 11
click at [542, 229] on input "Select an option" at bounding box center [543, 232] width 11 height 11
click at [627, 270] on span "Select an option" at bounding box center [631, 266] width 11 height 11
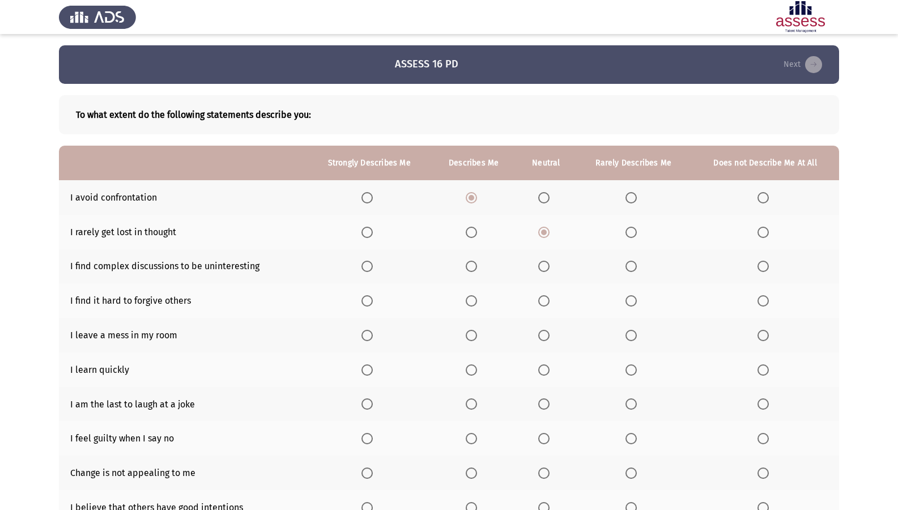
click at [627, 270] on input "Select an option" at bounding box center [631, 266] width 11 height 11
click at [632, 297] on span "Select an option" at bounding box center [631, 300] width 11 height 11
click at [632, 297] on input "Select an option" at bounding box center [631, 300] width 11 height 11
click at [634, 333] on span "Select an option" at bounding box center [631, 335] width 11 height 11
click at [634, 333] on input "Select an option" at bounding box center [631, 335] width 11 height 11
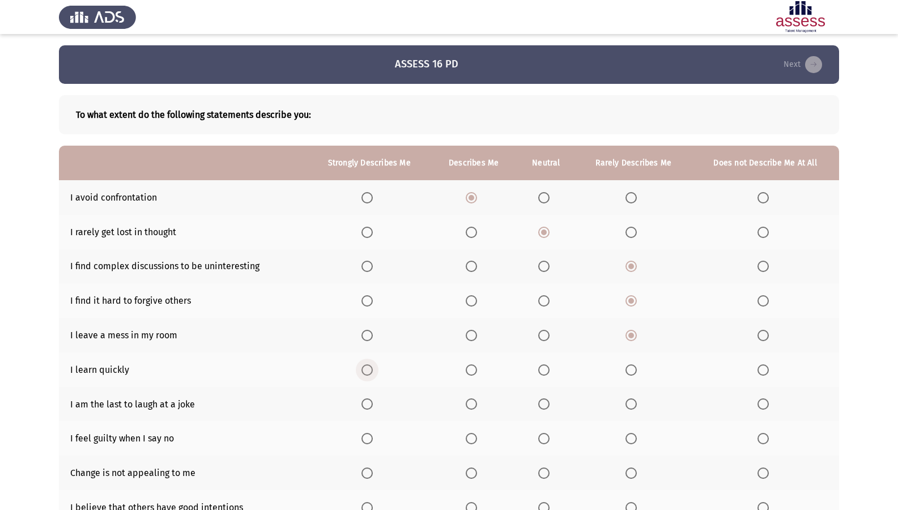
click at [365, 367] on span "Select an option" at bounding box center [367, 369] width 11 height 11
click at [365, 367] on input "Select an option" at bounding box center [367, 369] width 11 height 11
click at [475, 399] on span "Select an option" at bounding box center [471, 403] width 11 height 11
click at [475, 399] on input "Select an option" at bounding box center [471, 403] width 11 height 11
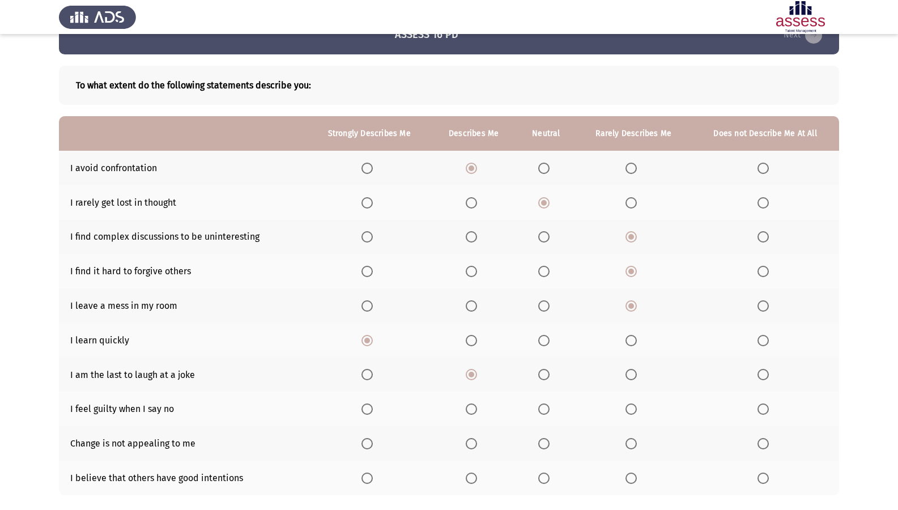
scroll to position [57, 0]
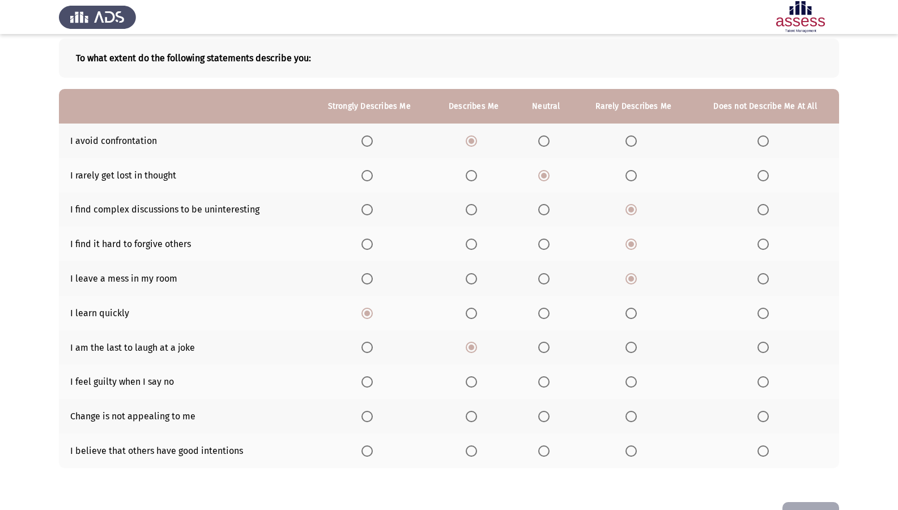
click at [476, 386] on span "Select an option" at bounding box center [471, 381] width 11 height 11
click at [476, 386] on input "Select an option" at bounding box center [471, 381] width 11 height 11
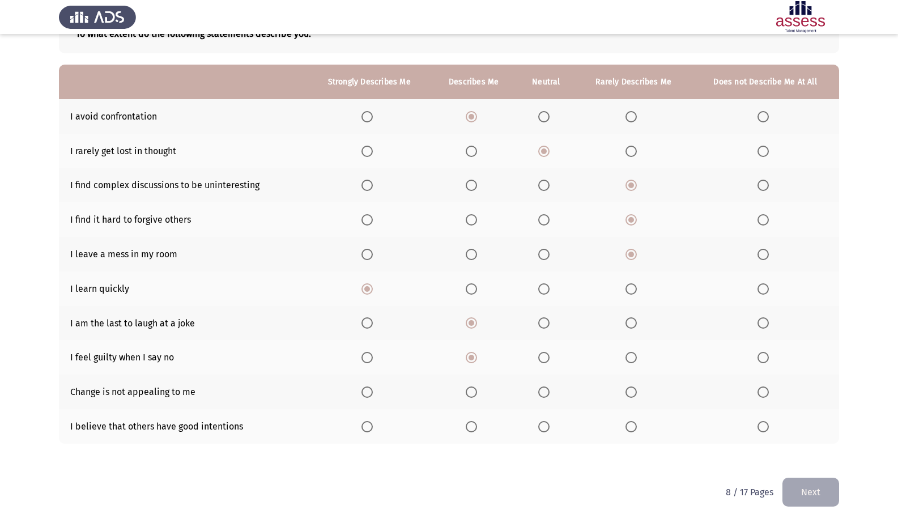
scroll to position [94, 0]
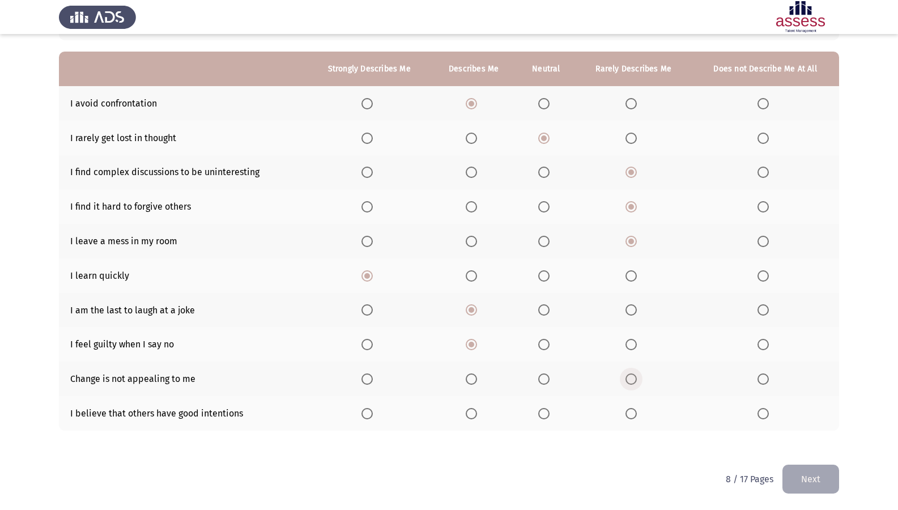
click at [630, 377] on span "Select an option" at bounding box center [631, 378] width 11 height 11
click at [630, 377] on input "Select an option" at bounding box center [631, 378] width 11 height 11
click at [546, 411] on span "Select an option" at bounding box center [543, 413] width 11 height 11
click at [546, 411] on input "Select an option" at bounding box center [543, 413] width 11 height 11
click at [815, 438] on button "Next" at bounding box center [810, 479] width 57 height 29
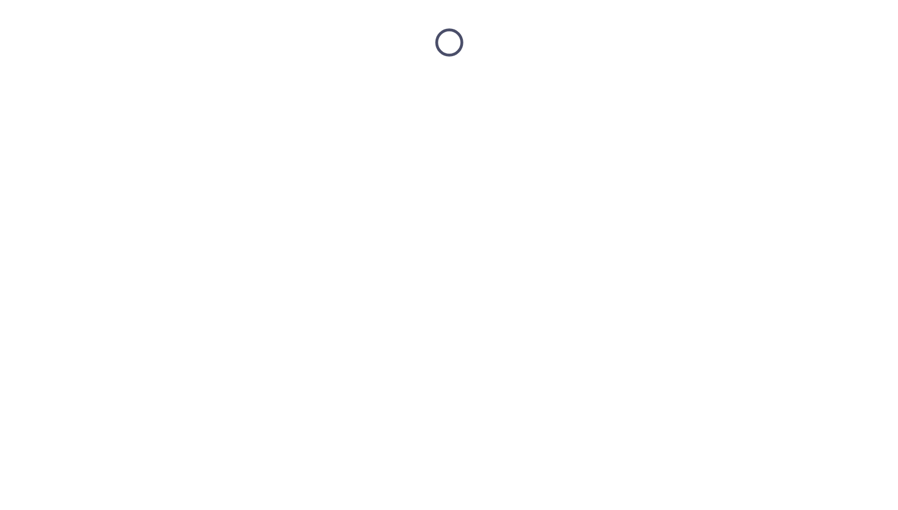
scroll to position [0, 0]
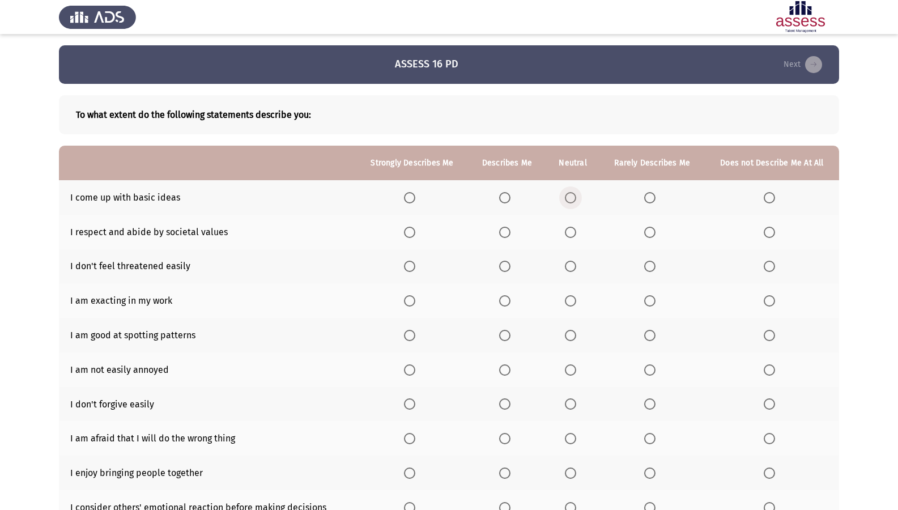
click at [566, 199] on span "Select an option" at bounding box center [570, 197] width 11 height 11
click at [566, 199] on input "Select an option" at bounding box center [570, 197] width 11 height 11
click at [569, 232] on span "Select an option" at bounding box center [570, 232] width 11 height 11
click at [569, 232] on input "Select an option" at bounding box center [570, 232] width 11 height 11
click at [647, 262] on span "Select an option" at bounding box center [649, 266] width 11 height 11
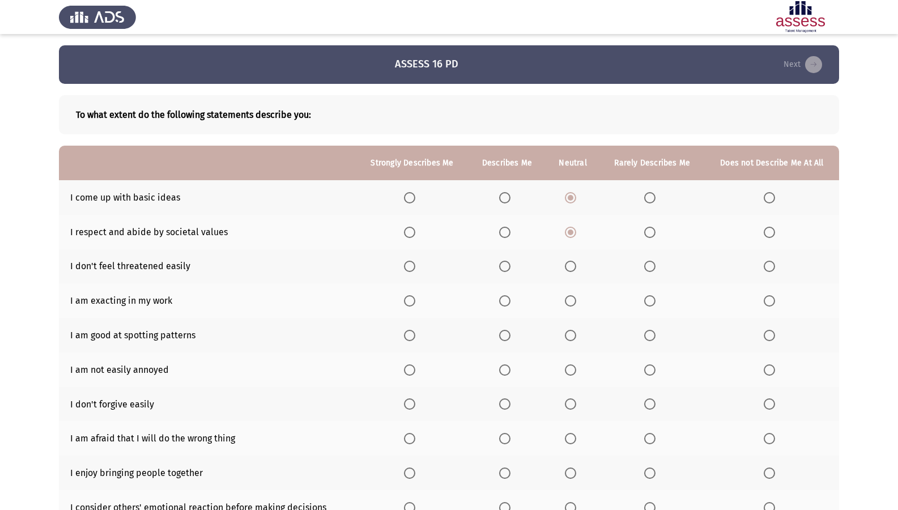
click at [647, 262] on input "Select an option" at bounding box center [649, 266] width 11 height 11
click at [509, 262] on span "Select an option" at bounding box center [504, 266] width 11 height 11
click at [509, 262] on input "Select an option" at bounding box center [504, 266] width 11 height 11
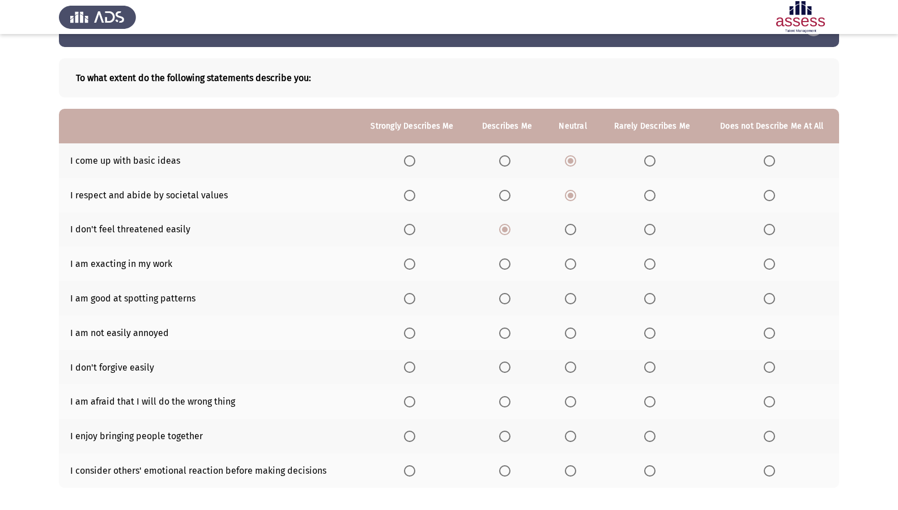
scroll to position [57, 0]
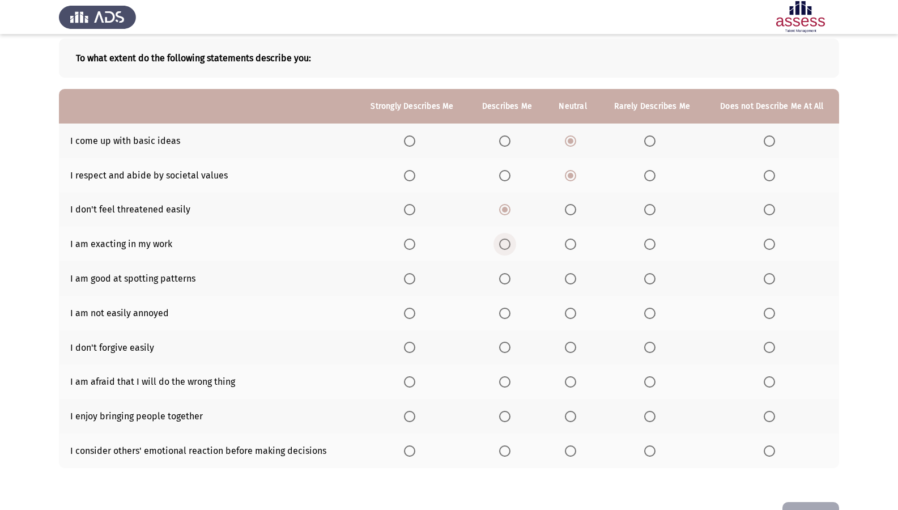
click at [511, 244] on span "Select an option" at bounding box center [504, 244] width 11 height 11
click at [511, 244] on input "Select an option" at bounding box center [504, 244] width 11 height 11
click at [408, 281] on span "Select an option" at bounding box center [409, 278] width 11 height 11
click at [408, 281] on input "Select an option" at bounding box center [409, 278] width 11 height 11
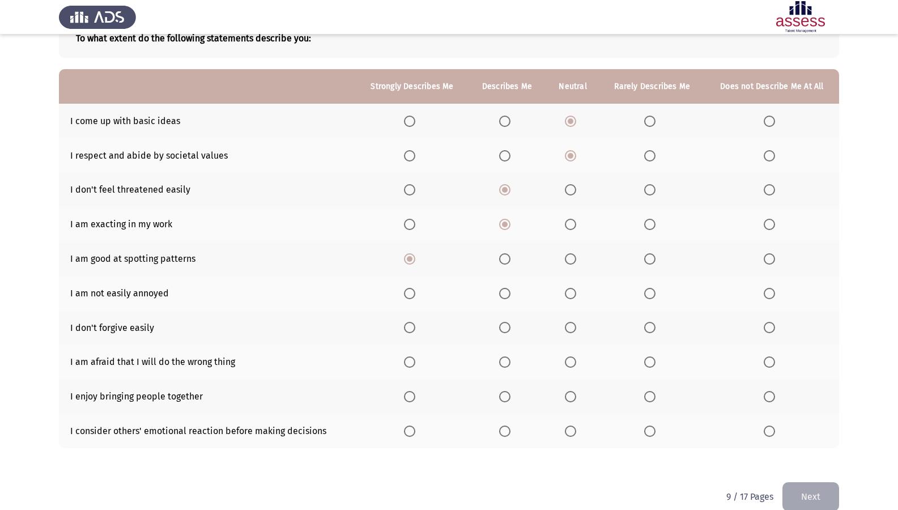
scroll to position [94, 0]
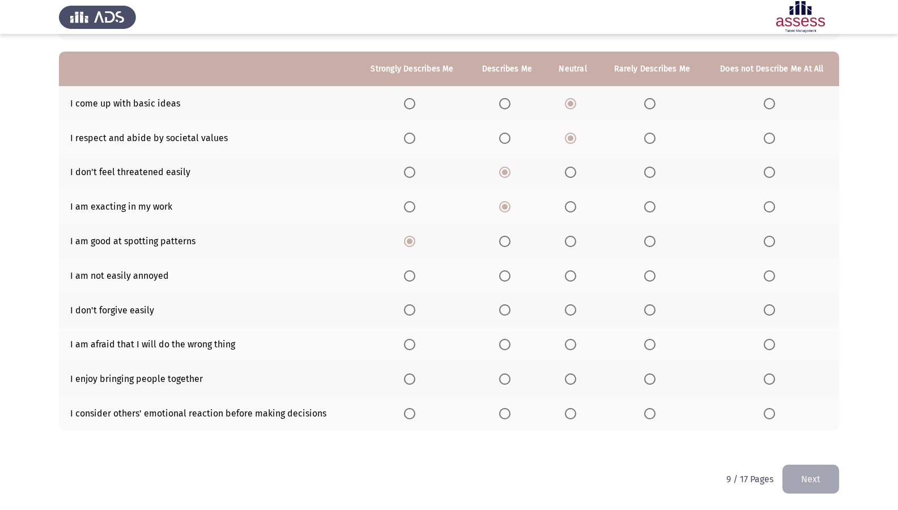
click at [408, 274] on span "Select an option" at bounding box center [409, 275] width 11 height 11
click at [408, 274] on input "Select an option" at bounding box center [409, 275] width 11 height 11
click at [649, 311] on span "Select an option" at bounding box center [649, 309] width 11 height 11
click at [649, 311] on input "Select an option" at bounding box center [649, 309] width 11 height 11
click at [505, 335] on th at bounding box center [508, 344] width 78 height 35
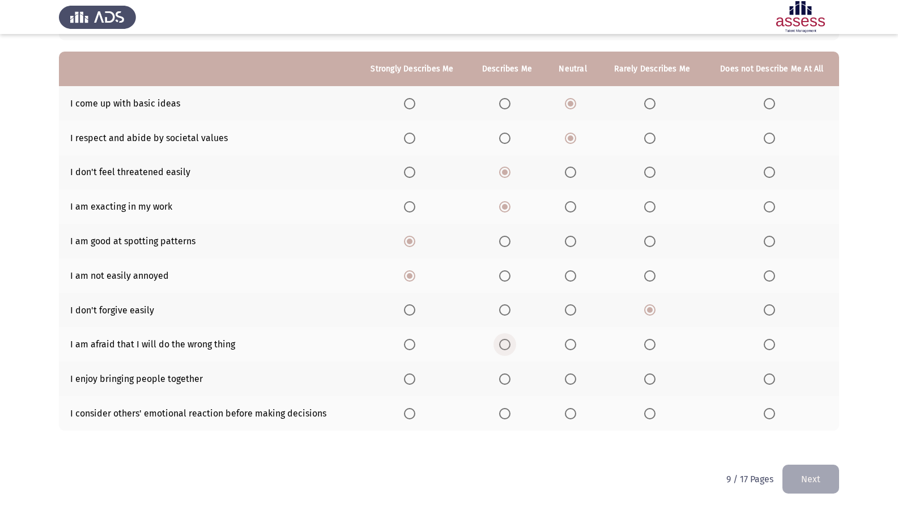
click at [505, 345] on span "Select an option" at bounding box center [505, 345] width 0 height 0
click at [505, 344] on input "Select an option" at bounding box center [504, 344] width 11 height 11
click at [568, 382] on span "Select an option" at bounding box center [570, 378] width 11 height 11
click at [568, 382] on input "Select an option" at bounding box center [570, 378] width 11 height 11
click at [649, 412] on span "Select an option" at bounding box center [649, 413] width 11 height 11
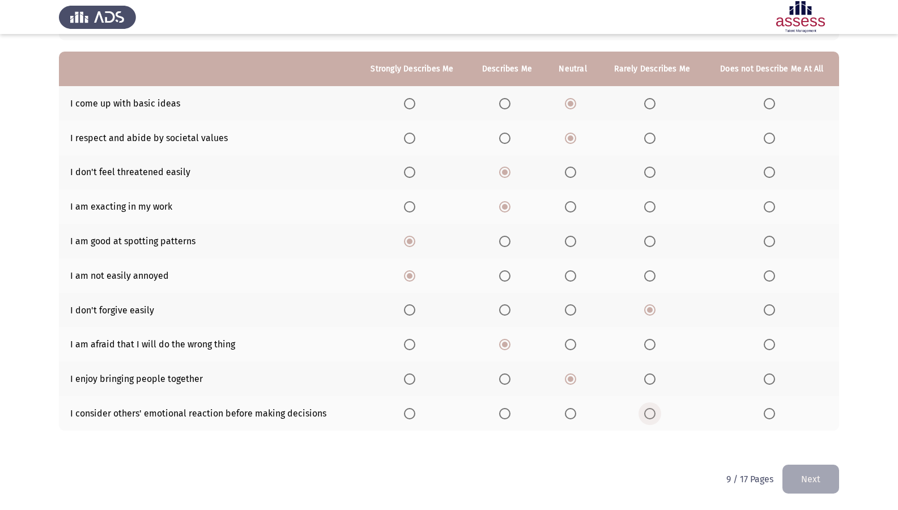
click at [649, 412] on input "Select an option" at bounding box center [649, 413] width 11 height 11
click at [817, 438] on button "Next" at bounding box center [810, 479] width 57 height 29
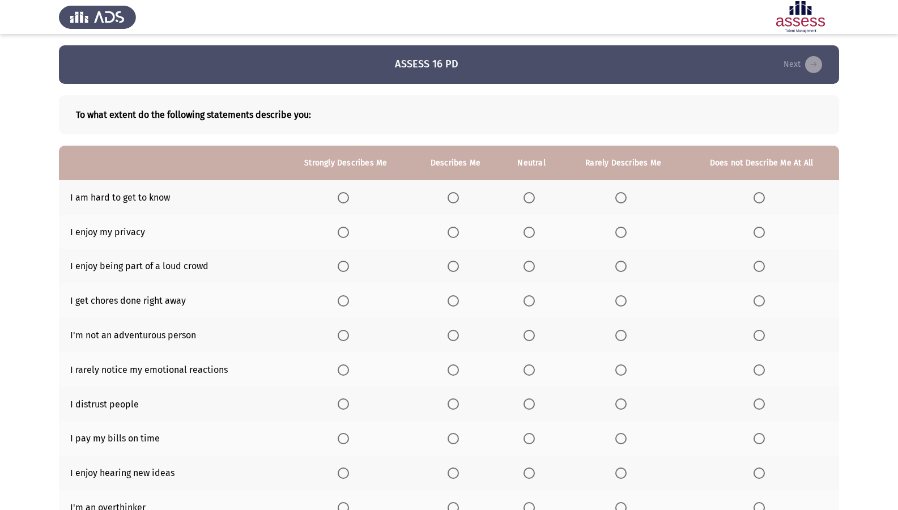
click at [458, 198] on span "Select an option" at bounding box center [453, 197] width 11 height 11
click at [458, 198] on input "Select an option" at bounding box center [453, 197] width 11 height 11
click at [456, 228] on span "Select an option" at bounding box center [453, 232] width 11 height 11
click at [456, 228] on input "Select an option" at bounding box center [453, 232] width 11 height 11
click at [530, 268] on span "Select an option" at bounding box center [529, 266] width 11 height 11
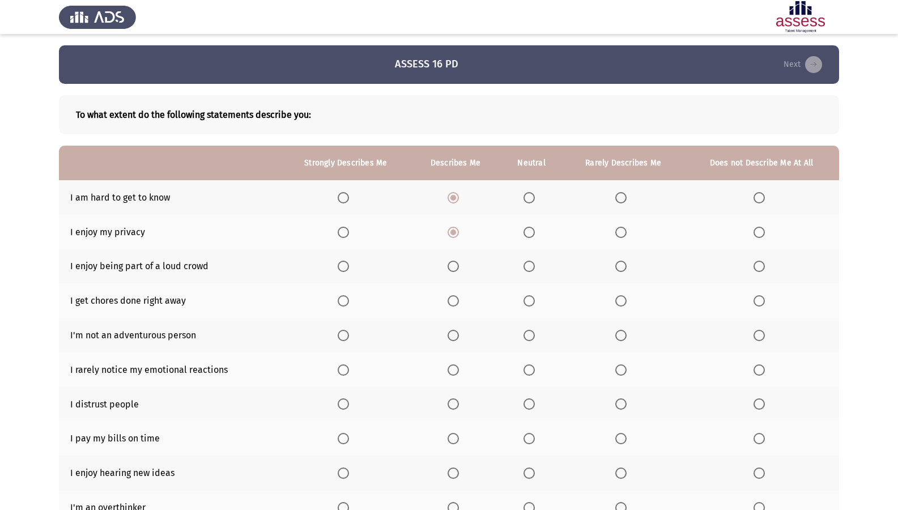
click at [530, 268] on input "Select an option" at bounding box center [529, 266] width 11 height 11
click at [630, 300] on label "Select an option" at bounding box center [623, 300] width 16 height 11
click at [627, 300] on input "Select an option" at bounding box center [620, 300] width 11 height 11
click at [755, 331] on span "Select an option" at bounding box center [759, 335] width 11 height 11
click at [755, 331] on input "Select an option" at bounding box center [759, 335] width 11 height 11
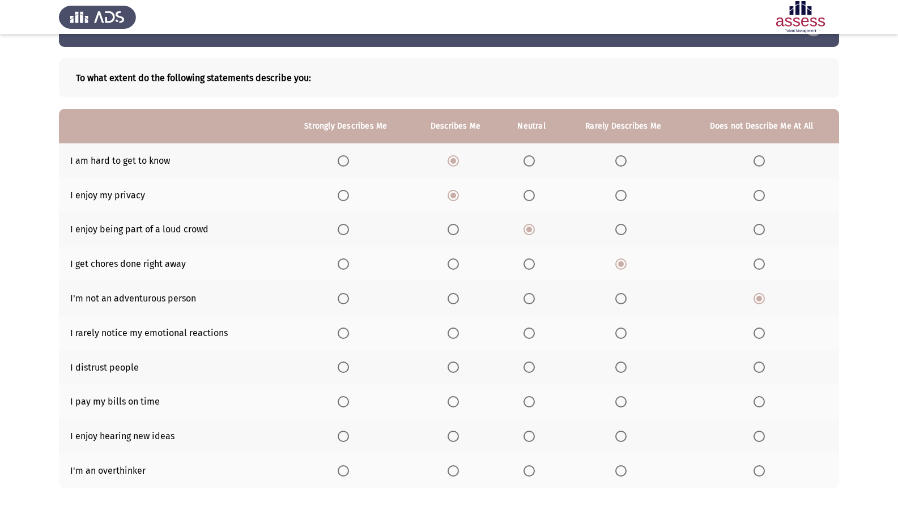
scroll to position [57, 0]
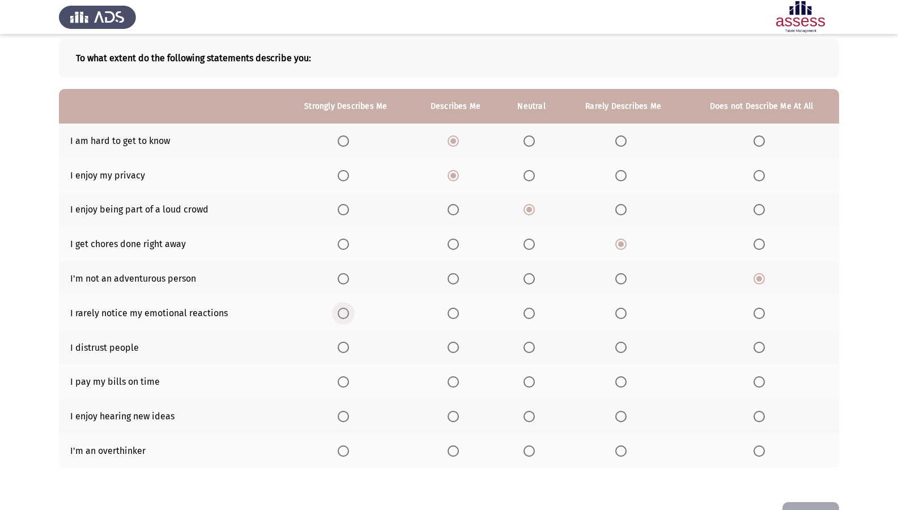
click at [348, 313] on span "Select an option" at bounding box center [343, 313] width 11 height 11
click at [348, 313] on input "Select an option" at bounding box center [343, 313] width 11 height 11
click at [527, 348] on span "Select an option" at bounding box center [529, 347] width 11 height 11
click at [527, 348] on input "Select an option" at bounding box center [529, 347] width 11 height 11
click at [533, 379] on span "Select an option" at bounding box center [529, 381] width 11 height 11
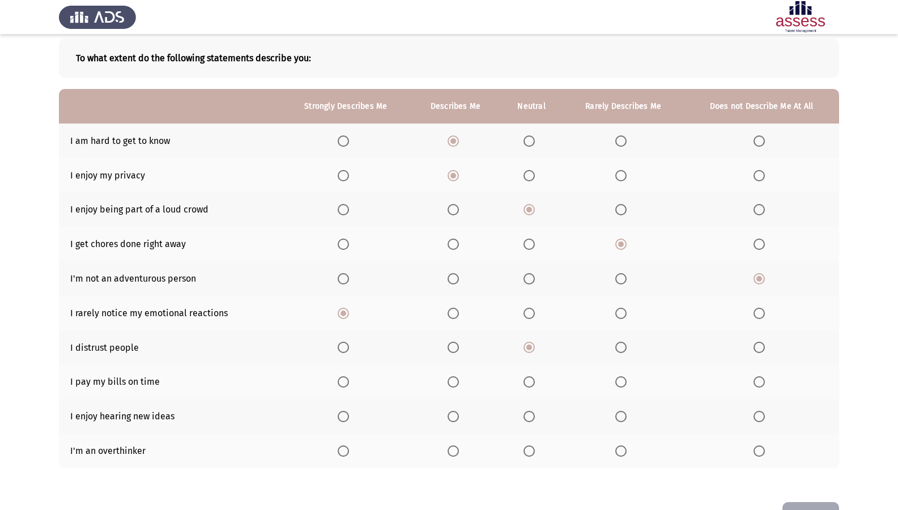
click at [533, 379] on input "Select an option" at bounding box center [529, 381] width 11 height 11
click at [338, 420] on span "Select an option" at bounding box center [343, 416] width 11 height 11
click at [338, 420] on input "Select an option" at bounding box center [343, 416] width 11 height 11
click at [453, 438] on span "Select an option" at bounding box center [453, 450] width 11 height 11
click at [453, 438] on input "Select an option" at bounding box center [453, 450] width 11 height 11
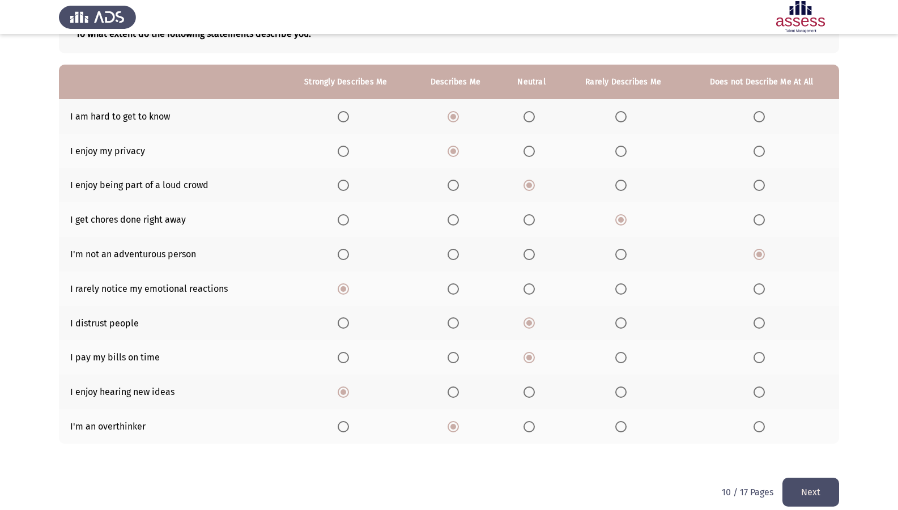
scroll to position [94, 0]
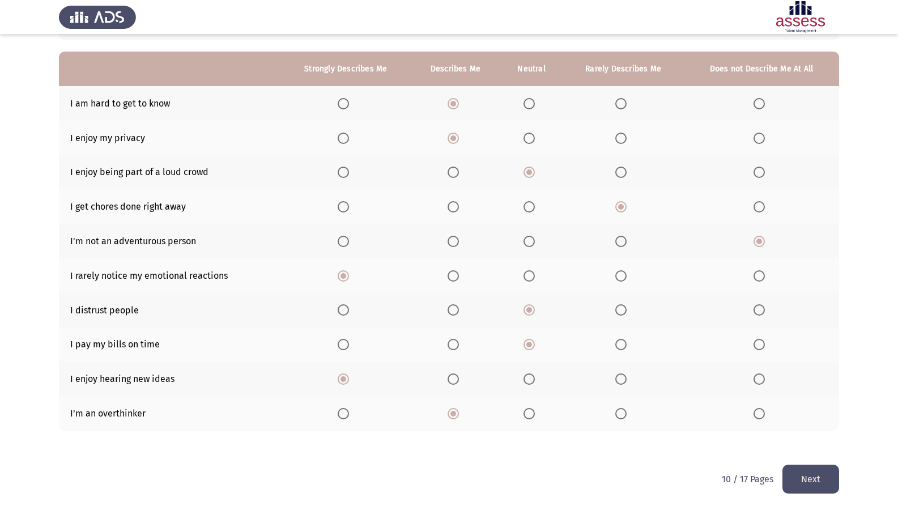
click at [799, 438] on button "Next" at bounding box center [810, 479] width 57 height 29
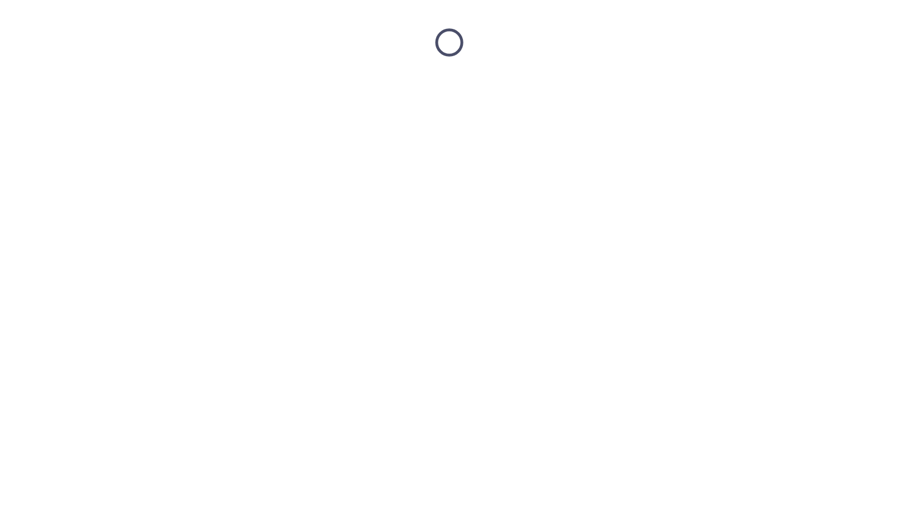
scroll to position [0, 0]
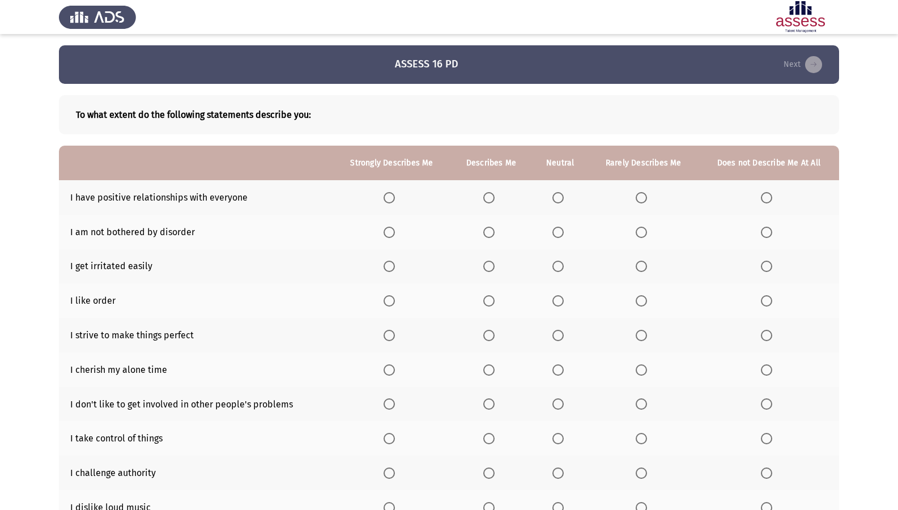
click at [487, 199] on span "Select an option" at bounding box center [488, 197] width 11 height 11
click at [487, 199] on input "Select an option" at bounding box center [488, 197] width 11 height 11
click at [556, 232] on span "Select an option" at bounding box center [557, 232] width 11 height 11
click at [556, 232] on input "Select an option" at bounding box center [557, 232] width 11 height 11
click at [558, 267] on span "Select an option" at bounding box center [557, 266] width 11 height 11
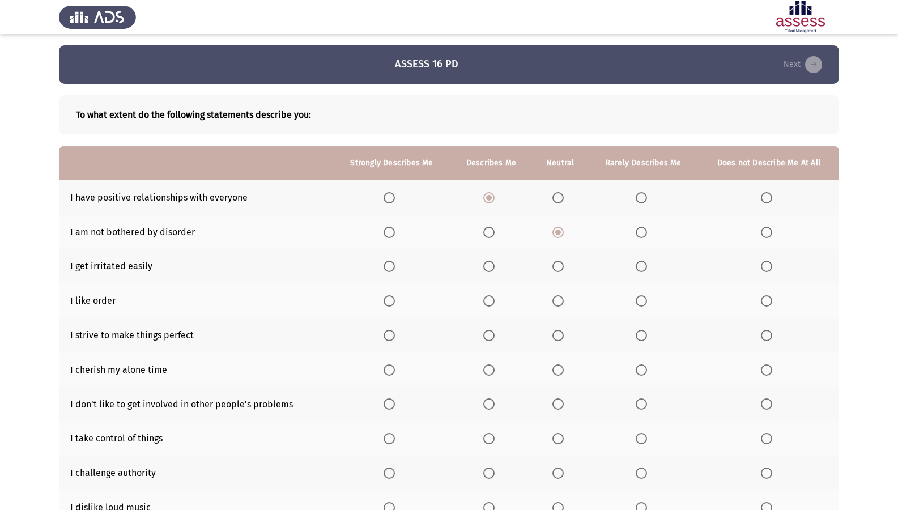
click at [558, 267] on input "Select an option" at bounding box center [557, 266] width 11 height 11
click at [486, 338] on span "Select an option" at bounding box center [488, 335] width 11 height 11
click at [486, 338] on input "Select an option" at bounding box center [488, 335] width 11 height 11
click at [555, 299] on span "Select an option" at bounding box center [557, 300] width 11 height 11
click at [555, 299] on input "Select an option" at bounding box center [557, 300] width 11 height 11
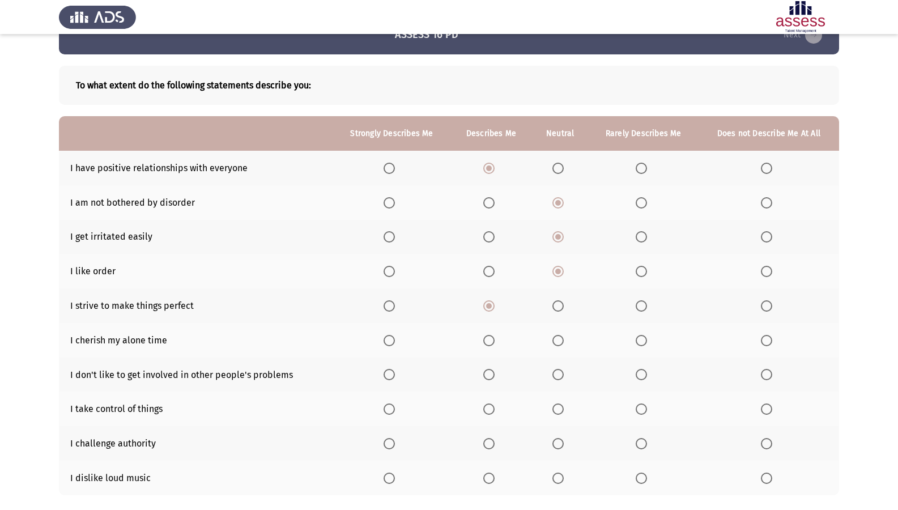
scroll to position [57, 0]
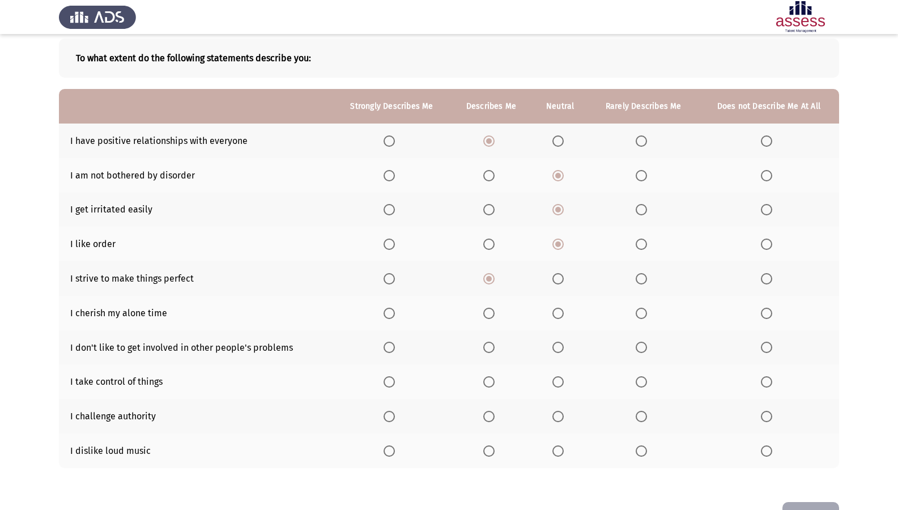
click at [389, 313] on span "Select an option" at bounding box center [389, 313] width 0 height 0
click at [390, 313] on input "Select an option" at bounding box center [389, 313] width 11 height 11
click at [392, 352] on span "Select an option" at bounding box center [389, 347] width 11 height 11
click at [392, 352] on input "Select an option" at bounding box center [389, 347] width 11 height 11
click at [491, 387] on span "Select an option" at bounding box center [488, 381] width 11 height 11
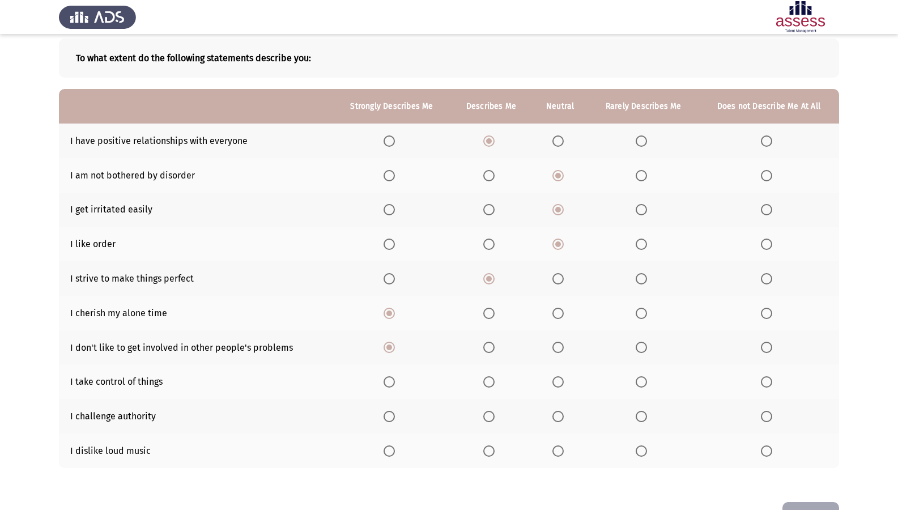
click at [491, 387] on input "Select an option" at bounding box center [488, 381] width 11 height 11
click at [553, 415] on span "Select an option" at bounding box center [557, 416] width 11 height 11
click at [553, 415] on input "Select an option" at bounding box center [557, 416] width 11 height 11
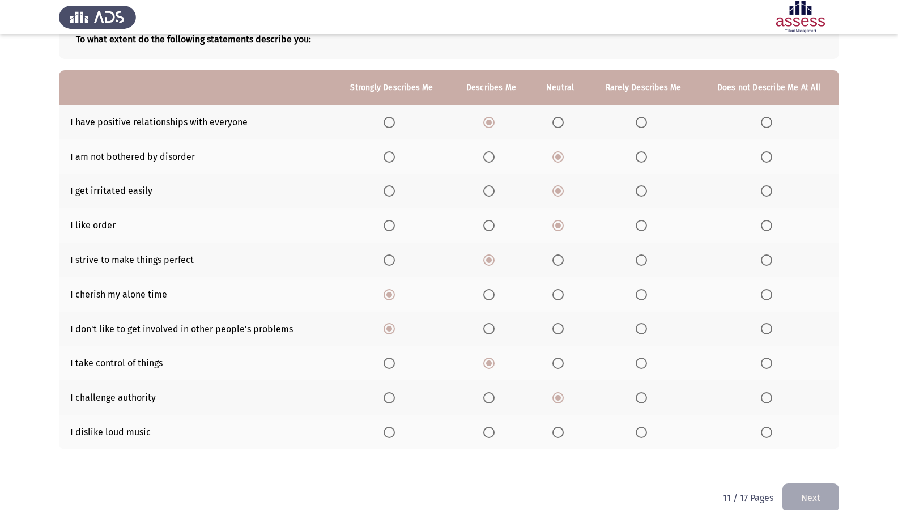
scroll to position [94, 0]
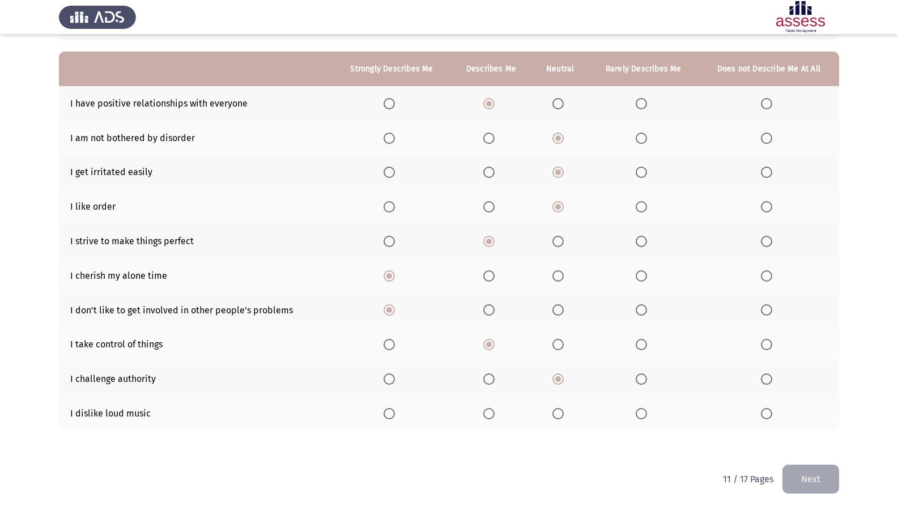
click at [647, 411] on span "Select an option" at bounding box center [641, 413] width 11 height 11
click at [647, 411] on input "Select an option" at bounding box center [641, 413] width 11 height 11
click at [818, 438] on button "Next" at bounding box center [810, 479] width 57 height 29
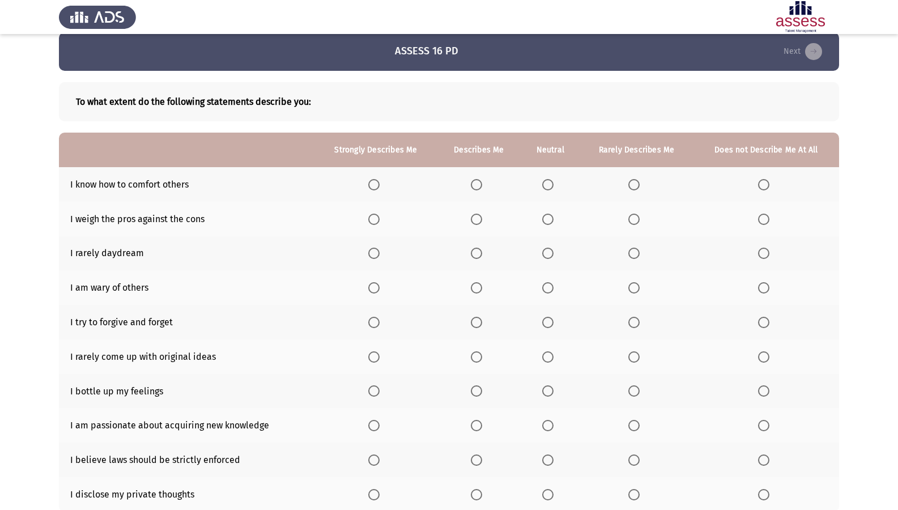
scroll to position [0, 0]
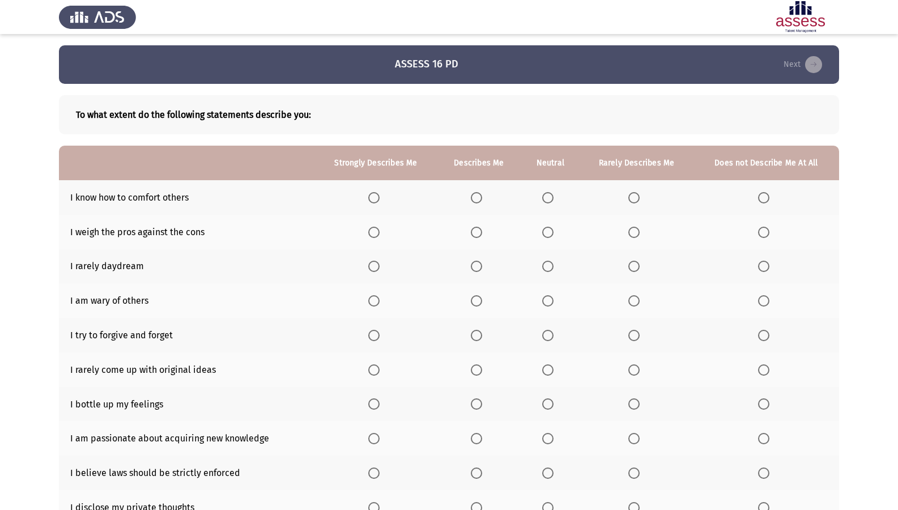
click at [549, 193] on span "Select an option" at bounding box center [547, 197] width 11 height 11
click at [549, 193] on input "Select an option" at bounding box center [547, 197] width 11 height 11
click at [371, 231] on span "Select an option" at bounding box center [373, 232] width 11 height 11
click at [371, 231] on input "Select an option" at bounding box center [373, 232] width 11 height 11
click at [633, 265] on span "Select an option" at bounding box center [633, 266] width 11 height 11
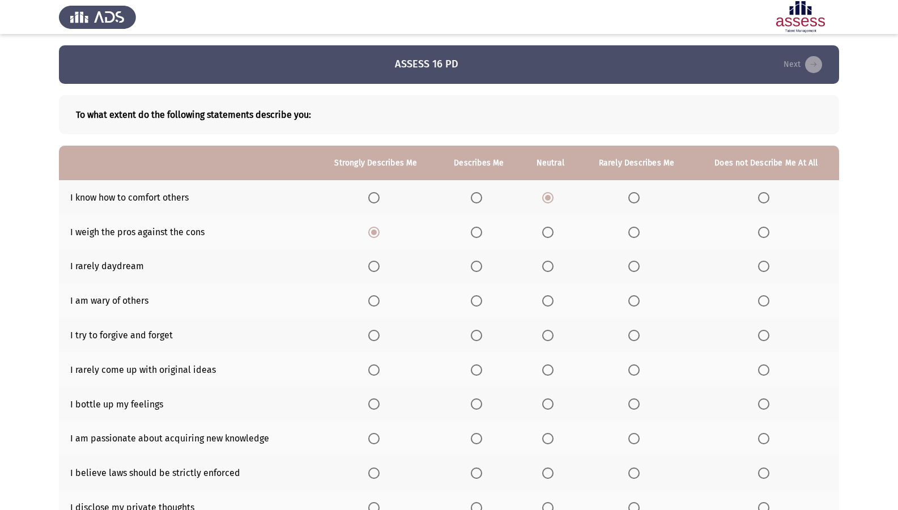
click at [633, 265] on input "Select an option" at bounding box center [633, 266] width 11 height 11
click at [552, 301] on span "Select an option" at bounding box center [547, 300] width 11 height 11
click at [552, 301] on input "Select an option" at bounding box center [547, 300] width 11 height 11
click at [372, 337] on span "Select an option" at bounding box center [373, 335] width 11 height 11
click at [372, 337] on input "Select an option" at bounding box center [373, 335] width 11 height 11
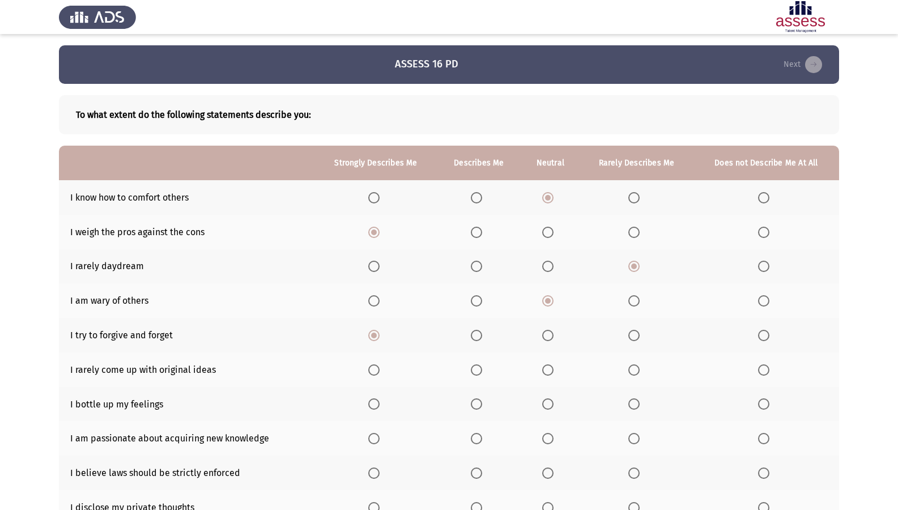
scroll to position [57, 0]
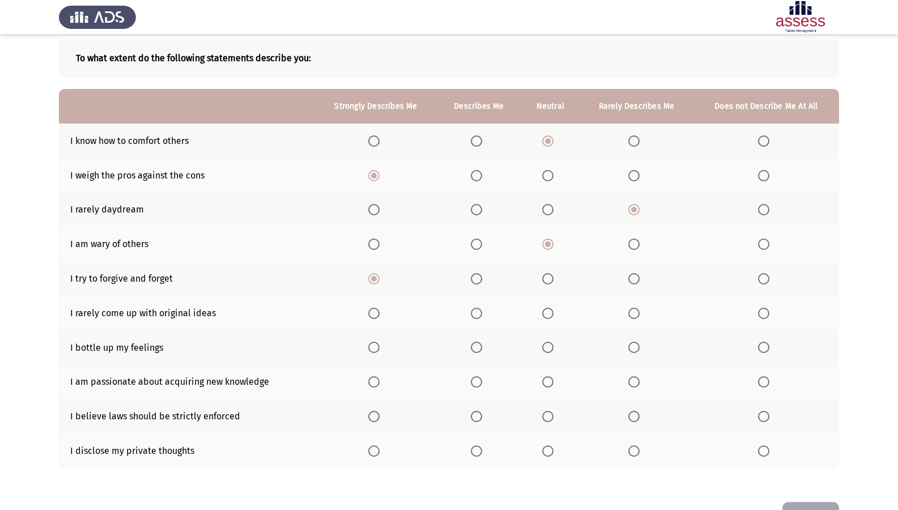
click at [632, 311] on span "Select an option" at bounding box center [633, 313] width 11 height 11
click at [632, 311] on input "Select an option" at bounding box center [633, 313] width 11 height 11
click at [637, 351] on span "Select an option" at bounding box center [633, 347] width 11 height 11
click at [637, 351] on input "Select an option" at bounding box center [633, 347] width 11 height 11
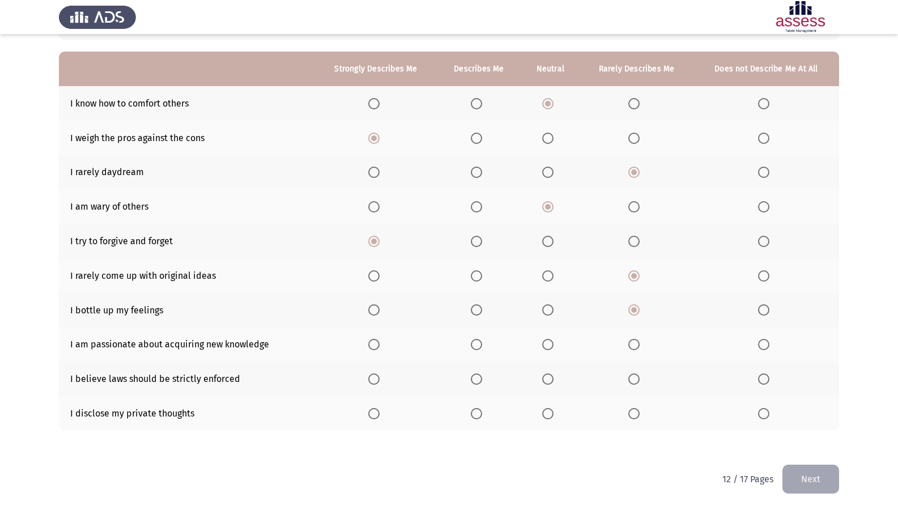
click at [373, 310] on span "Select an option" at bounding box center [373, 309] width 11 height 11
click at [373, 310] on input "Select an option" at bounding box center [373, 309] width 11 height 11
click at [477, 340] on span "Select an option" at bounding box center [476, 344] width 11 height 11
click at [477, 340] on input "Select an option" at bounding box center [476, 344] width 11 height 11
click at [638, 377] on span "Select an option" at bounding box center [633, 378] width 11 height 11
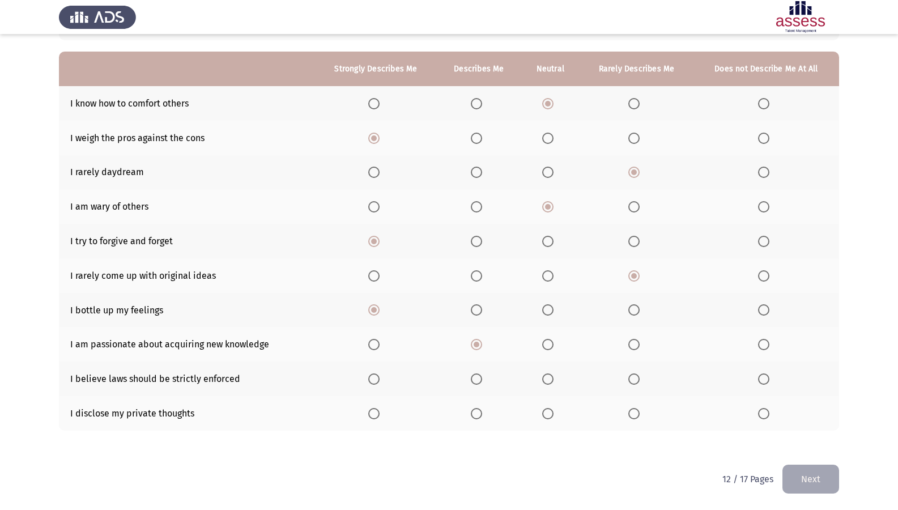
click at [638, 377] on input "Select an option" at bounding box center [633, 378] width 11 height 11
click at [628, 414] on th at bounding box center [637, 413] width 114 height 35
click at [632, 412] on span "Select an option" at bounding box center [633, 413] width 11 height 11
click at [632, 412] on input "Select an option" at bounding box center [633, 413] width 11 height 11
click at [801, 438] on button "Next" at bounding box center [810, 479] width 57 height 29
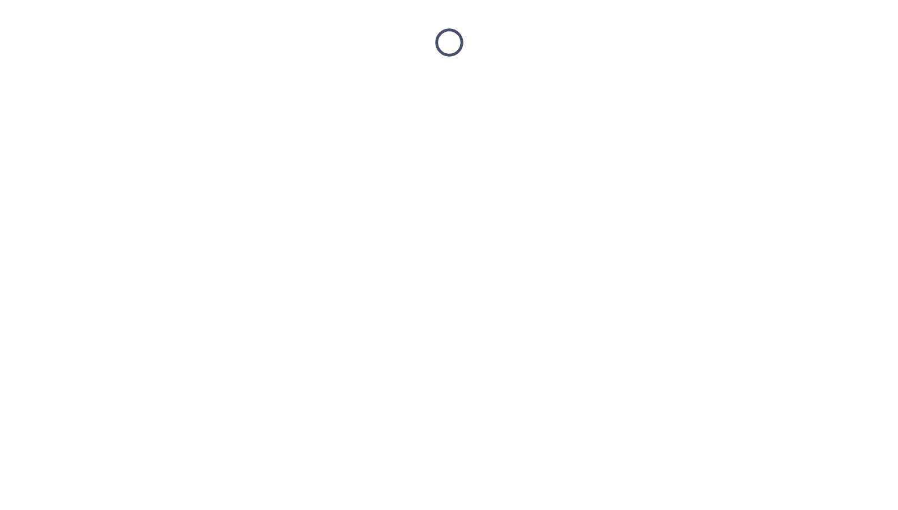
scroll to position [0, 0]
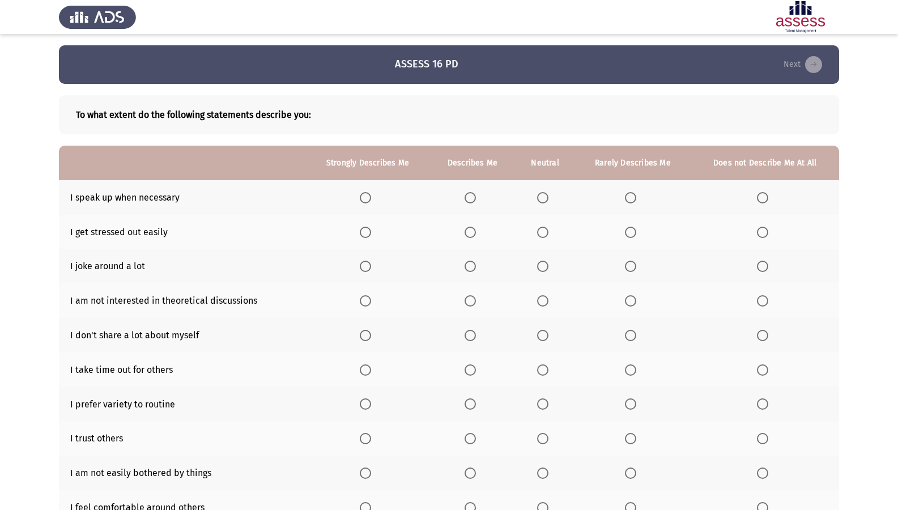
click at [371, 197] on span "Select an option" at bounding box center [365, 197] width 11 height 11
click at [371, 197] on input "Select an option" at bounding box center [365, 197] width 11 height 11
click at [628, 229] on span "Select an option" at bounding box center [630, 232] width 11 height 11
click at [628, 229] on input "Select an option" at bounding box center [630, 232] width 11 height 11
click at [469, 271] on span "Select an option" at bounding box center [470, 266] width 11 height 11
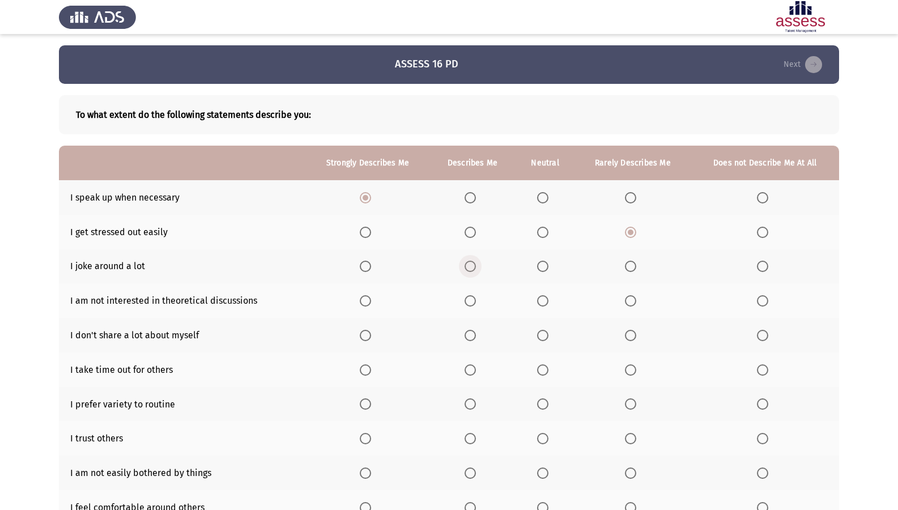
click at [469, 271] on input "Select an option" at bounding box center [470, 266] width 11 height 11
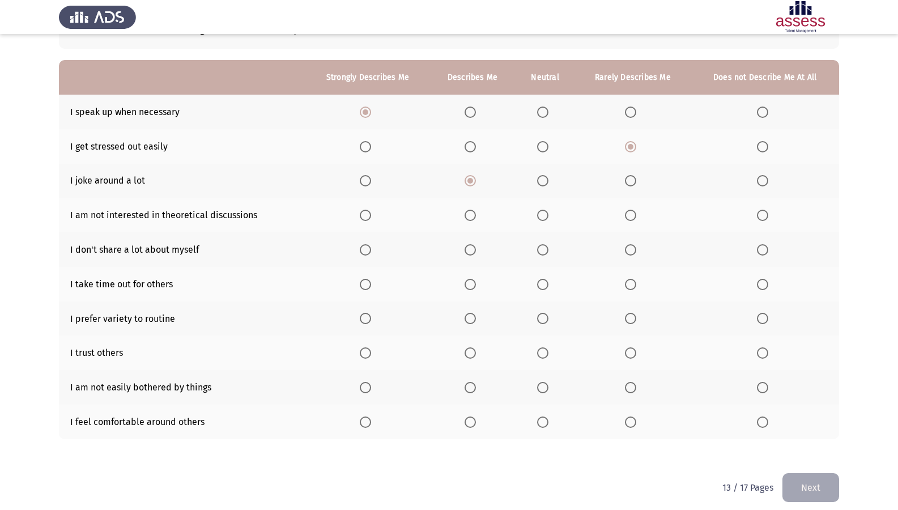
scroll to position [94, 0]
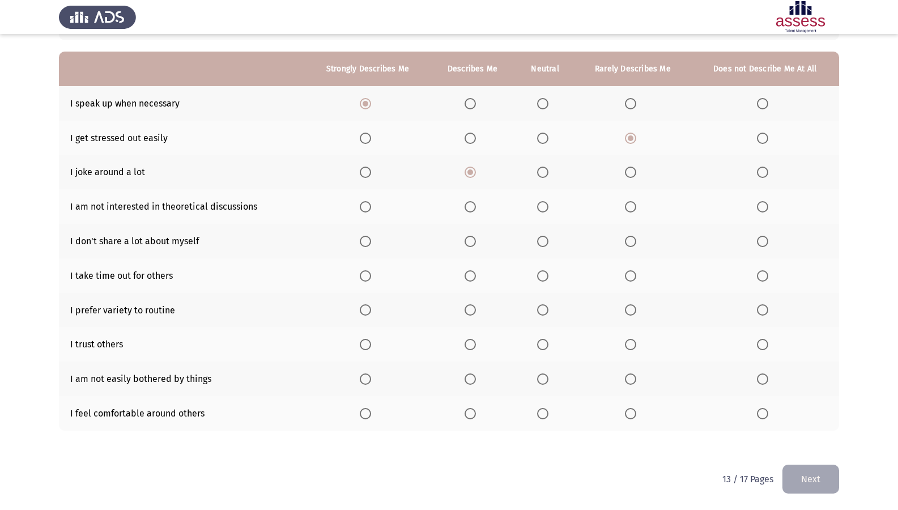
click at [763, 203] on span "Select an option" at bounding box center [762, 206] width 11 height 11
click at [763, 203] on input "Select an option" at bounding box center [762, 206] width 11 height 11
click at [478, 237] on label "Select an option" at bounding box center [473, 241] width 16 height 11
click at [476, 237] on input "Select an option" at bounding box center [470, 241] width 11 height 11
click at [472, 275] on span "Select an option" at bounding box center [470, 275] width 11 height 11
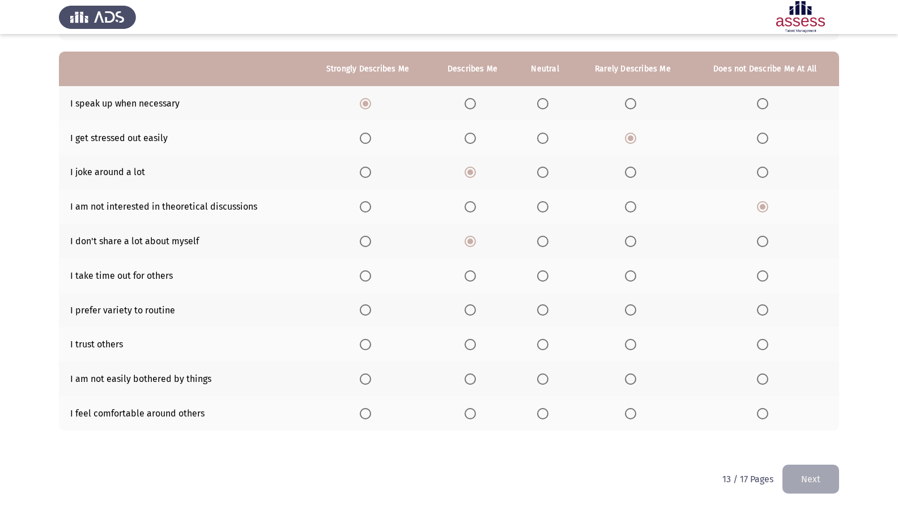
click at [472, 275] on input "Select an option" at bounding box center [470, 275] width 11 height 11
click at [634, 306] on span "Select an option" at bounding box center [630, 309] width 11 height 11
click at [634, 306] on input "Select an option" at bounding box center [630, 309] width 11 height 11
click at [631, 345] on span "Select an option" at bounding box center [631, 345] width 0 height 0
click at [631, 345] on input "Select an option" at bounding box center [630, 344] width 11 height 11
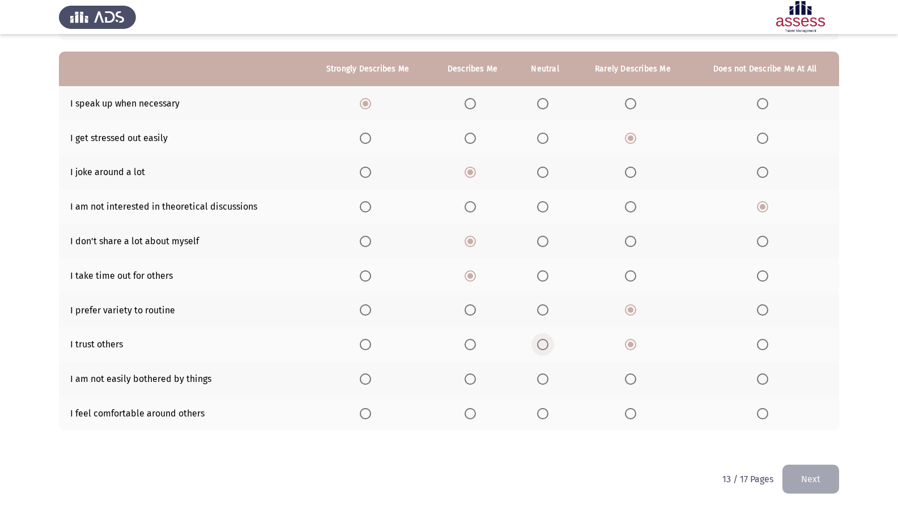
click at [545, 345] on span "Select an option" at bounding box center [542, 344] width 11 height 11
click at [545, 345] on input "Select an option" at bounding box center [542, 344] width 11 height 11
click at [467, 374] on span "Select an option" at bounding box center [470, 378] width 11 height 11
click at [467, 374] on input "Select an option" at bounding box center [470, 378] width 11 height 11
click at [542, 410] on span "Select an option" at bounding box center [542, 413] width 11 height 11
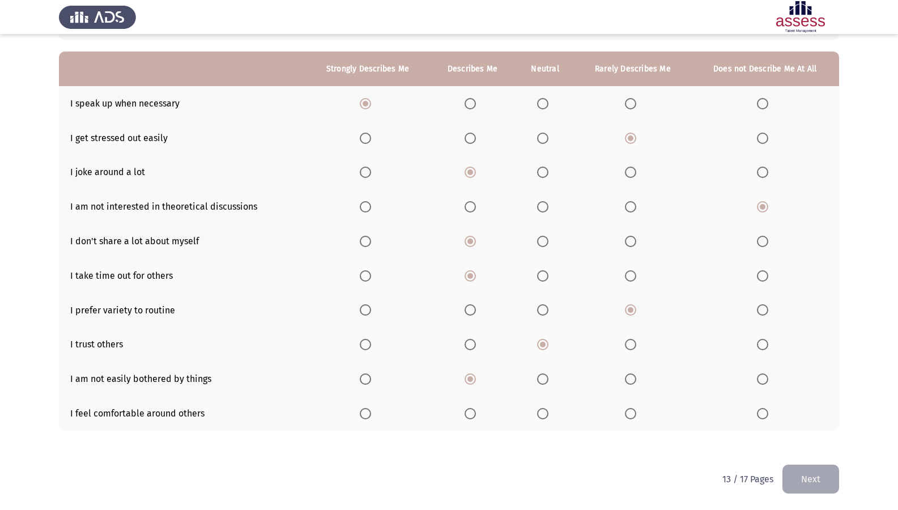
click at [542, 410] on input "Select an option" at bounding box center [542, 413] width 11 height 11
click at [809, 438] on button "Next" at bounding box center [810, 479] width 57 height 29
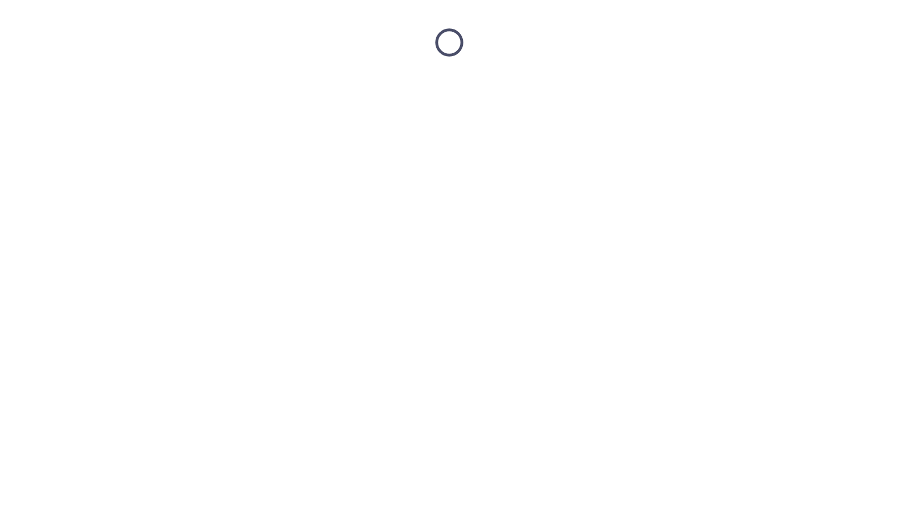
scroll to position [0, 0]
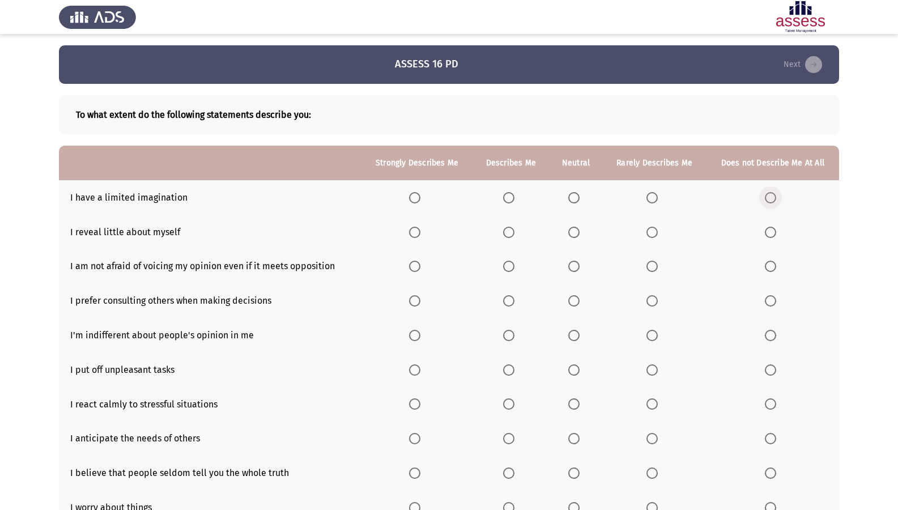
click at [769, 195] on span "Select an option" at bounding box center [770, 197] width 11 height 11
click at [769, 195] on input "Select an option" at bounding box center [770, 197] width 11 height 11
click at [509, 231] on span "Select an option" at bounding box center [508, 232] width 11 height 11
click at [509, 231] on input "Select an option" at bounding box center [508, 232] width 11 height 11
click at [514, 262] on span "Select an option" at bounding box center [508, 266] width 11 height 11
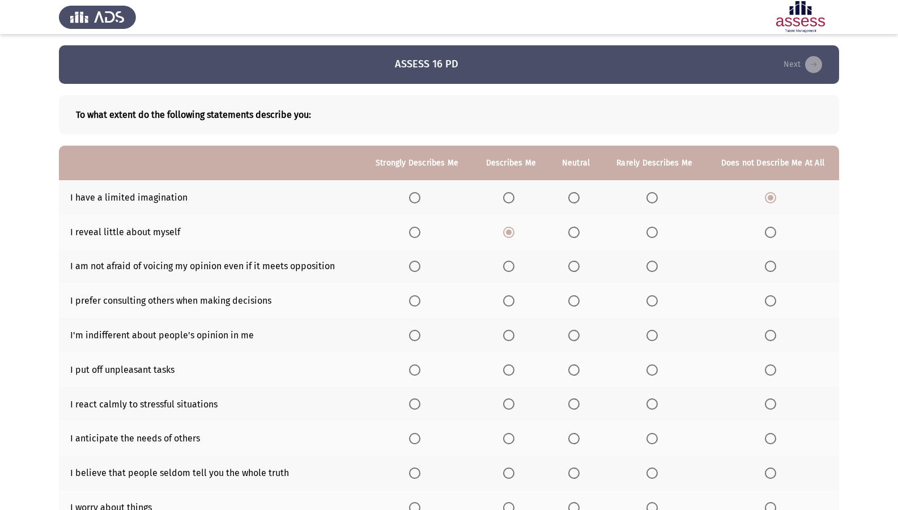
click at [514, 262] on input "Select an option" at bounding box center [508, 266] width 11 height 11
click at [650, 301] on span "Select an option" at bounding box center [652, 300] width 11 height 11
click at [650, 301] on input "Select an option" at bounding box center [652, 300] width 11 height 11
click at [513, 307] on span "Select an option" at bounding box center [508, 300] width 11 height 11
click at [513, 307] on input "Select an option" at bounding box center [508, 300] width 11 height 11
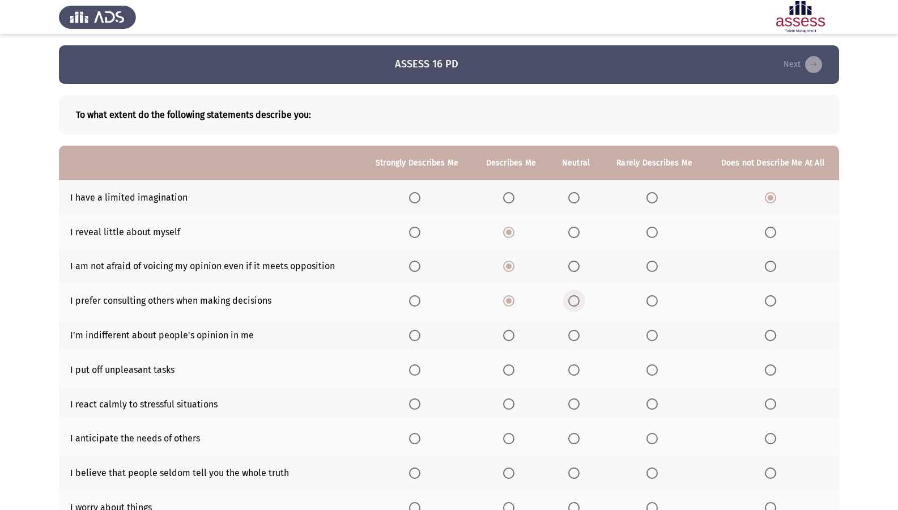
click at [570, 300] on span "Select an option" at bounding box center [573, 300] width 11 height 11
click at [570, 300] on input "Select an option" at bounding box center [573, 300] width 11 height 11
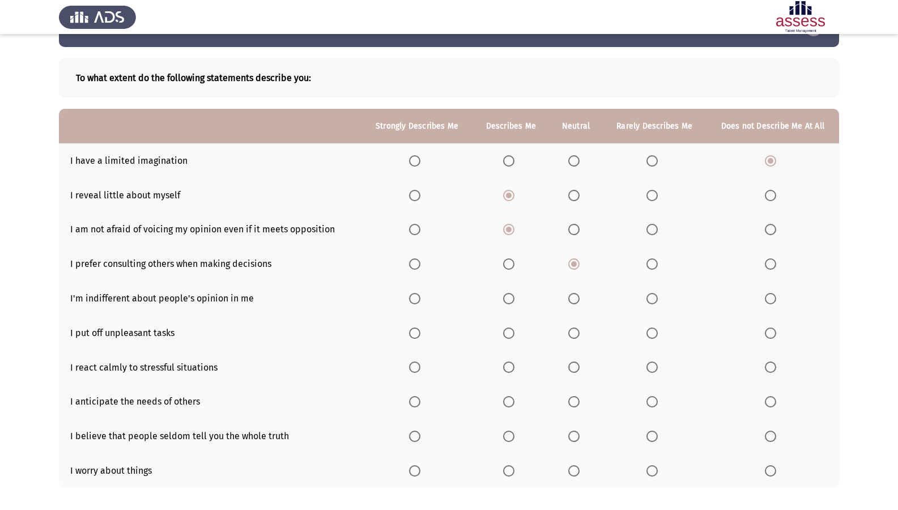
scroll to position [57, 0]
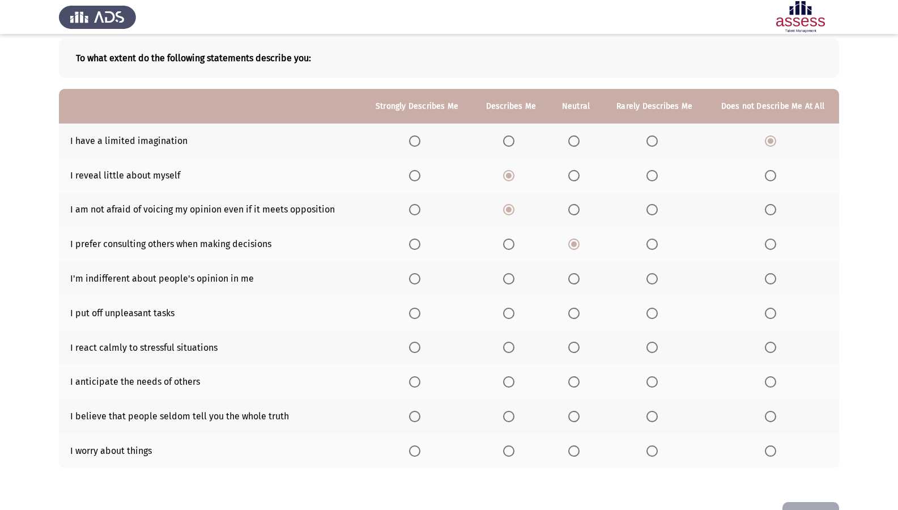
click at [514, 279] on span "Select an option" at bounding box center [508, 278] width 11 height 11
click at [514, 279] on input "Select an option" at bounding box center [508, 278] width 11 height 11
click at [574, 283] on span "Select an option" at bounding box center [573, 278] width 11 height 11
click at [574, 283] on input "Select an option" at bounding box center [573, 278] width 11 height 11
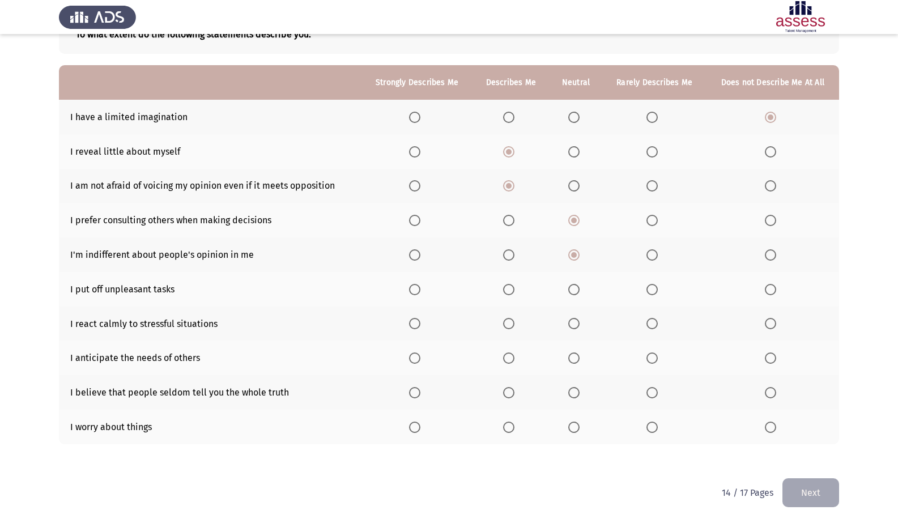
scroll to position [94, 0]
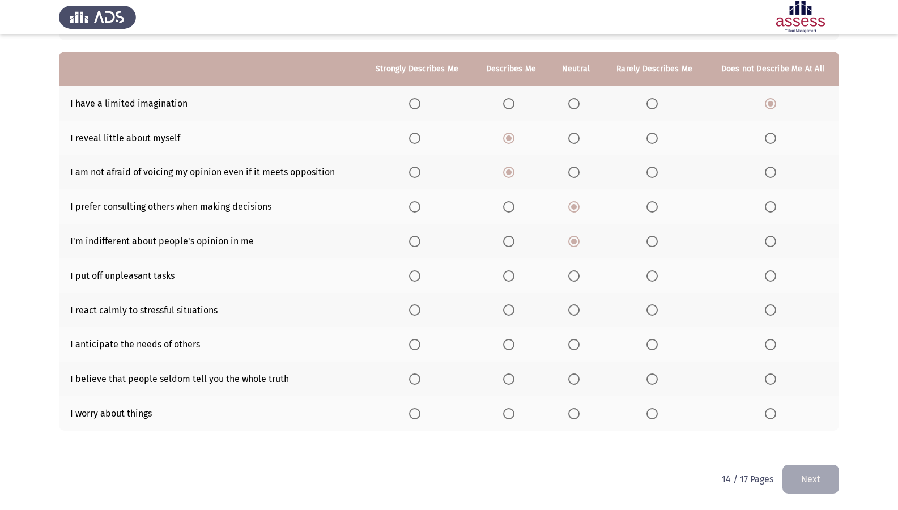
click at [656, 245] on span "Select an option" at bounding box center [652, 241] width 11 height 11
click at [656, 245] on input "Select an option" at bounding box center [652, 241] width 11 height 11
click at [511, 278] on span "Select an option" at bounding box center [508, 275] width 11 height 11
click at [511, 278] on input "Select an option" at bounding box center [508, 275] width 11 height 11
click at [418, 305] on span "Select an option" at bounding box center [414, 309] width 11 height 11
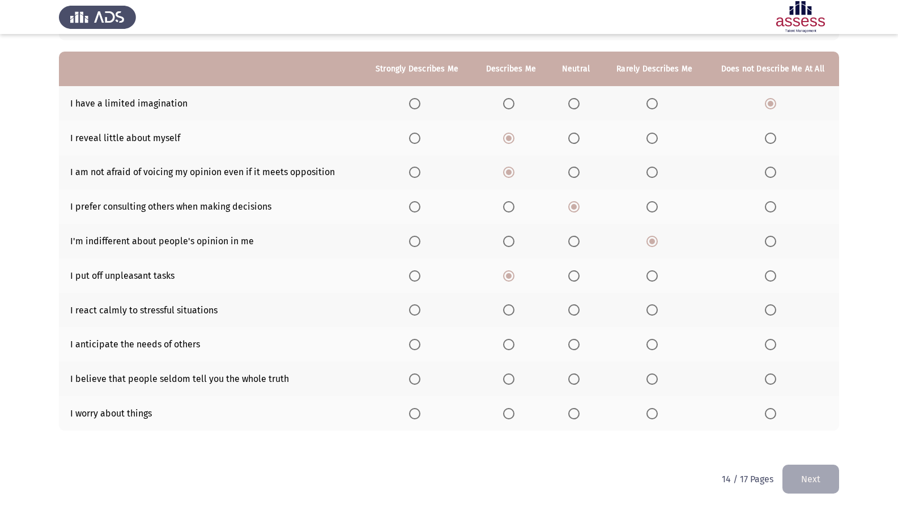
click at [418, 305] on input "Select an option" at bounding box center [414, 309] width 11 height 11
click at [416, 340] on span "Select an option" at bounding box center [414, 344] width 11 height 11
click at [416, 340] on input "Select an option" at bounding box center [414, 344] width 11 height 11
click at [505, 380] on span "Select an option" at bounding box center [508, 378] width 11 height 11
click at [505, 380] on input "Select an option" at bounding box center [508, 378] width 11 height 11
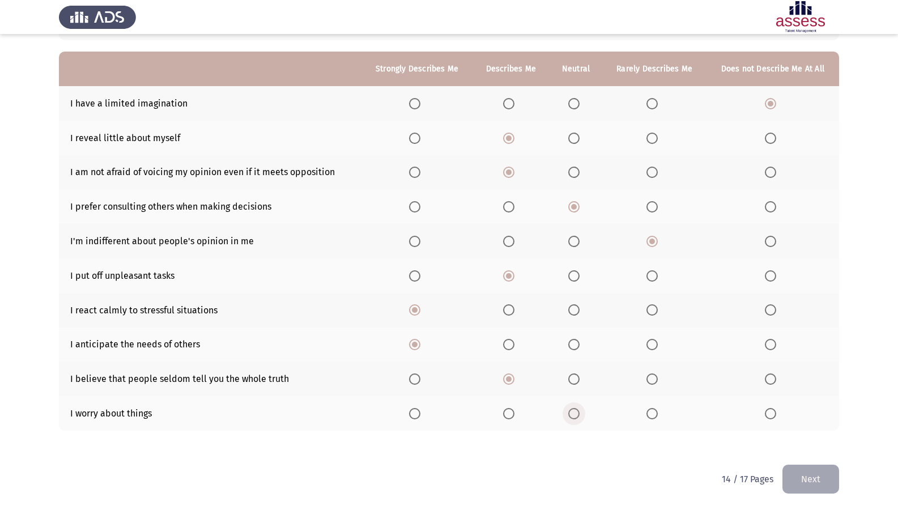
click at [580, 414] on span "Select an option" at bounding box center [573, 413] width 11 height 11
click at [580, 414] on input "Select an option" at bounding box center [573, 413] width 11 height 11
click at [807, 438] on button "Next" at bounding box center [810, 479] width 57 height 29
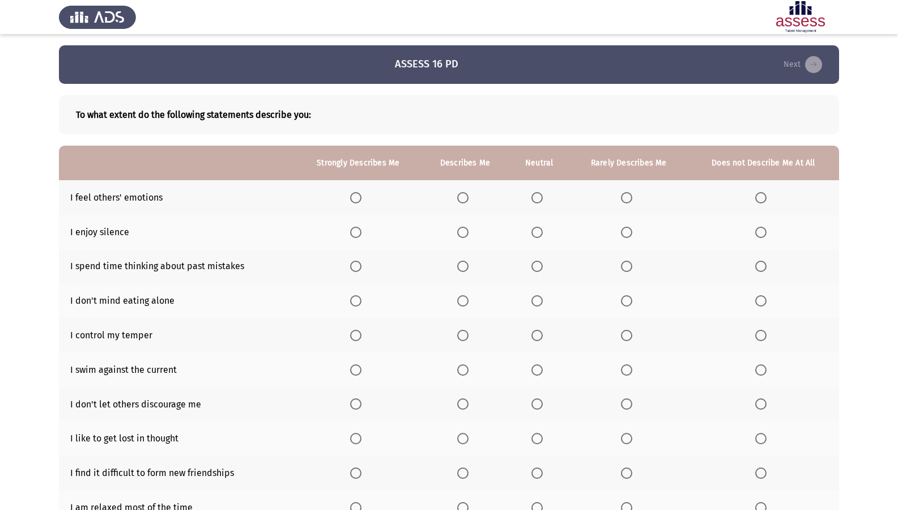
click at [535, 195] on span "Select an option" at bounding box center [536, 197] width 11 height 11
click at [535, 195] on input "Select an option" at bounding box center [536, 197] width 11 height 11
click at [465, 236] on span "Select an option" at bounding box center [462, 232] width 11 height 11
click at [465, 236] on input "Select an option" at bounding box center [462, 232] width 11 height 11
click at [352, 265] on span "Select an option" at bounding box center [355, 266] width 11 height 11
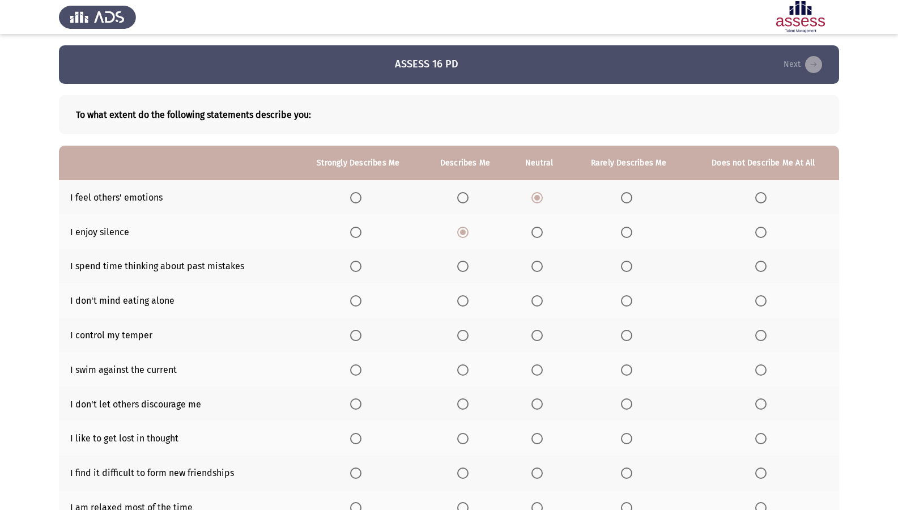
click at [352, 265] on input "Select an option" at bounding box center [355, 266] width 11 height 11
click at [355, 296] on span "Select an option" at bounding box center [355, 300] width 11 height 11
click at [355, 296] on input "Select an option" at bounding box center [355, 300] width 11 height 11
click at [466, 334] on span "Select an option" at bounding box center [462, 335] width 11 height 11
click at [466, 334] on input "Select an option" at bounding box center [462, 335] width 11 height 11
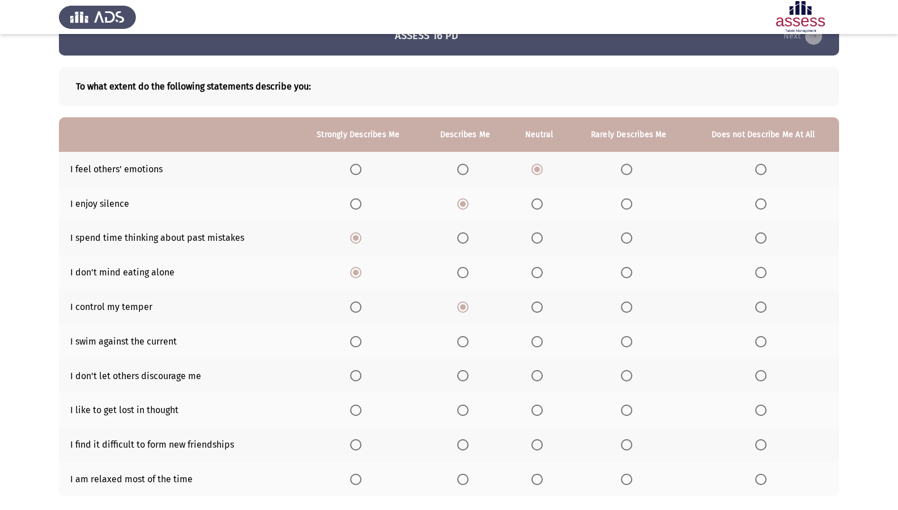
scroll to position [57, 0]
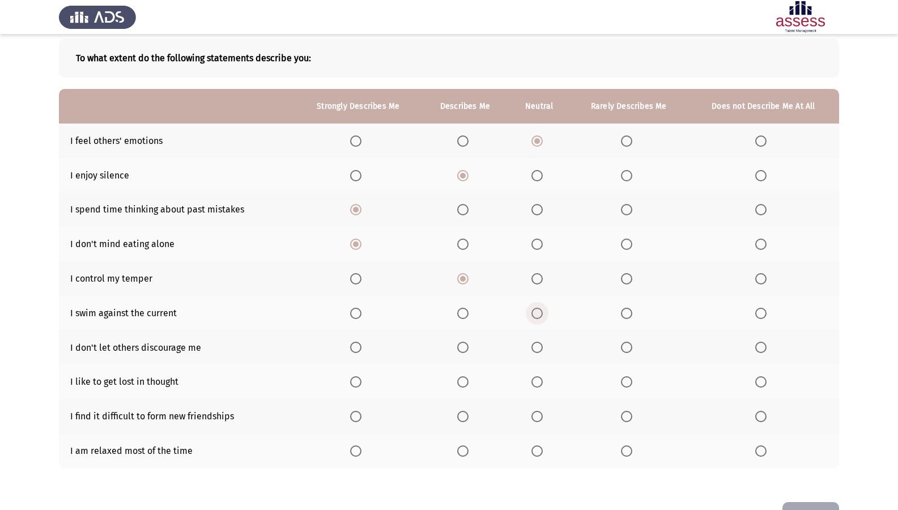
click at [533, 313] on span "Select an option" at bounding box center [536, 313] width 11 height 11
click at [533, 313] on input "Select an option" at bounding box center [536, 313] width 11 height 11
click at [353, 346] on span "Select an option" at bounding box center [355, 347] width 11 height 11
click at [353, 346] on input "Select an option" at bounding box center [355, 347] width 11 height 11
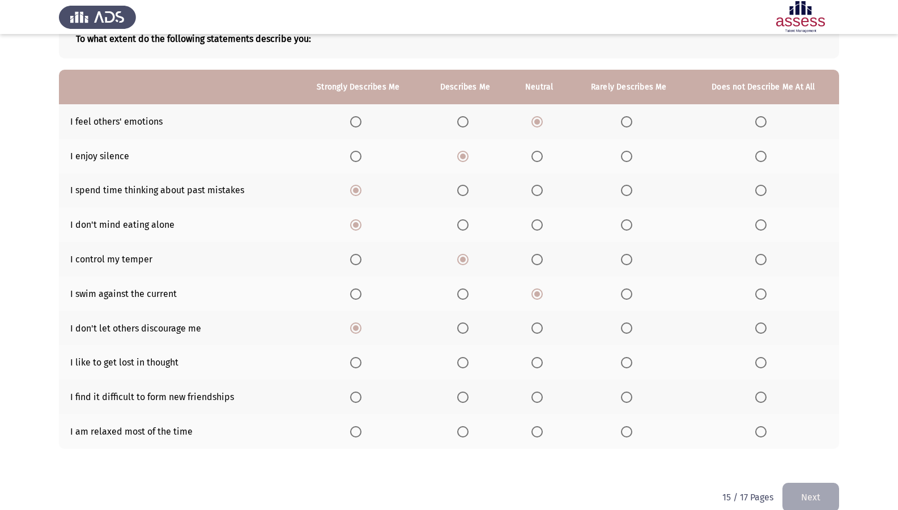
scroll to position [94, 0]
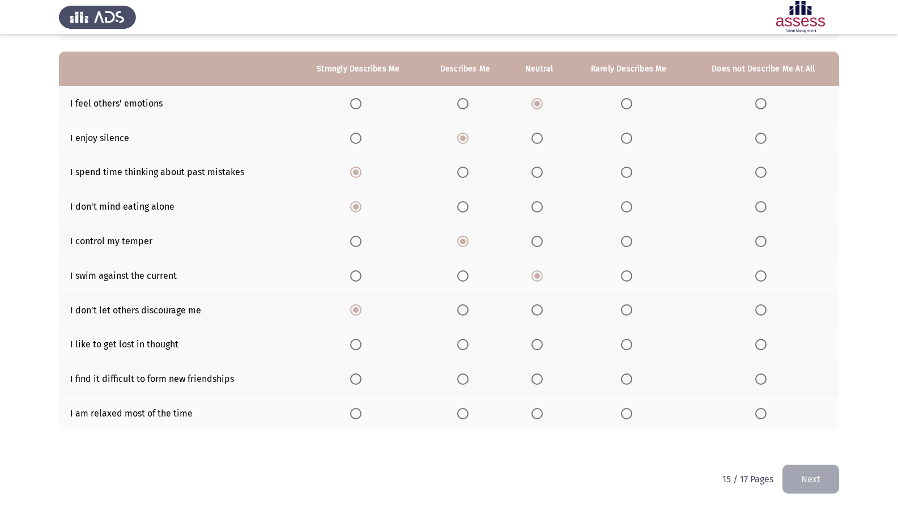
click at [469, 347] on span "Select an option" at bounding box center [462, 344] width 11 height 11
click at [469, 347] on input "Select an option" at bounding box center [462, 344] width 11 height 11
click at [359, 377] on span "Select an option" at bounding box center [355, 378] width 11 height 11
click at [359, 377] on input "Select an option" at bounding box center [355, 378] width 11 height 11
click at [352, 408] on span "Select an option" at bounding box center [355, 413] width 11 height 11
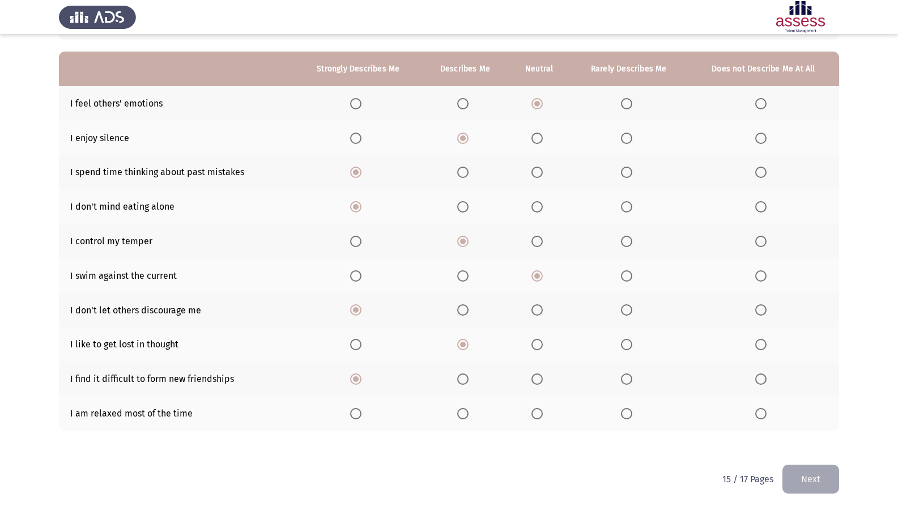
click at [352, 408] on input "Select an option" at bounding box center [355, 413] width 11 height 11
click at [809, 438] on button "Next" at bounding box center [810, 479] width 57 height 29
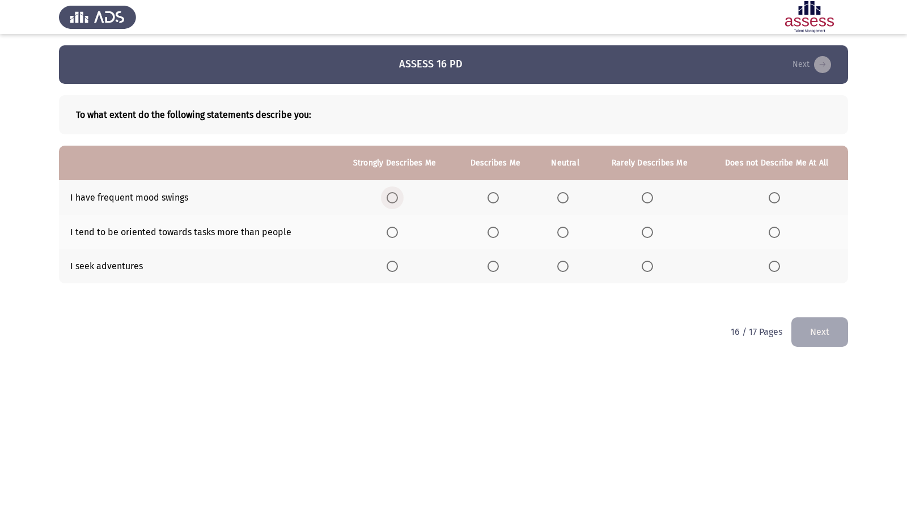
click at [394, 199] on span "Select an option" at bounding box center [391, 197] width 11 height 11
click at [394, 199] on input "Select an option" at bounding box center [391, 197] width 11 height 11
click at [496, 231] on span "Select an option" at bounding box center [492, 232] width 11 height 11
click at [496, 231] on input "Select an option" at bounding box center [492, 232] width 11 height 11
click at [497, 265] on span "Select an option" at bounding box center [492, 266] width 11 height 11
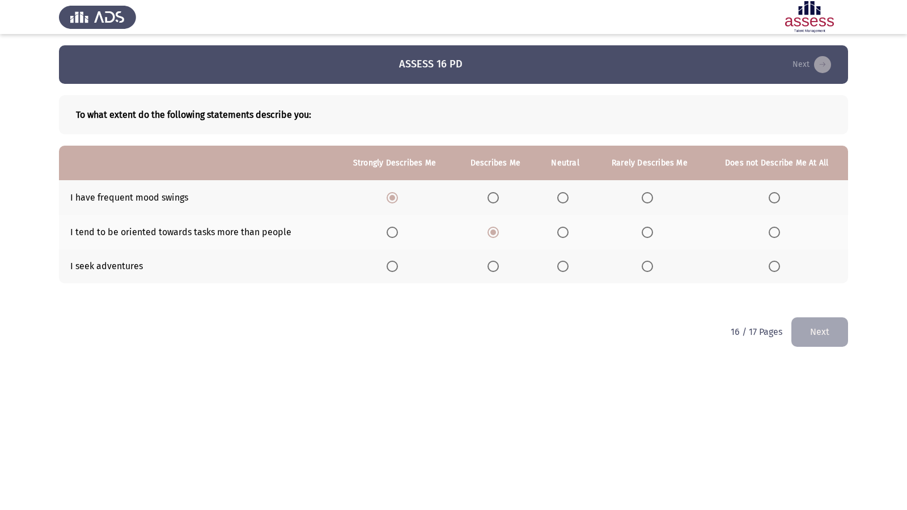
click at [497, 265] on input "Select an option" at bounding box center [492, 266] width 11 height 11
click at [804, 329] on button "Next" at bounding box center [819, 331] width 57 height 29
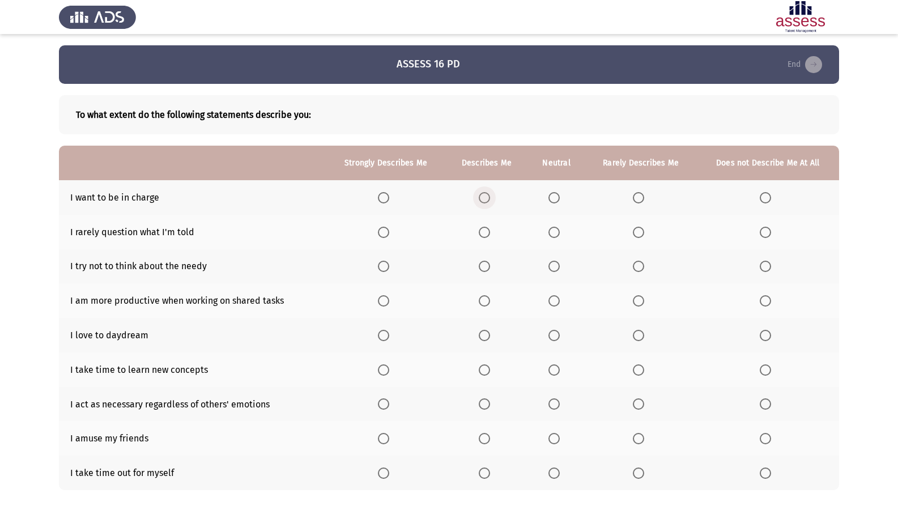
click at [488, 198] on span "Select an option" at bounding box center [484, 197] width 11 height 11
click at [488, 198] on input "Select an option" at bounding box center [484, 197] width 11 height 11
click at [557, 232] on span "Select an option" at bounding box center [553, 232] width 11 height 11
click at [557, 232] on input "Select an option" at bounding box center [553, 232] width 11 height 11
click at [556, 266] on span "Select an option" at bounding box center [553, 266] width 11 height 11
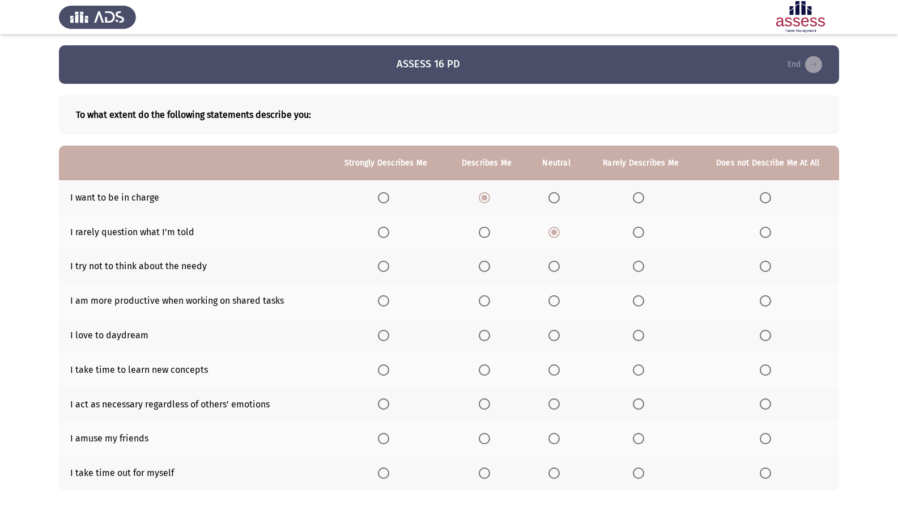
click at [556, 266] on input "Select an option" at bounding box center [553, 266] width 11 height 11
click at [474, 303] on th at bounding box center [486, 300] width 82 height 35
click at [483, 302] on span "Select an option" at bounding box center [484, 300] width 11 height 11
click at [483, 302] on input "Select an option" at bounding box center [484, 300] width 11 height 11
click at [484, 334] on span "Select an option" at bounding box center [484, 335] width 11 height 11
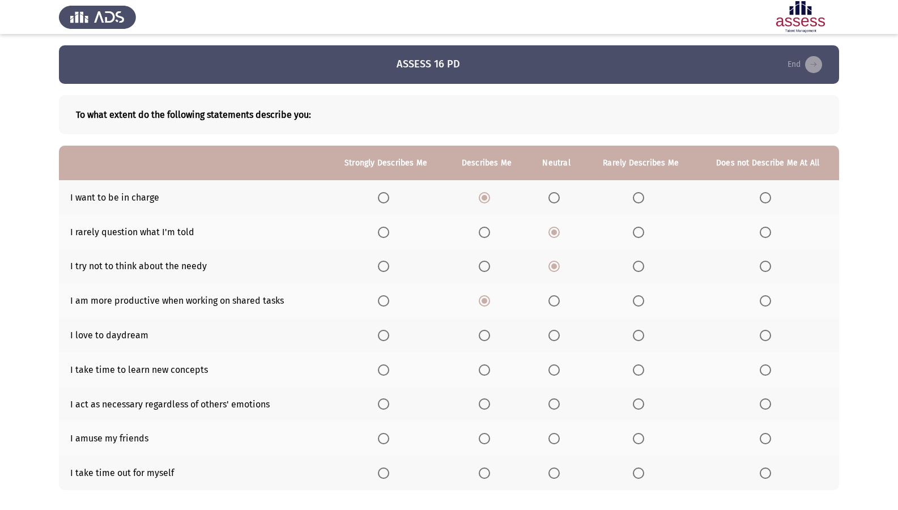
click at [484, 334] on input "Select an option" at bounding box center [484, 335] width 11 height 11
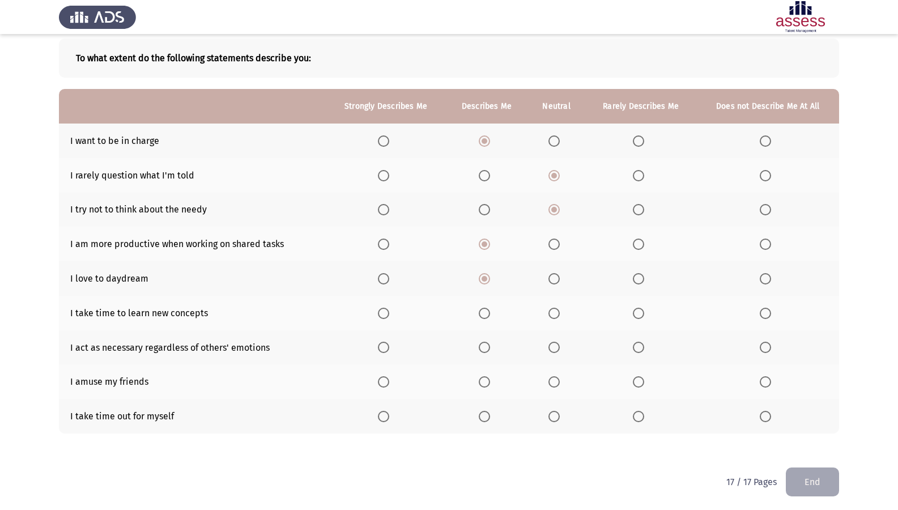
click at [388, 316] on span "Select an option" at bounding box center [383, 313] width 11 height 11
click at [388, 316] on input "Select an option" at bounding box center [383, 313] width 11 height 11
click at [486, 351] on span "Select an option" at bounding box center [484, 347] width 11 height 11
click at [486, 351] on input "Select an option" at bounding box center [484, 347] width 11 height 11
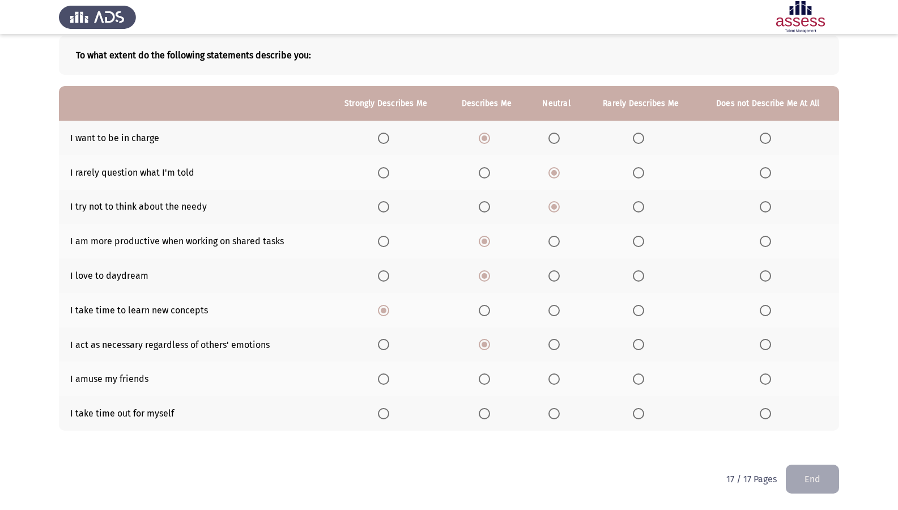
click at [487, 374] on span "Select an option" at bounding box center [484, 378] width 11 height 11
click at [487, 374] on input "Select an option" at bounding box center [484, 378] width 11 height 11
click at [374, 409] on th at bounding box center [386, 413] width 120 height 35
click at [386, 415] on span "Select an option" at bounding box center [383, 413] width 11 height 11
click at [386, 415] on input "Select an option" at bounding box center [383, 413] width 11 height 11
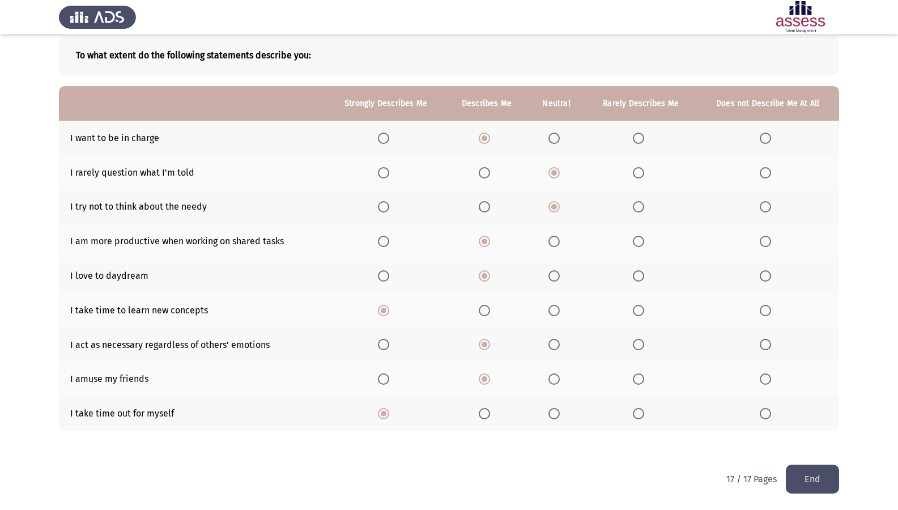
click at [802, 438] on button "End" at bounding box center [812, 479] width 53 height 29
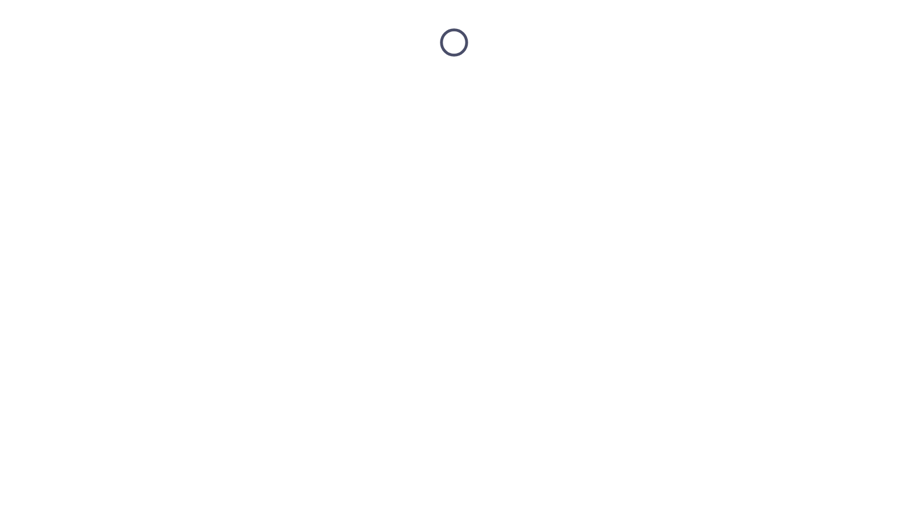
scroll to position [0, 0]
